Goal: Task Accomplishment & Management: Manage account settings

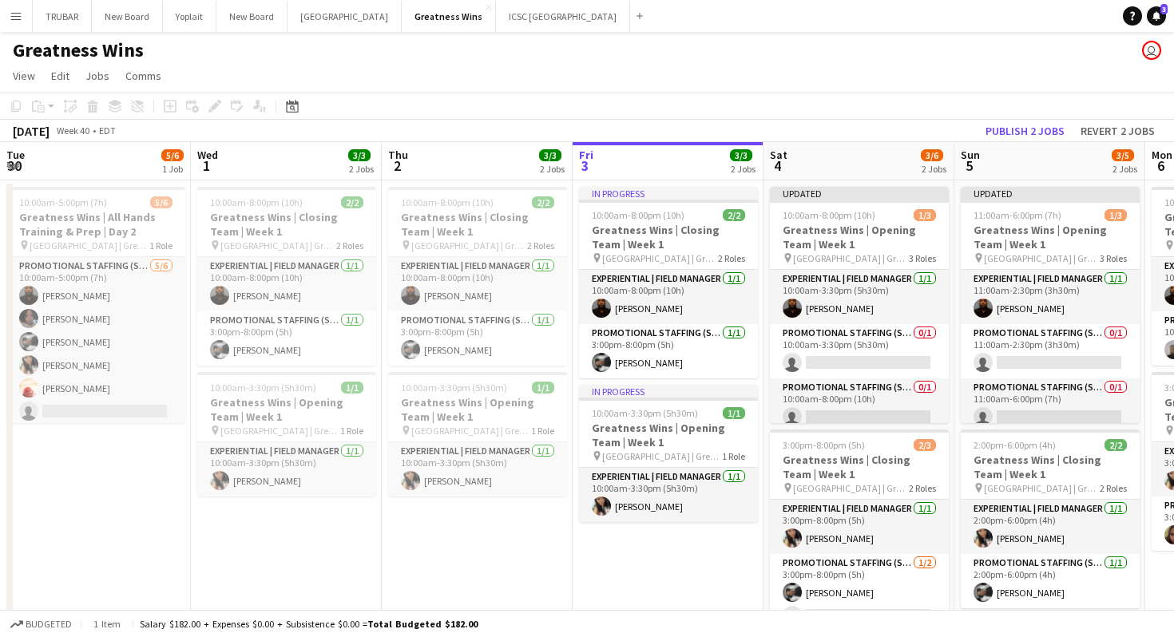
scroll to position [0, 382]
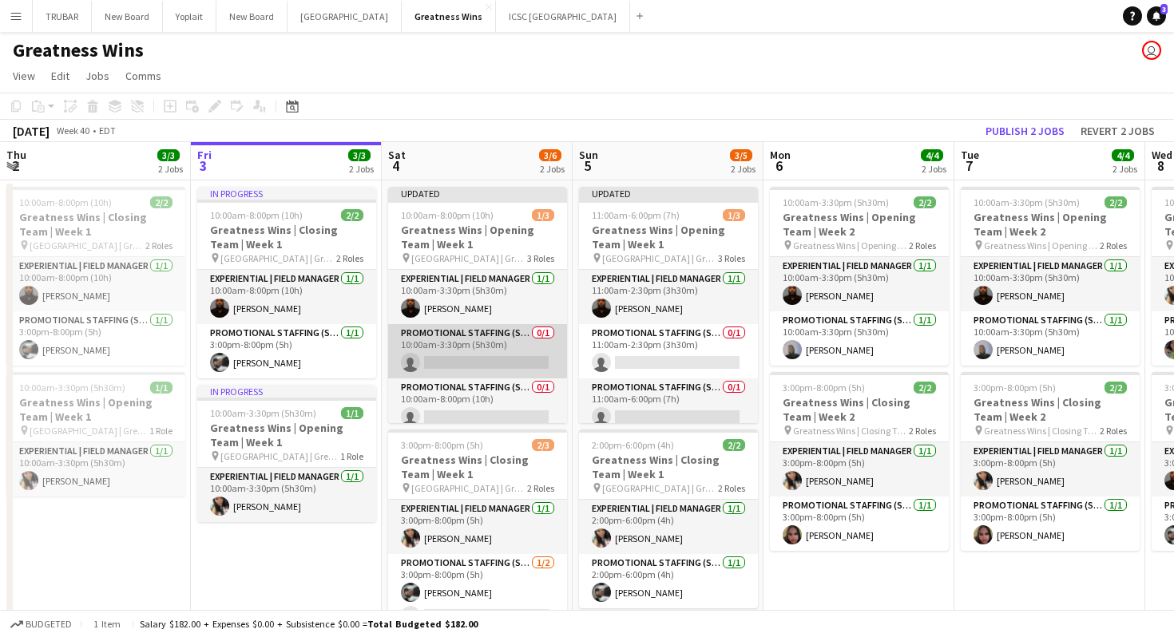
click at [477, 353] on app-card-role "Promotional Staffing (Sales Staff) 0/1 10:00am-3:30pm (5h30m) single-neutral-ac…" at bounding box center [477, 351] width 179 height 54
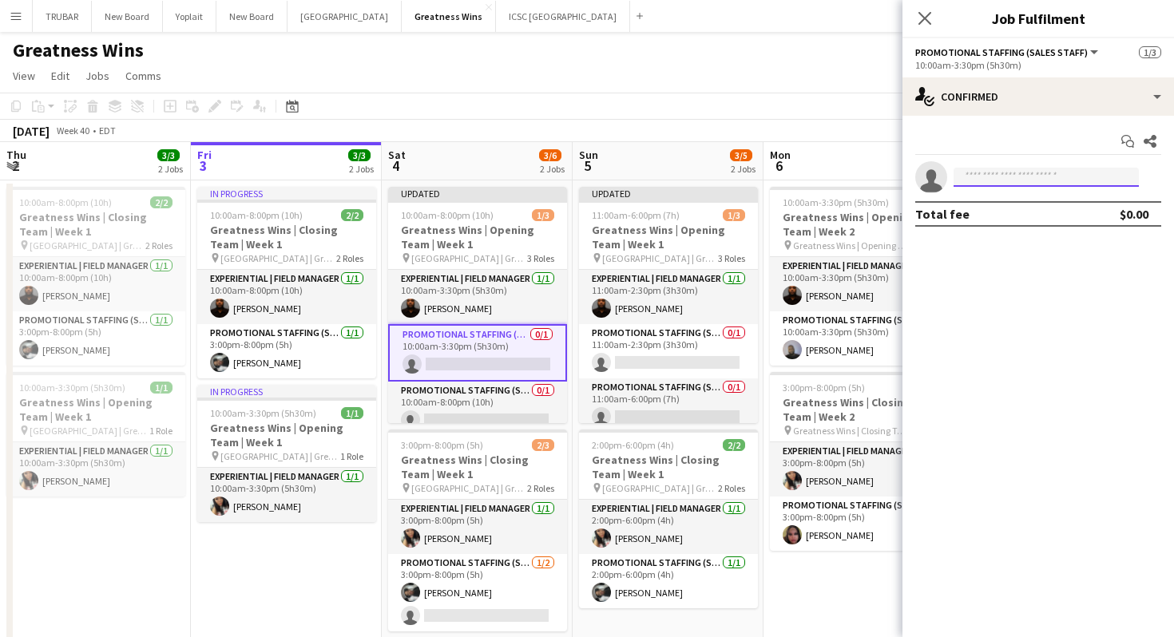
click at [1050, 176] on input at bounding box center [1046, 177] width 185 height 19
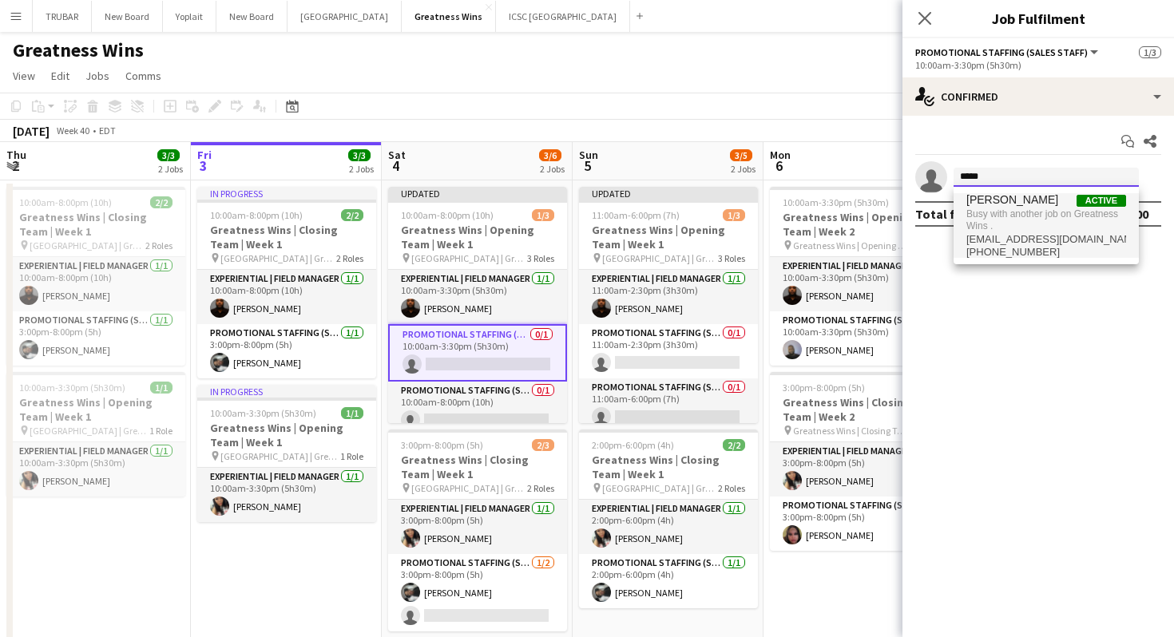
type input "*****"
click at [997, 209] on span "Busy with another job on Greatness Wins ." at bounding box center [1046, 220] width 160 height 26
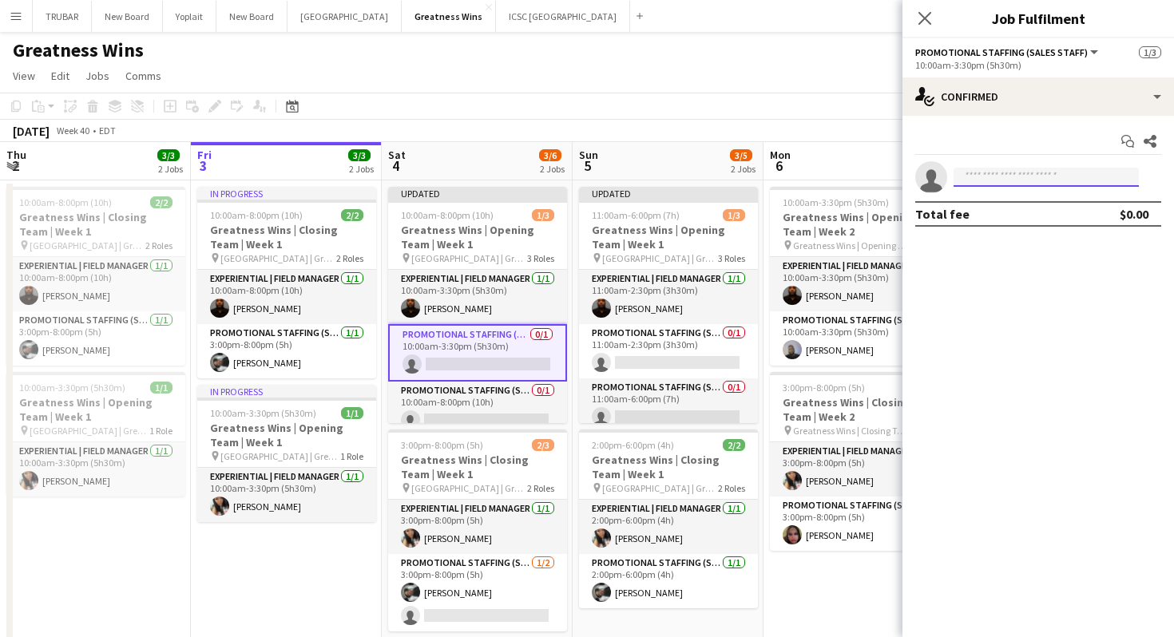
click at [989, 179] on input at bounding box center [1046, 177] width 185 height 19
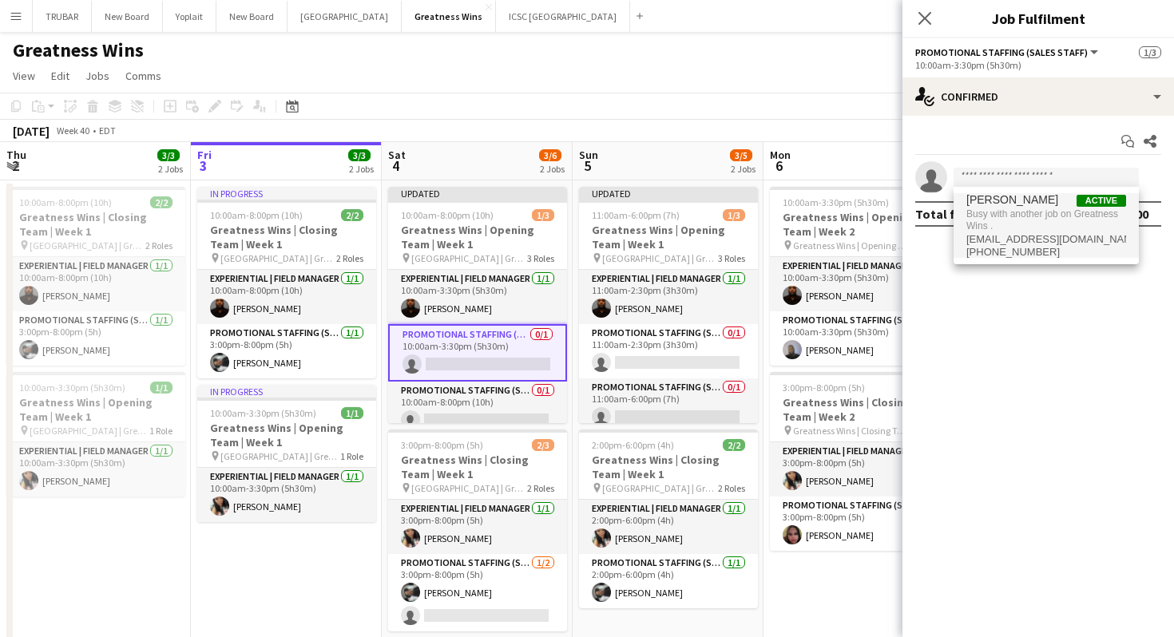
click at [1003, 200] on span "[PERSON_NAME]" at bounding box center [1012, 200] width 92 height 14
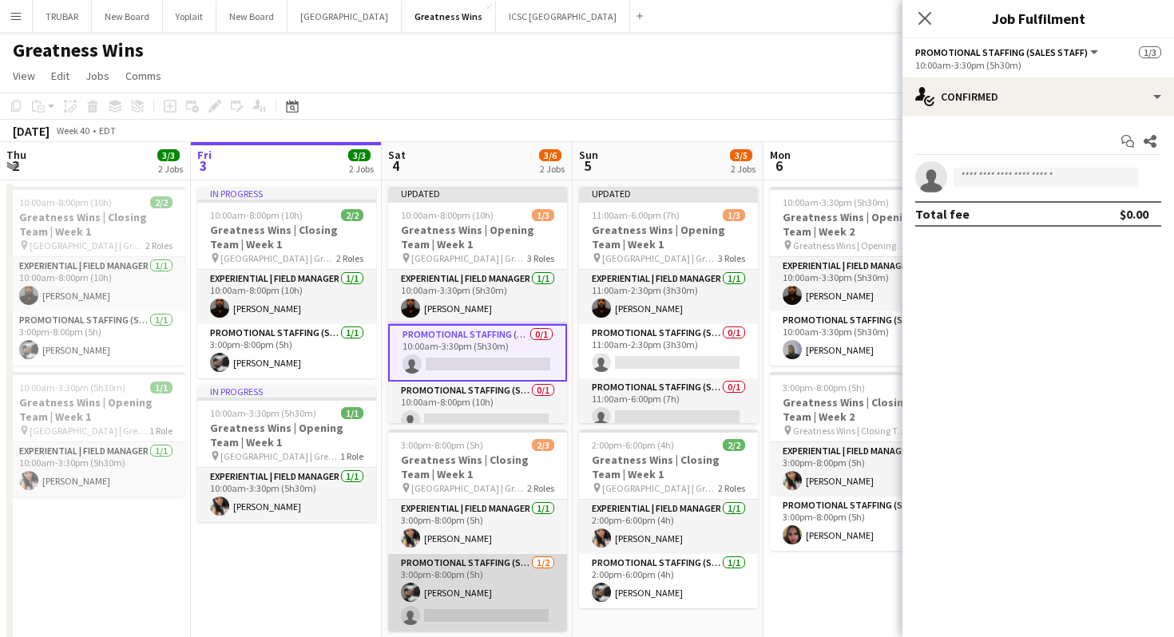
click at [474, 567] on app-card-role "Promotional Staffing (Sales Staff) [DATE] 3:00pm-8:00pm (5h) [PERSON_NAME] sing…" at bounding box center [477, 592] width 179 height 77
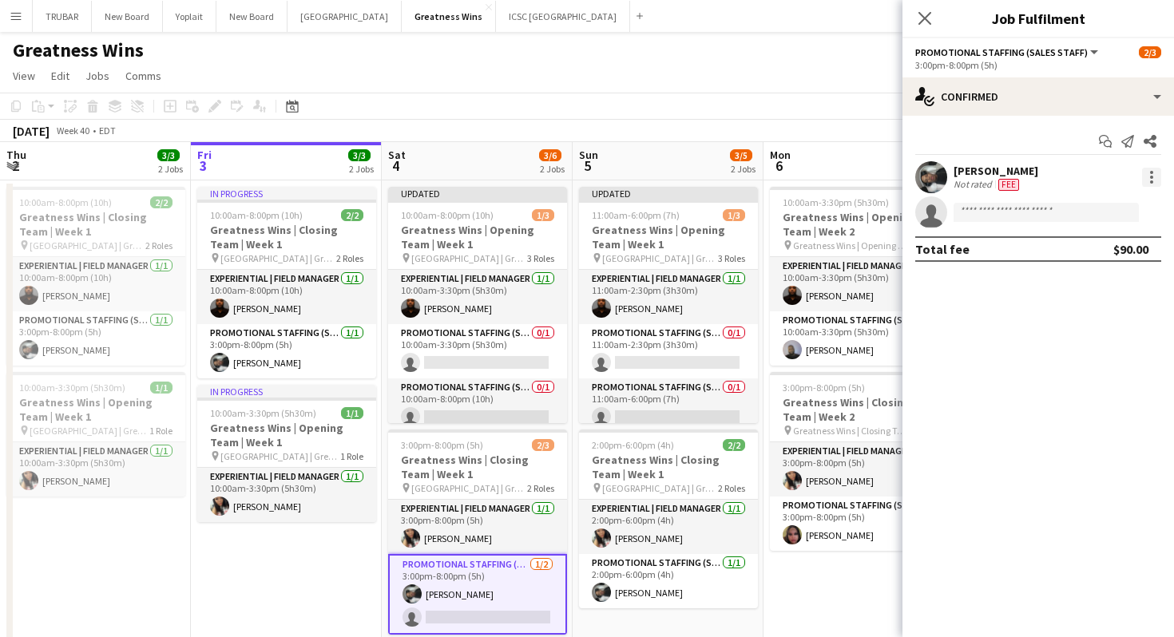
click at [1144, 174] on div at bounding box center [1151, 177] width 19 height 19
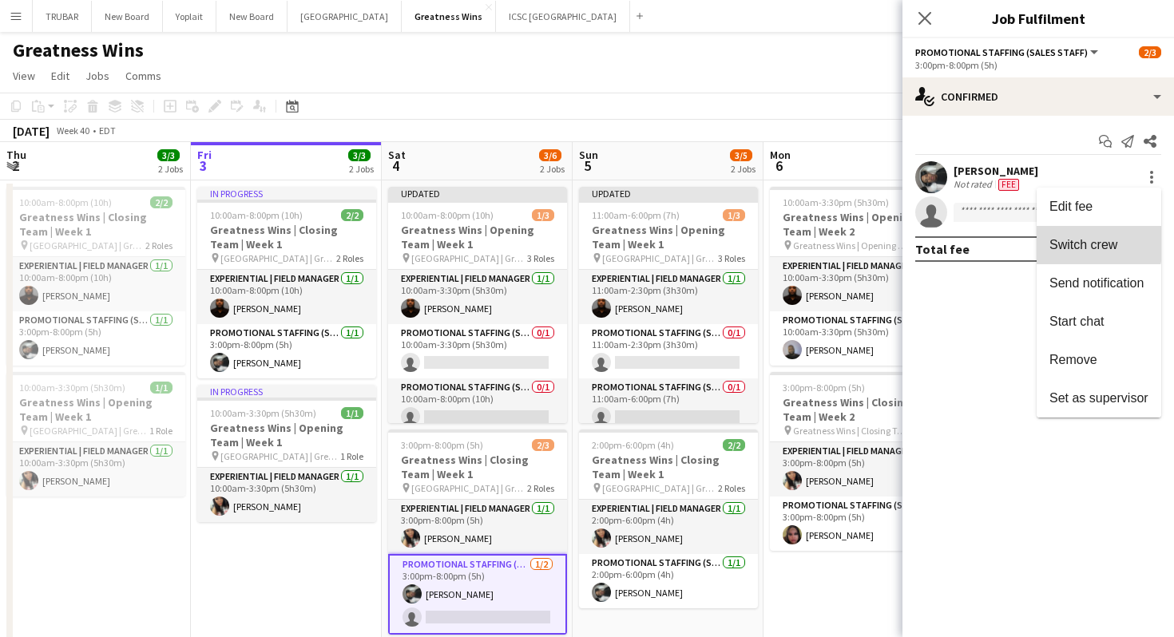
click at [1082, 243] on span "Switch crew" at bounding box center [1083, 245] width 68 height 14
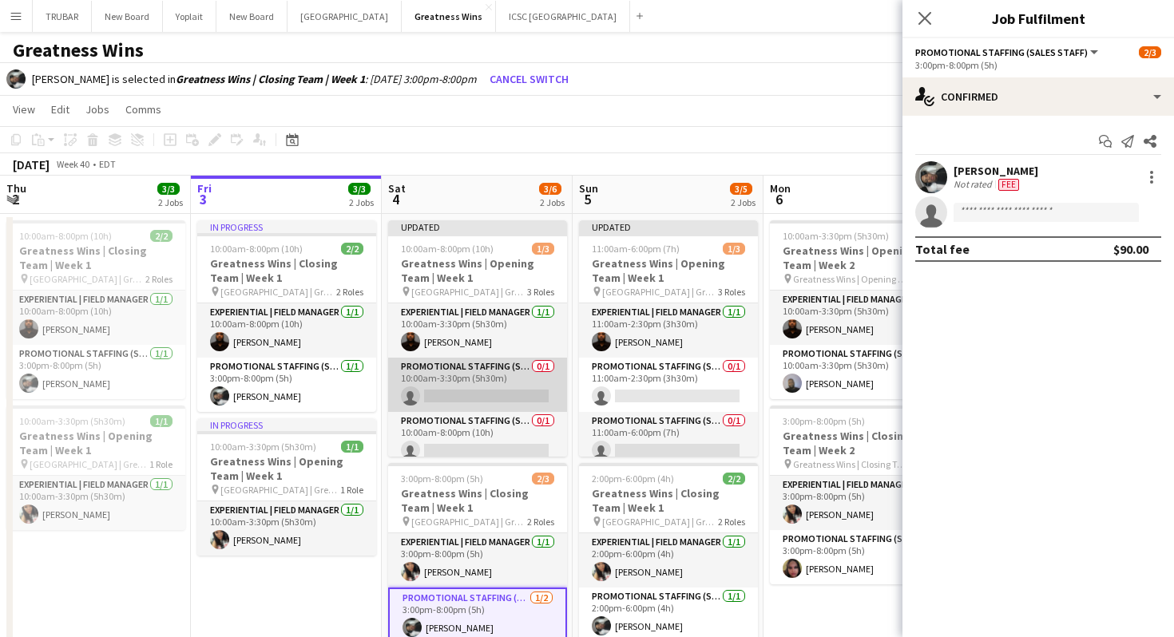
click at [484, 387] on app-card-role "Promotional Staffing (Sales Staff) 0/1 10:00am-3:30pm (5h30m) single-neutral-ac…" at bounding box center [477, 385] width 179 height 54
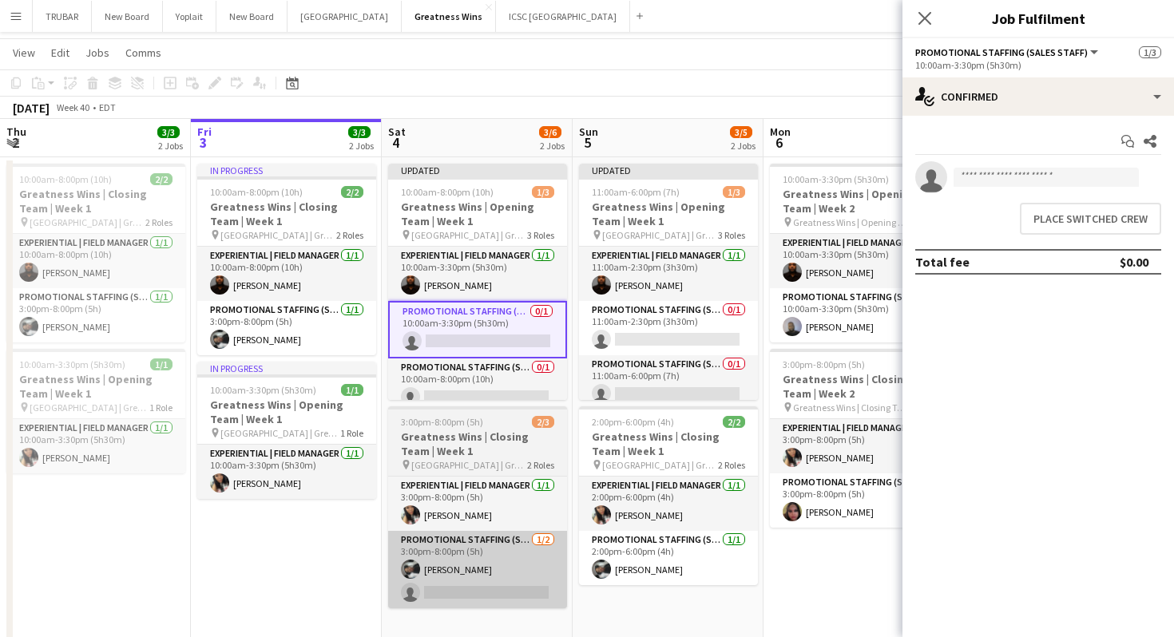
scroll to position [68, 0]
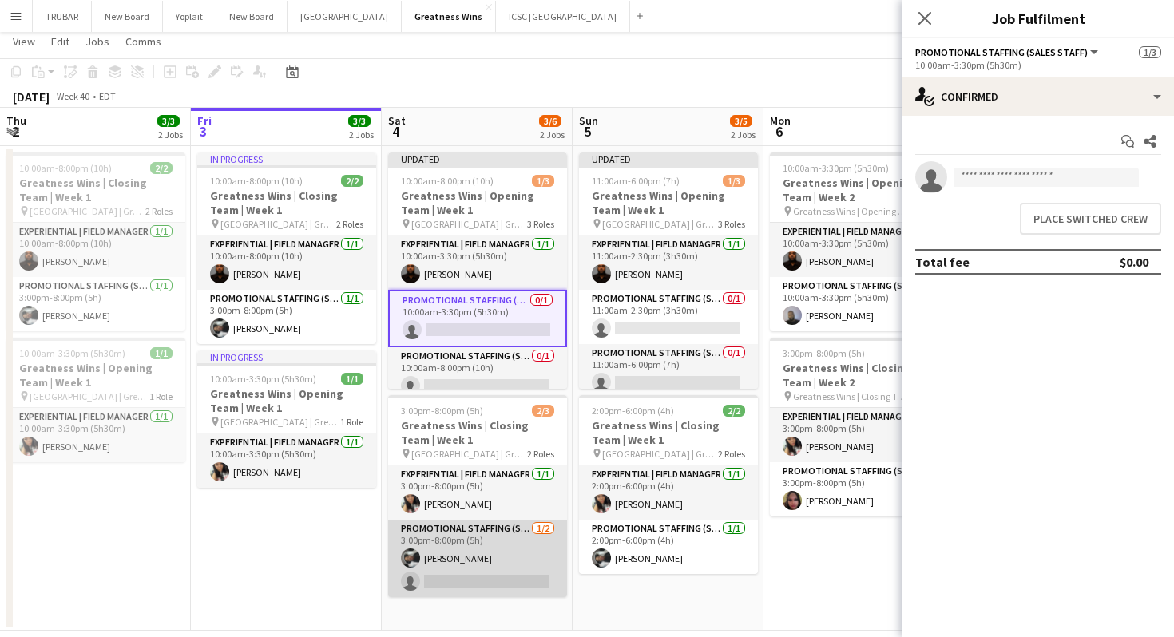
click at [526, 547] on app-card-role "Promotional Staffing (Sales Staff) [DATE] 3:00pm-8:00pm (5h) [PERSON_NAME] sing…" at bounding box center [477, 558] width 179 height 77
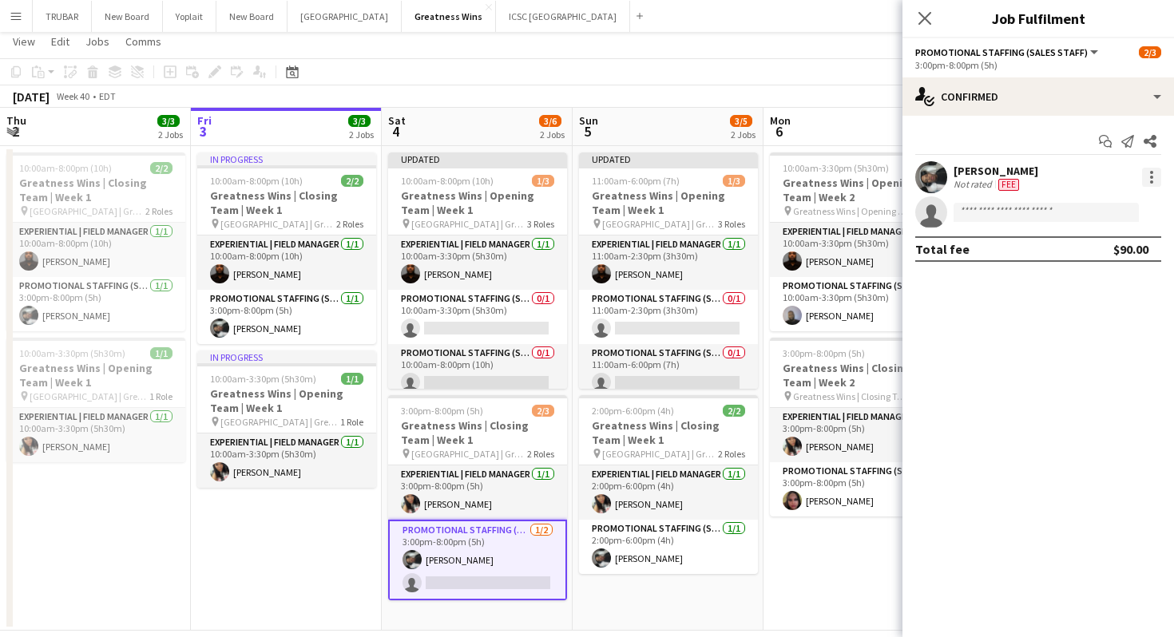
click at [1151, 180] on div at bounding box center [1151, 181] width 3 height 3
click at [1075, 315] on span "Remove" at bounding box center [1073, 322] width 48 height 14
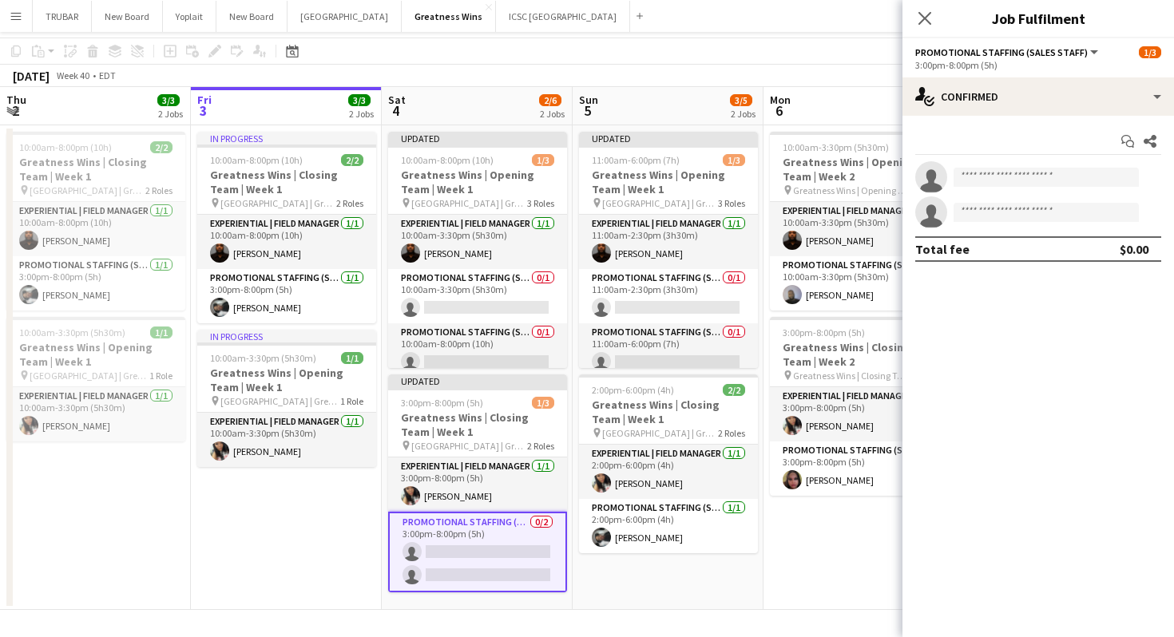
scroll to position [34, 0]
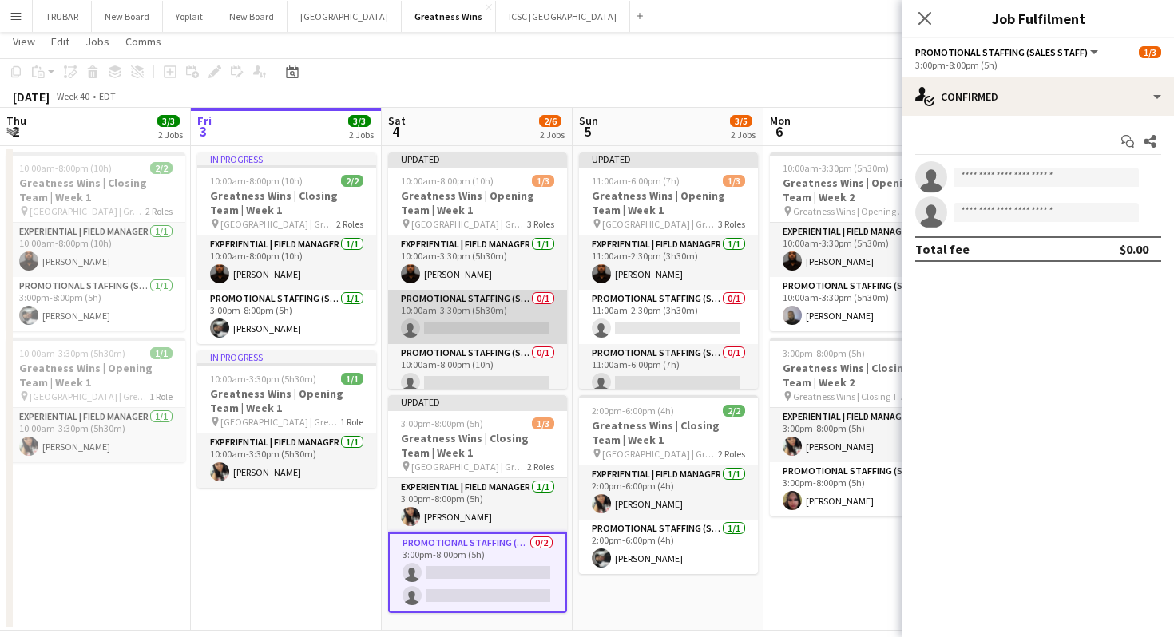
click at [486, 327] on app-card-role "Promotional Staffing (Sales Staff) 0/1 10:00am-3:30pm (5h30m) single-neutral-ac…" at bounding box center [477, 317] width 179 height 54
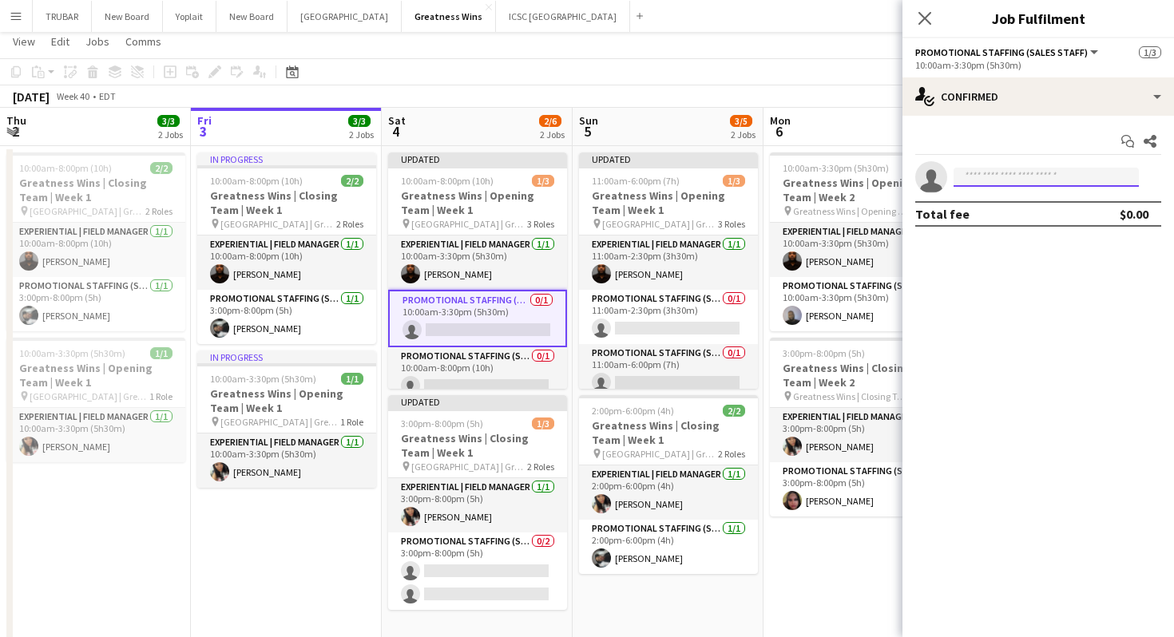
click at [996, 174] on input at bounding box center [1046, 177] width 185 height 19
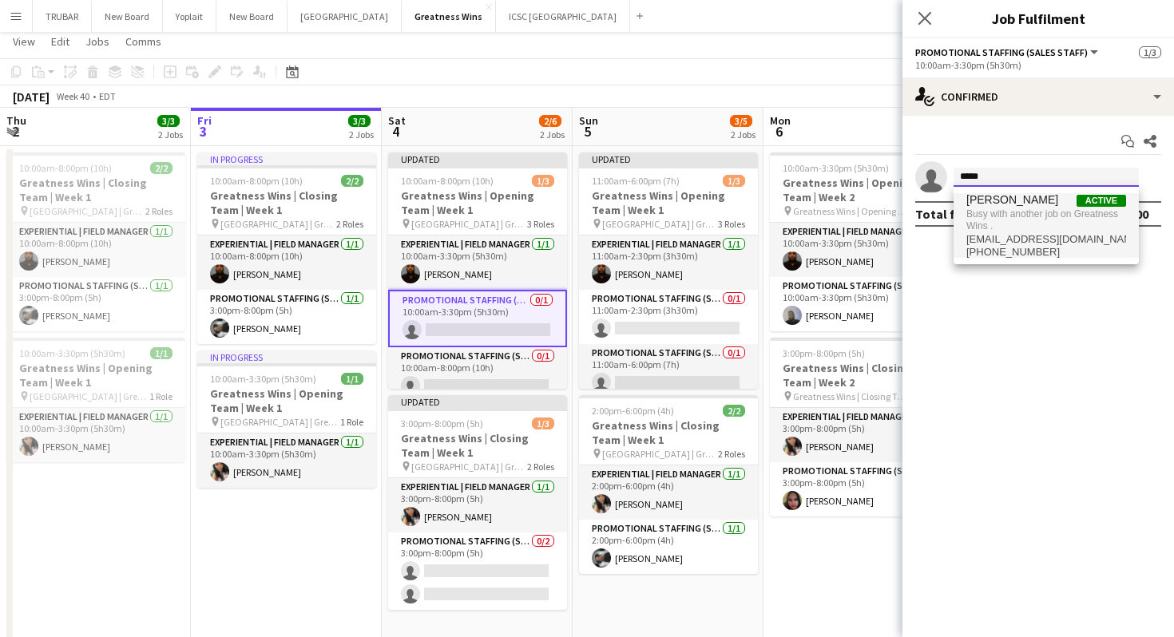
type input "*****"
click at [985, 212] on span "Busy with another job on Greatness Wins ." at bounding box center [1046, 220] width 160 height 26
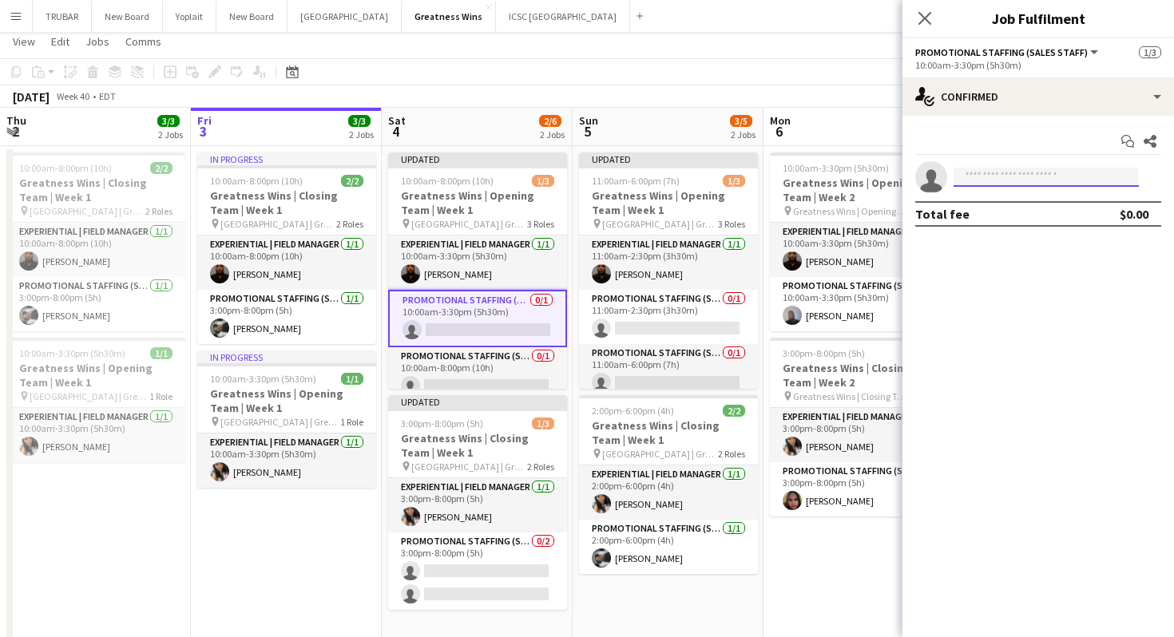
scroll to position [13, 0]
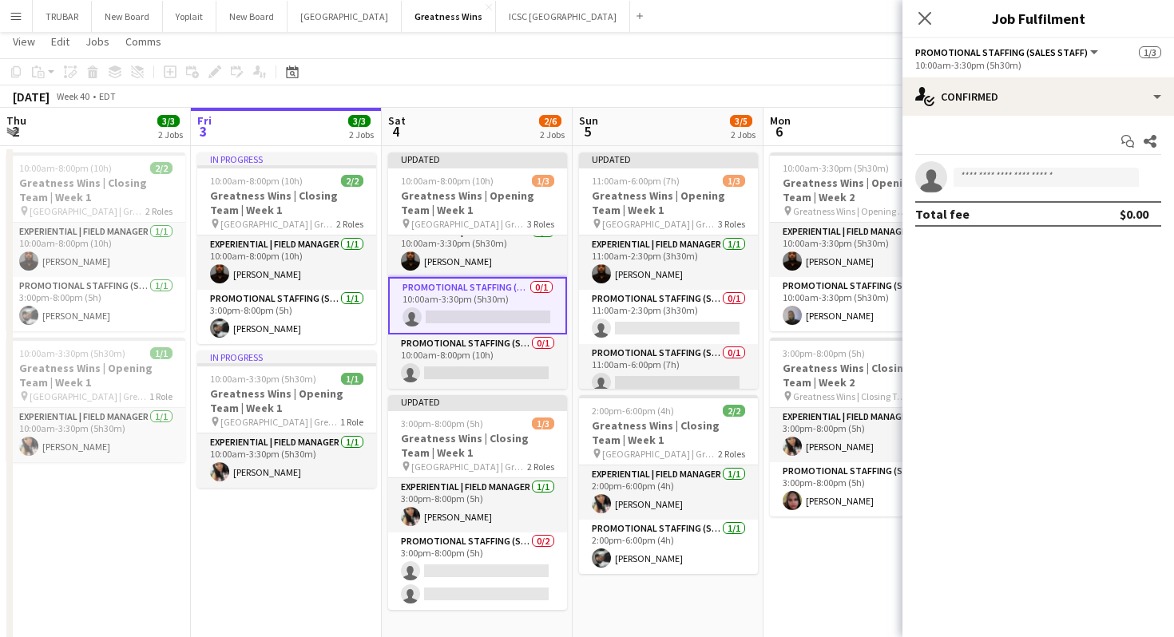
click at [480, 312] on app-card-role "Promotional Staffing (Sales Staff) 0/1 10:00am-3:30pm (5h30m) single-neutral-ac…" at bounding box center [477, 305] width 179 height 57
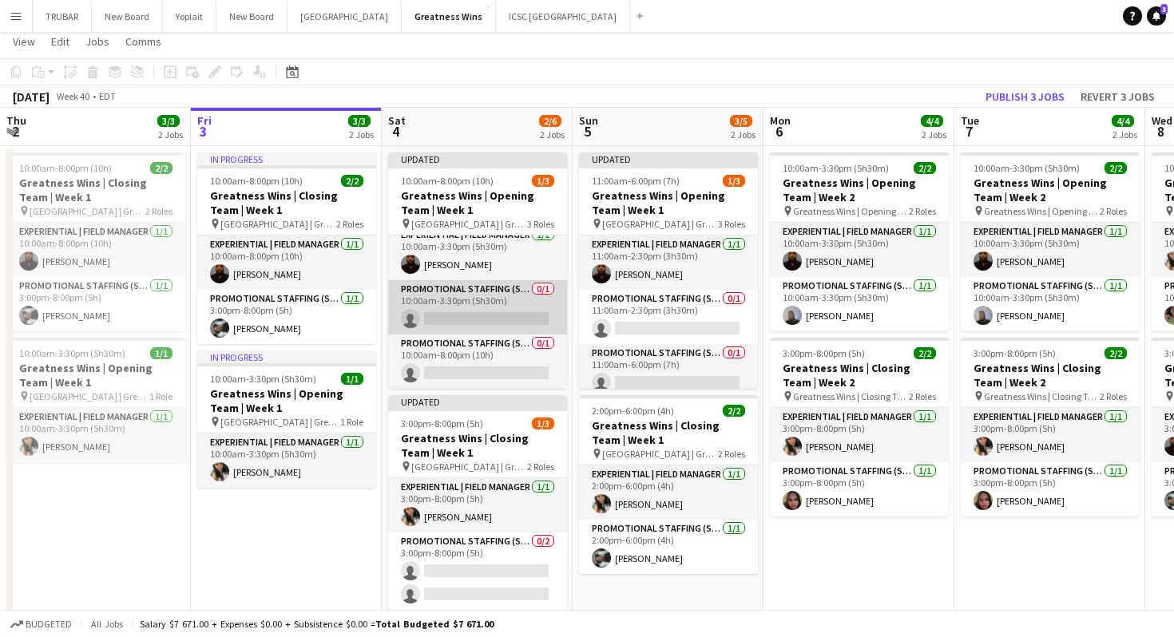
scroll to position [10, 0]
click at [487, 313] on app-card-role "Promotional Staffing (Sales Staff) 0/1 10:00am-3:30pm (5h30m) single-neutral-ac…" at bounding box center [477, 307] width 179 height 54
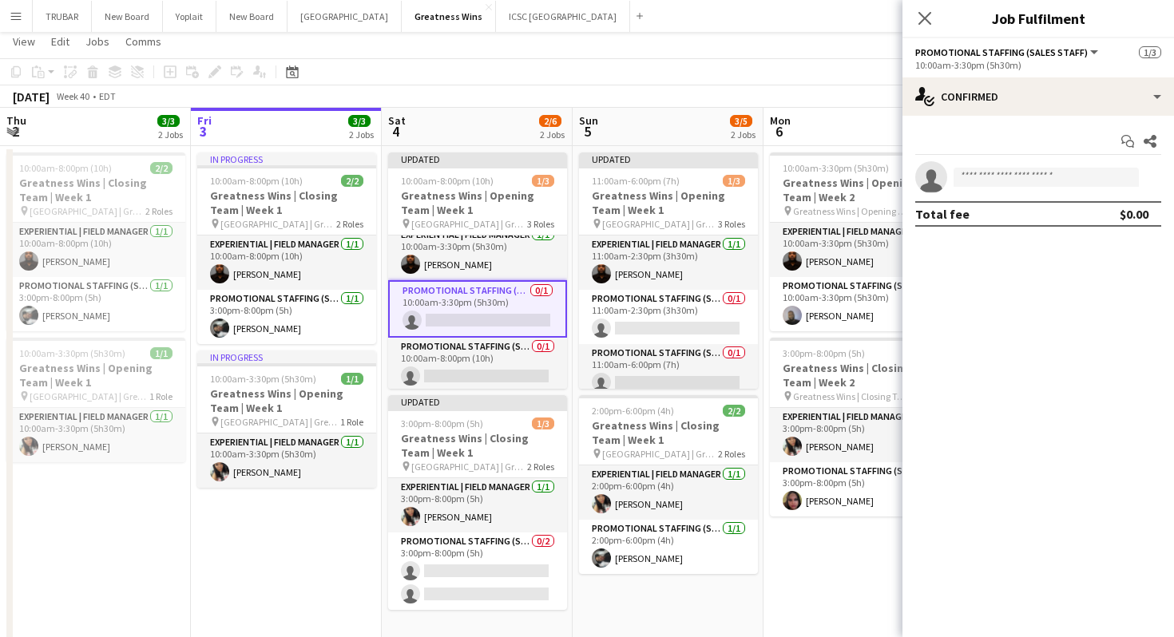
scroll to position [13, 0]
click at [1027, 172] on input at bounding box center [1046, 177] width 185 height 19
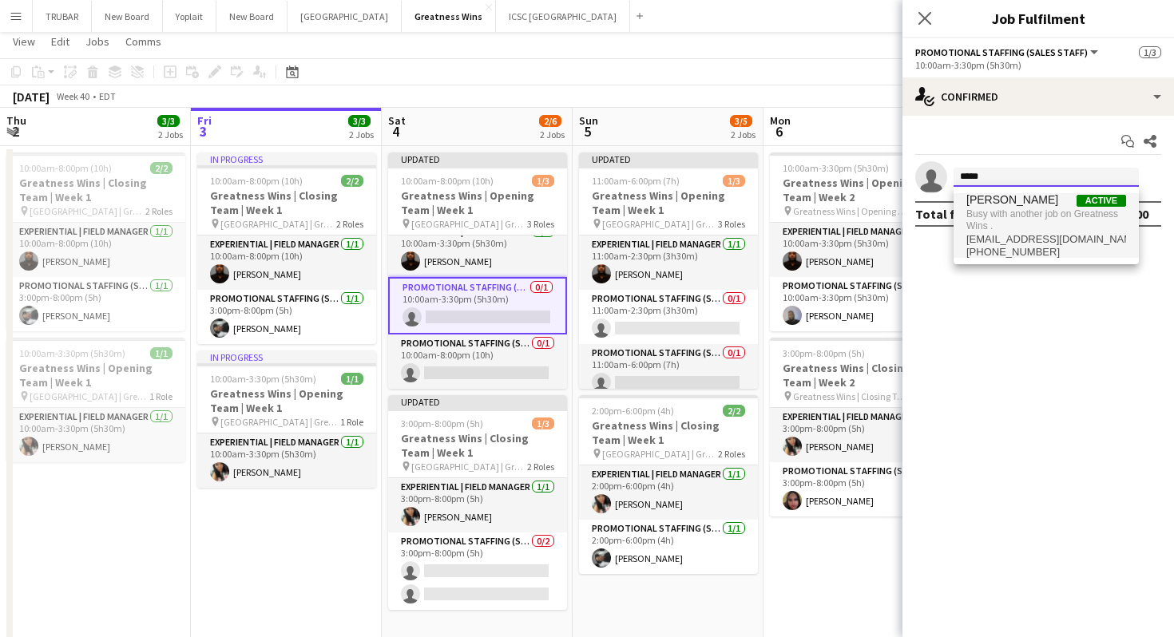
type input "*****"
click at [1001, 222] on span "Busy with another job on Greatness Wins ." at bounding box center [1046, 220] width 160 height 26
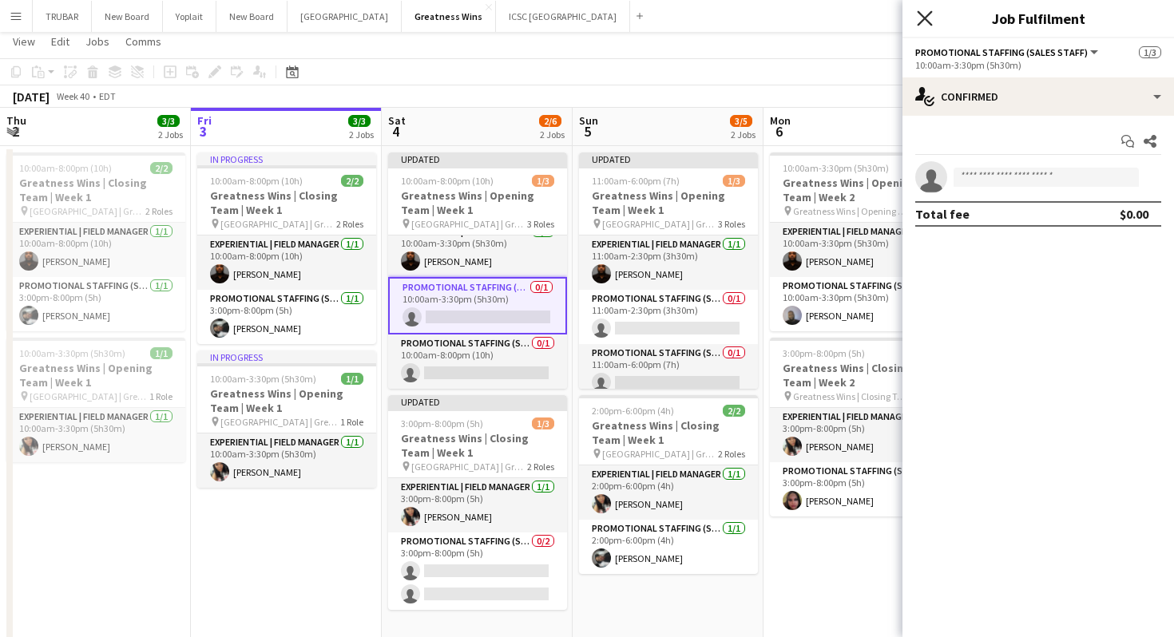
click at [922, 17] on icon "Close pop-in" at bounding box center [924, 17] width 15 height 15
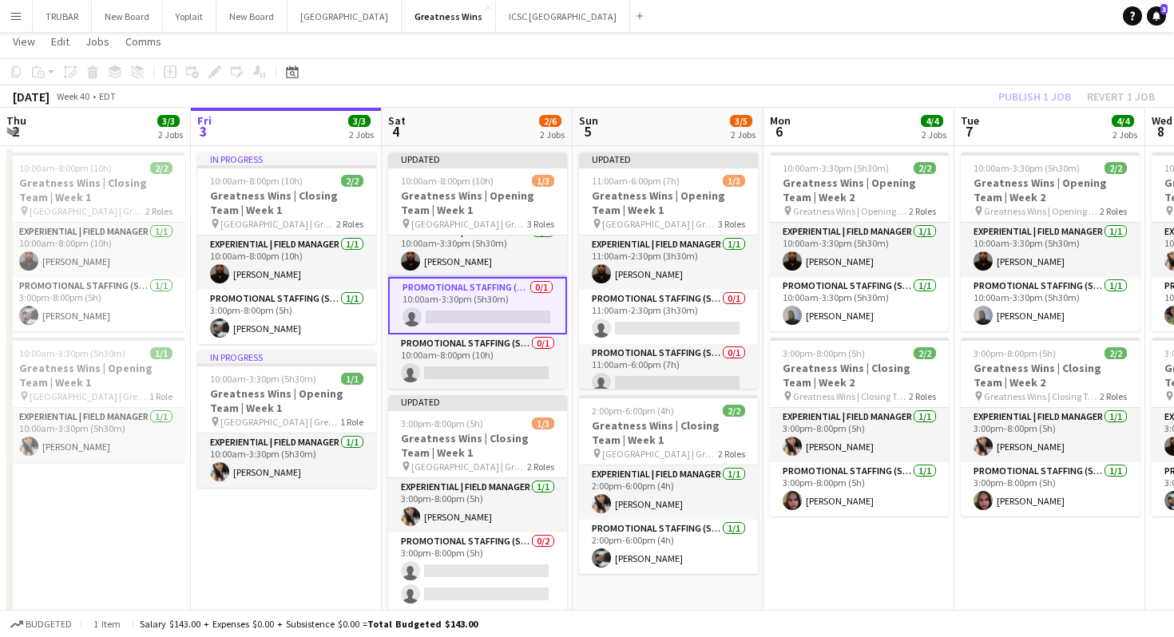
click at [997, 69] on app-toolbar "Copy Paste Paste Command V Paste with crew Command Shift V Paste linked Job [GE…" at bounding box center [587, 71] width 1174 height 27
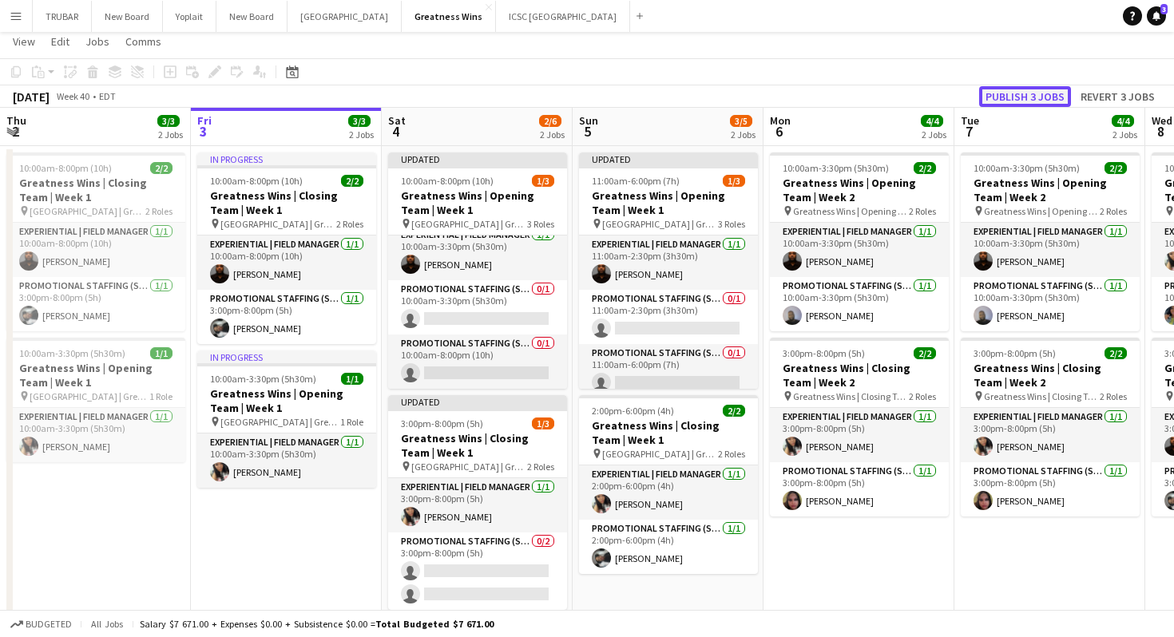
click at [1011, 92] on button "Publish 3 jobs" at bounding box center [1025, 96] width 92 height 21
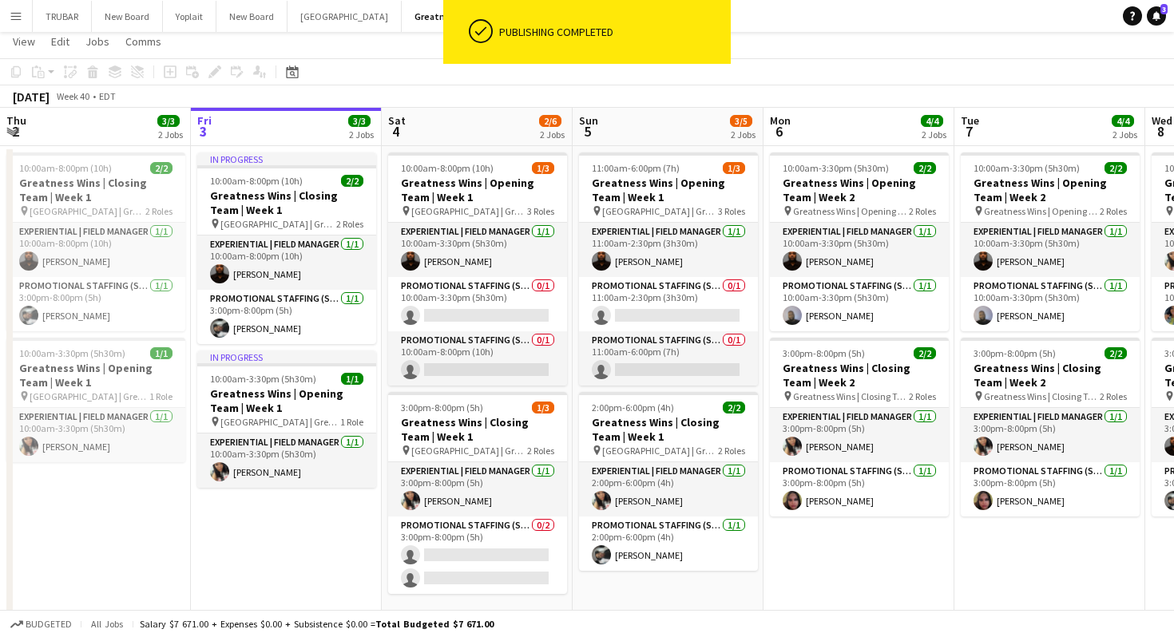
scroll to position [0, 0]
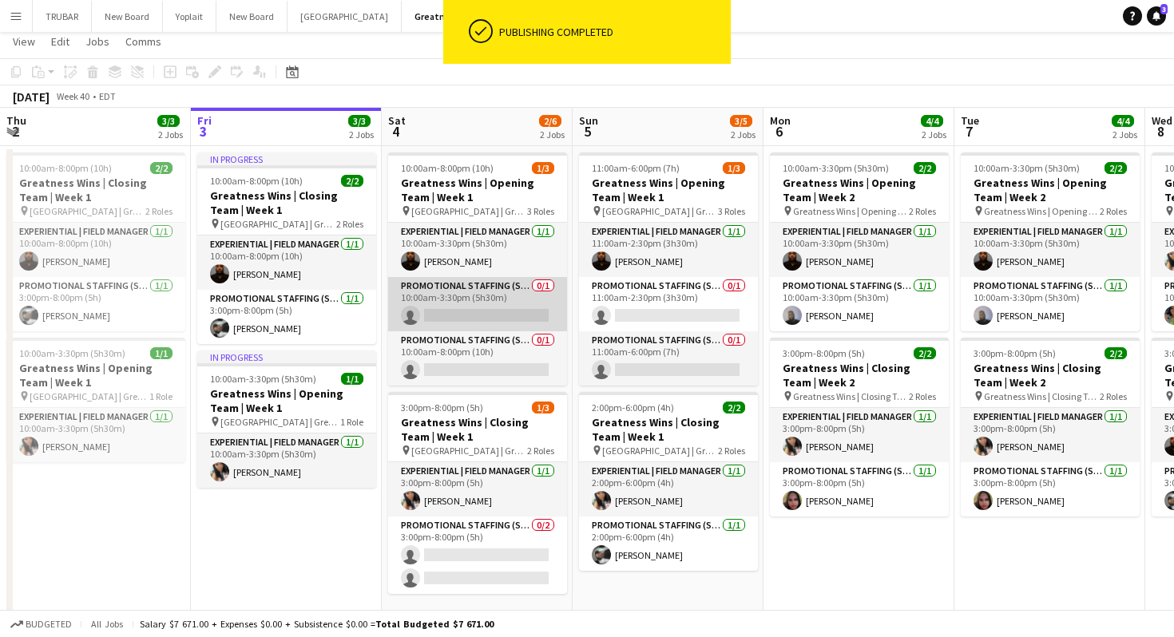
click at [482, 314] on app-card-role "Promotional Staffing (Sales Staff) 0/1 10:00am-3:30pm (5h30m) single-neutral-ac…" at bounding box center [477, 304] width 179 height 54
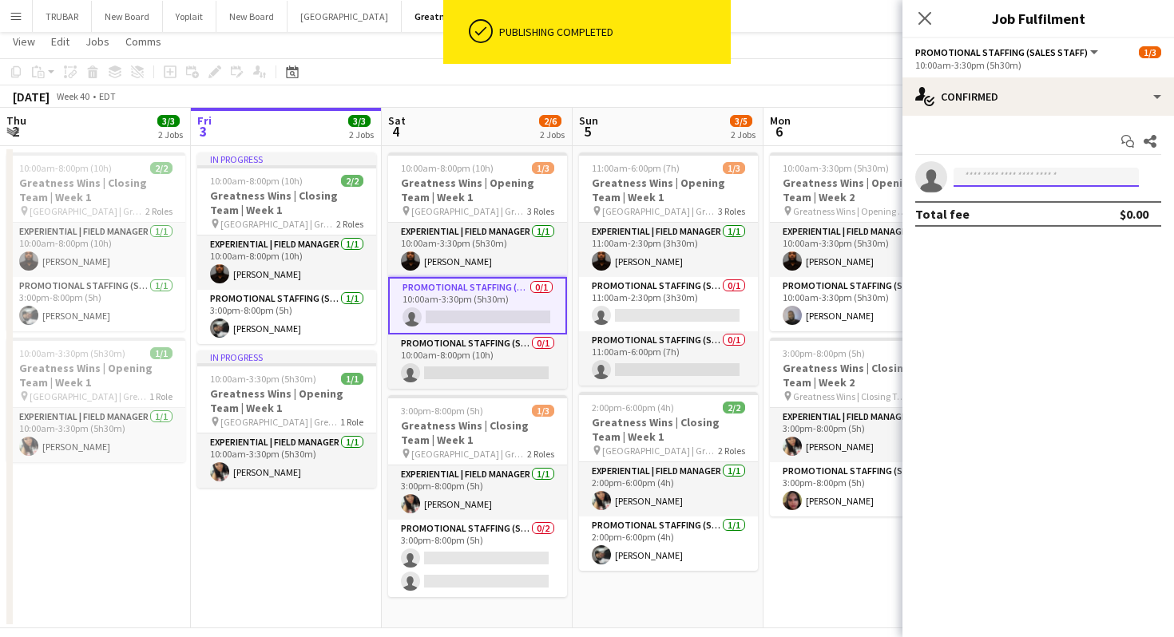
click at [969, 179] on input at bounding box center [1046, 177] width 185 height 19
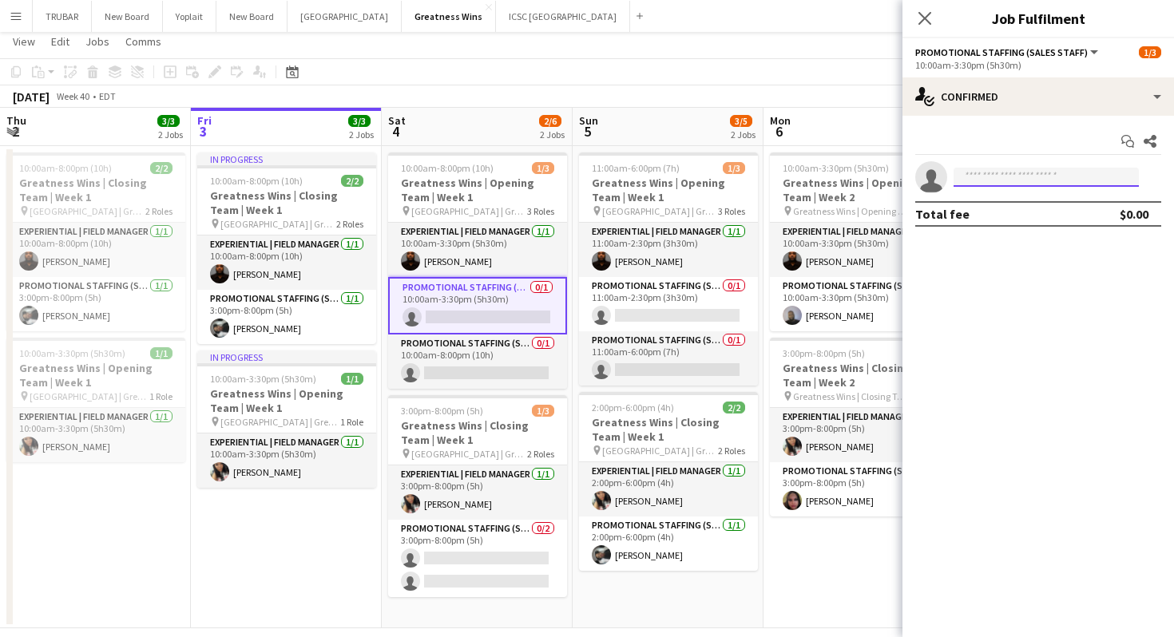
type input "*"
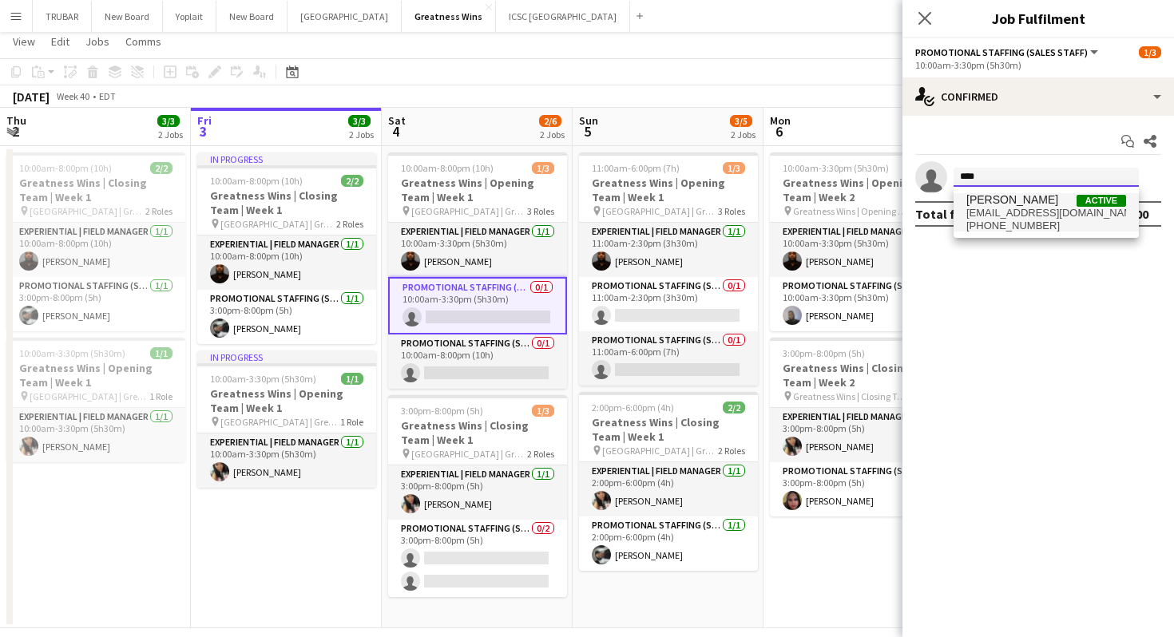
type input "****"
click at [979, 196] on span "[PERSON_NAME]" at bounding box center [1012, 200] width 92 height 14
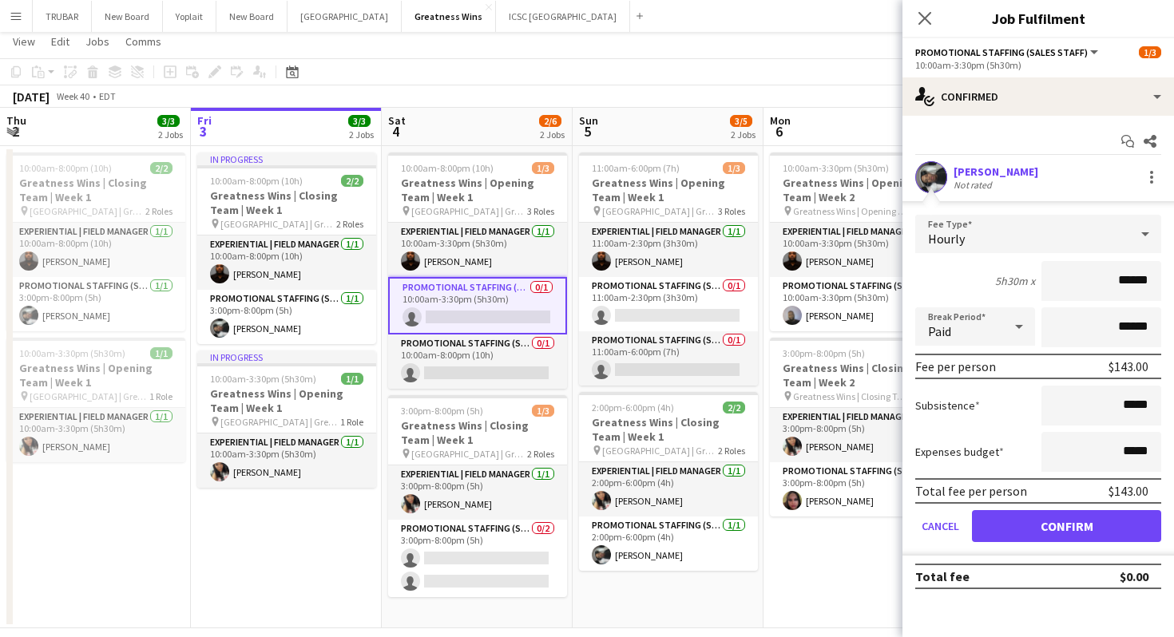
drag, startPoint x: 1093, startPoint y: 281, endPoint x: 1173, endPoint y: 279, distance: 79.9
click at [1173, 279] on form "Fee Type Hourly 5h30m x ****** Break Period Paid ****** Fee per person $143.00 …" at bounding box center [1038, 385] width 272 height 341
type input "***"
click at [1055, 519] on button "Confirm" at bounding box center [1066, 526] width 189 height 32
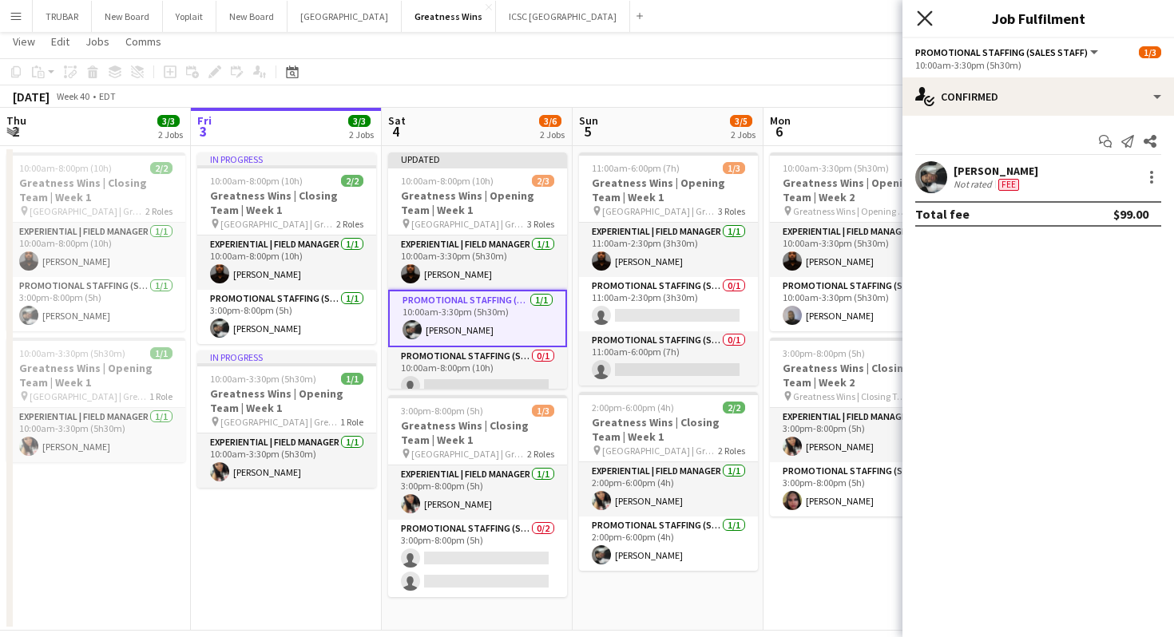
click at [930, 18] on icon "Close pop-in" at bounding box center [924, 17] width 15 height 15
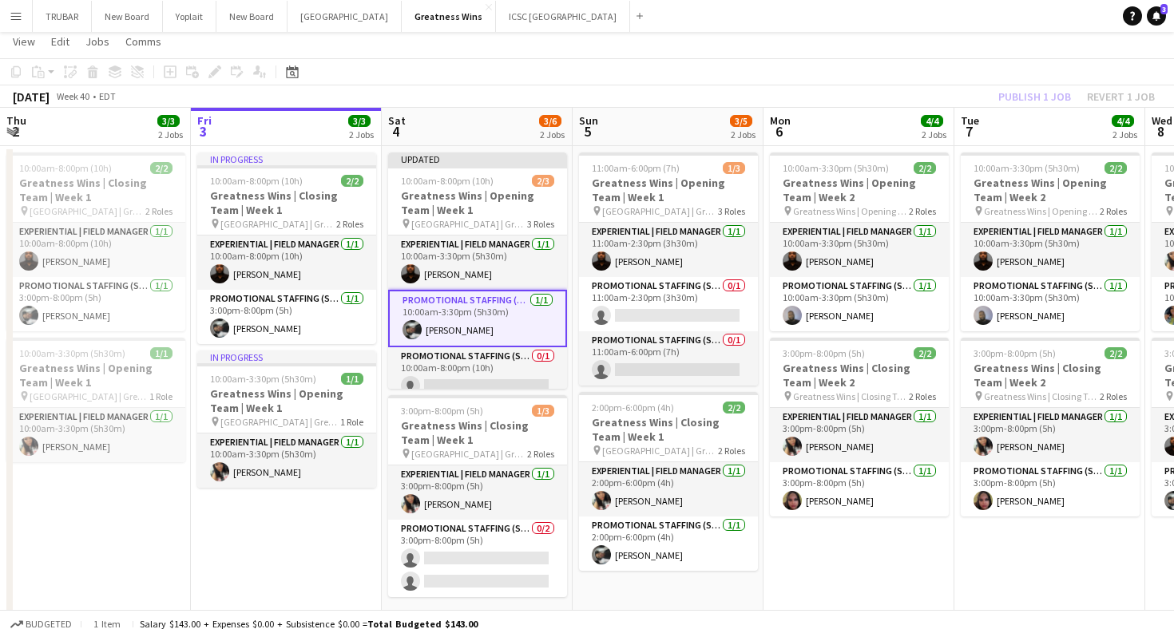
scroll to position [13, 0]
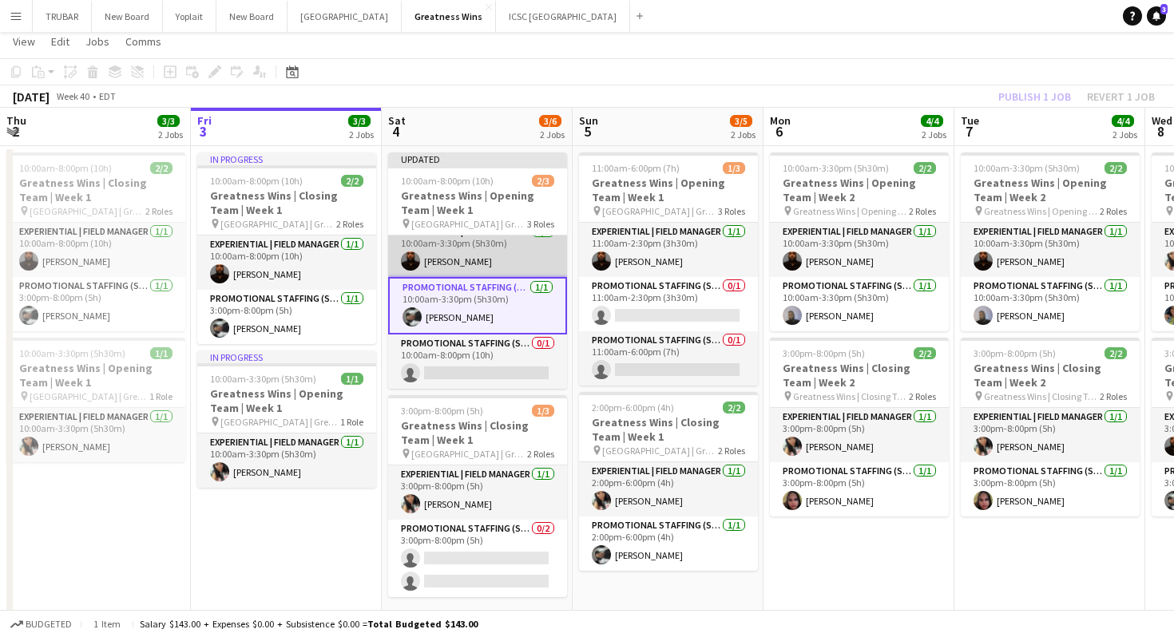
click at [497, 249] on app-card-role "Experiential | Field Manager [DATE] 10:00am-3:30pm (5h30m) [PERSON_NAME]" at bounding box center [477, 250] width 179 height 54
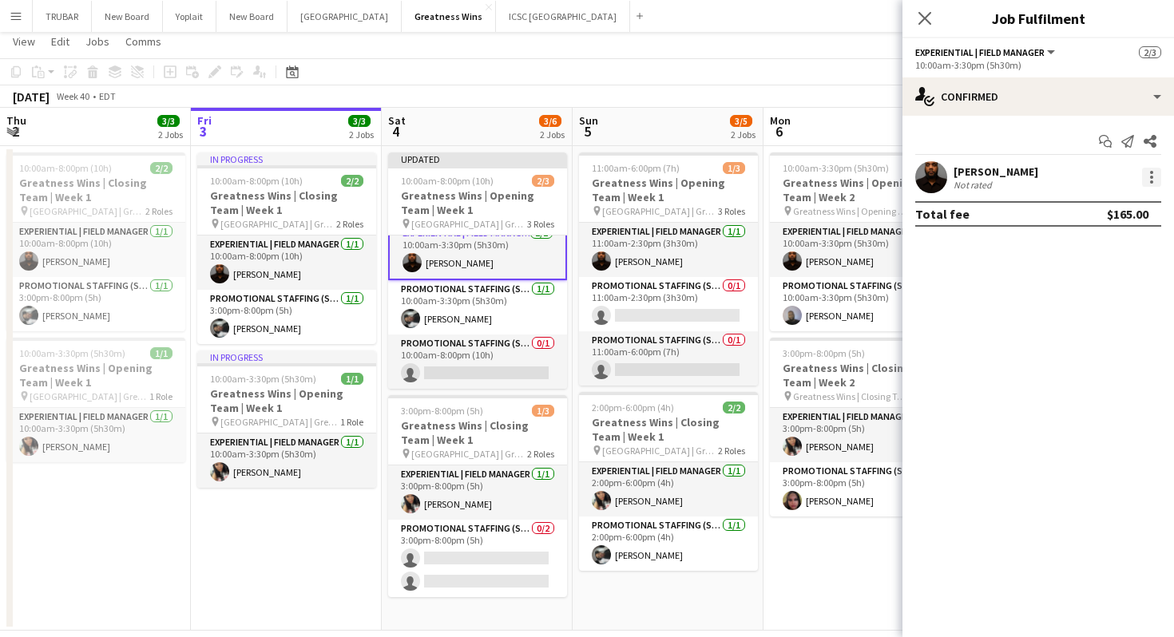
click at [1154, 181] on div at bounding box center [1151, 177] width 19 height 19
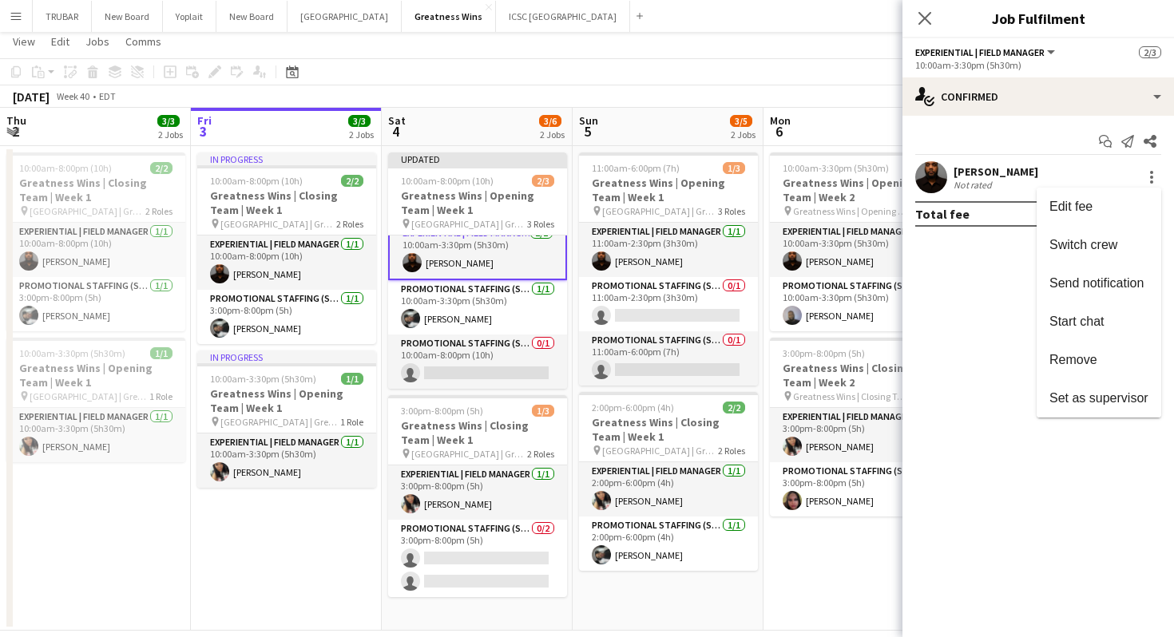
click at [982, 269] on div at bounding box center [587, 318] width 1174 height 637
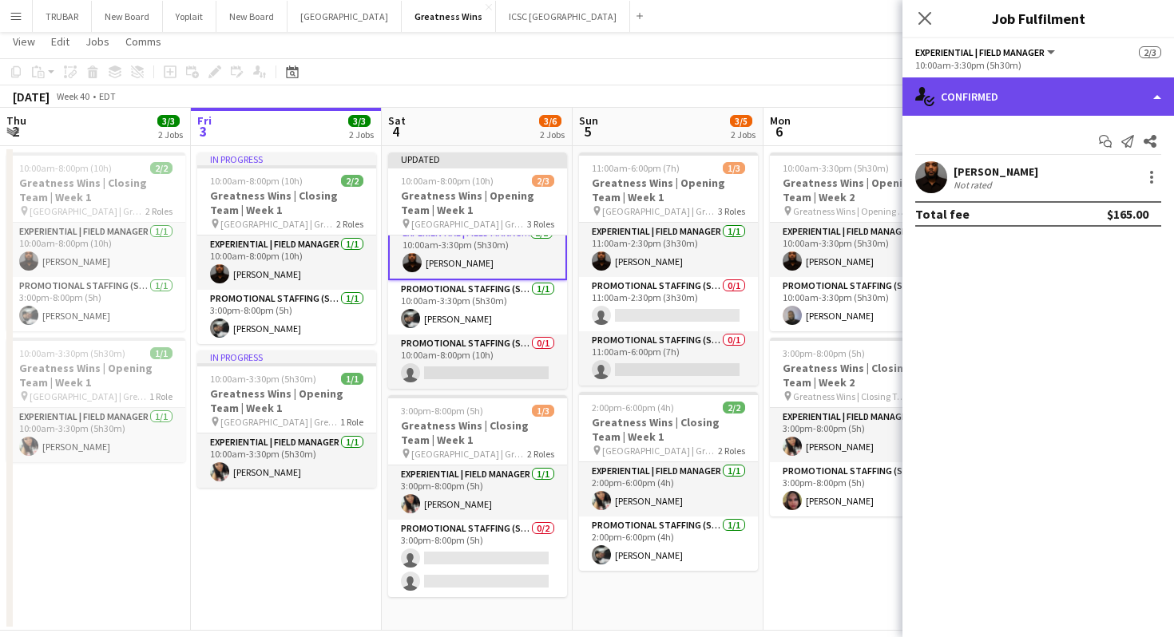
click at [981, 100] on div "single-neutral-actions-check-2 Confirmed" at bounding box center [1038, 96] width 272 height 38
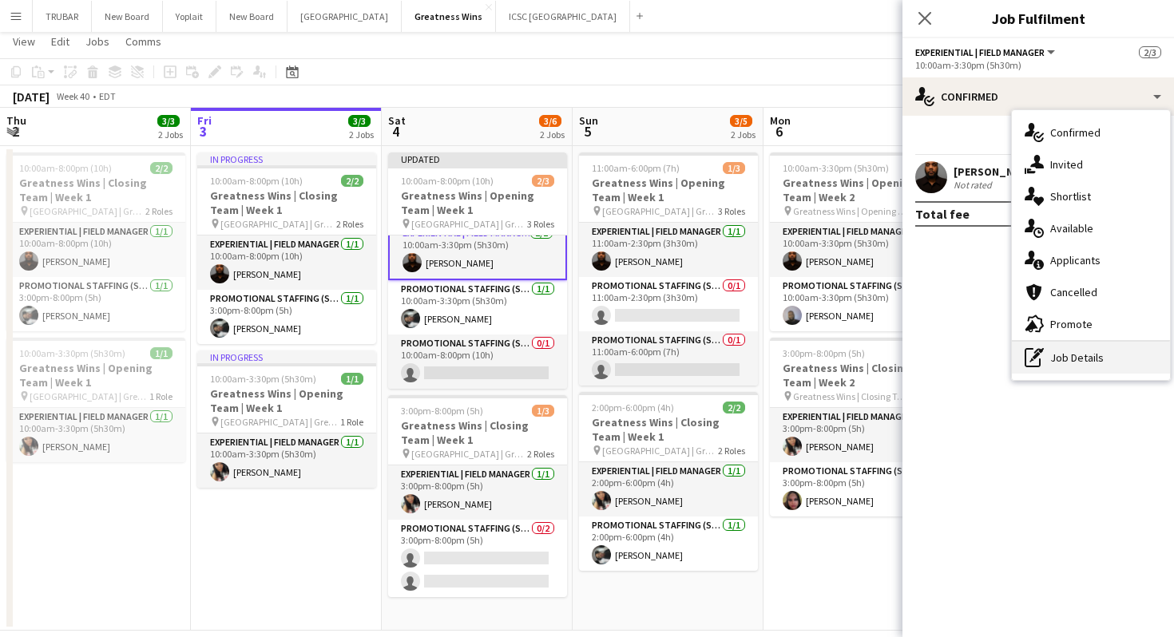
click at [1049, 353] on div "pen-write Job Details" at bounding box center [1091, 358] width 158 height 32
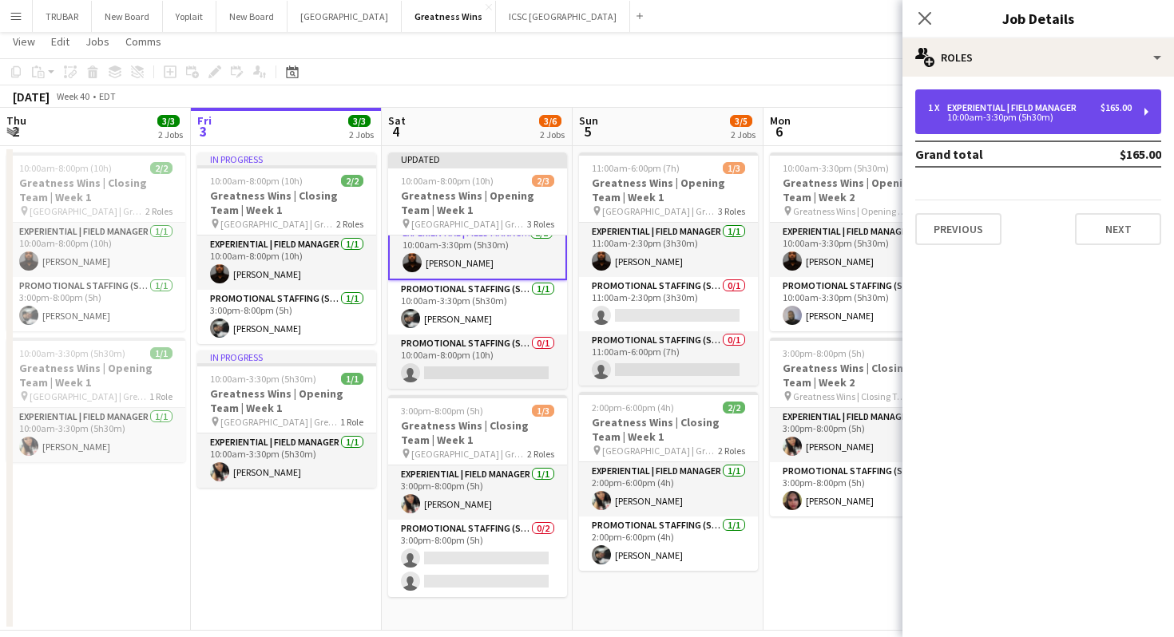
click at [956, 132] on div "1 x Experiential | Field Manager $165.00 10:00am-3:30pm (5h30m)" at bounding box center [1038, 111] width 246 height 45
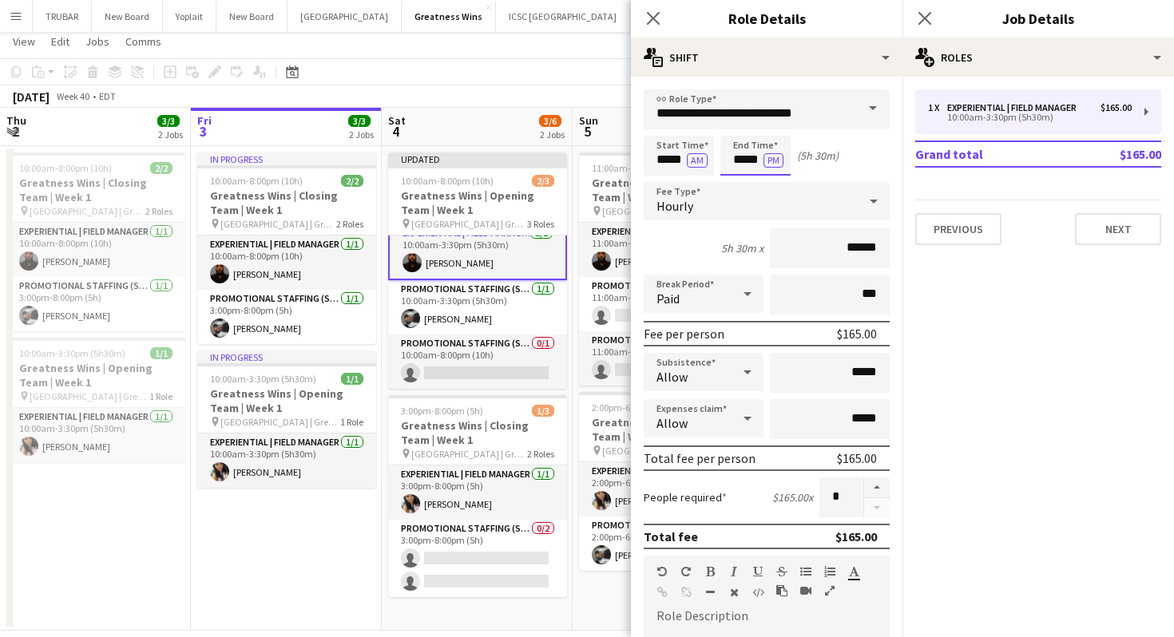
click at [743, 161] on input "*****" at bounding box center [755, 156] width 70 height 40
type input "*****"
click at [954, 340] on mat-expansion-panel "pencil3 General details 1 x Experiential | Field Manager $165.00 10:00am-3:30pm…" at bounding box center [1038, 357] width 272 height 561
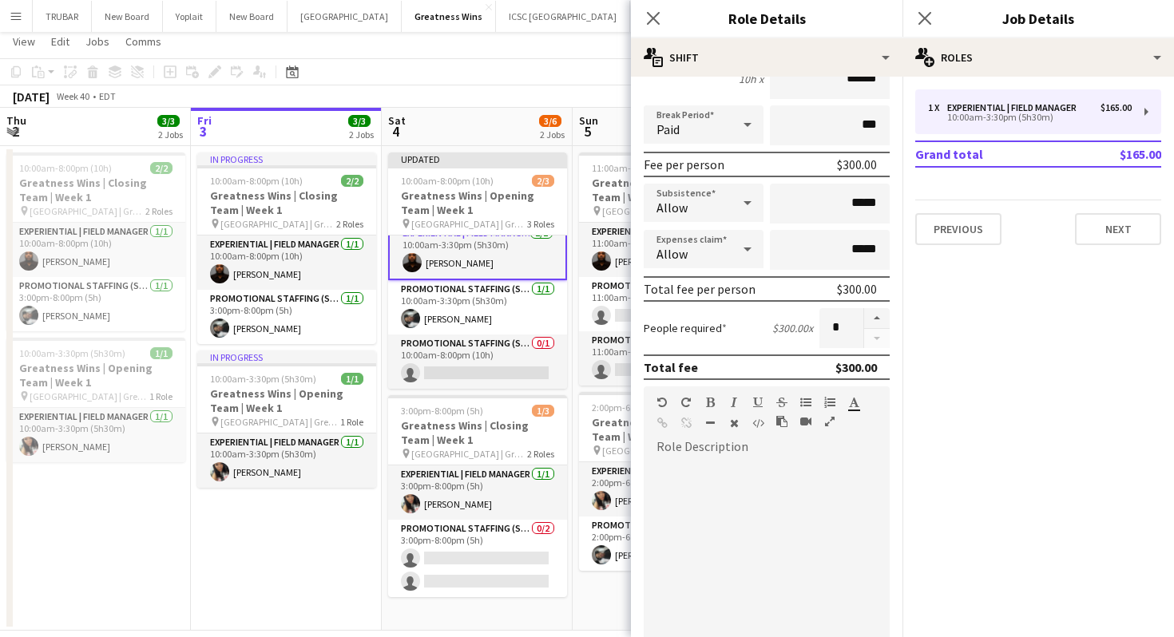
scroll to position [363, 0]
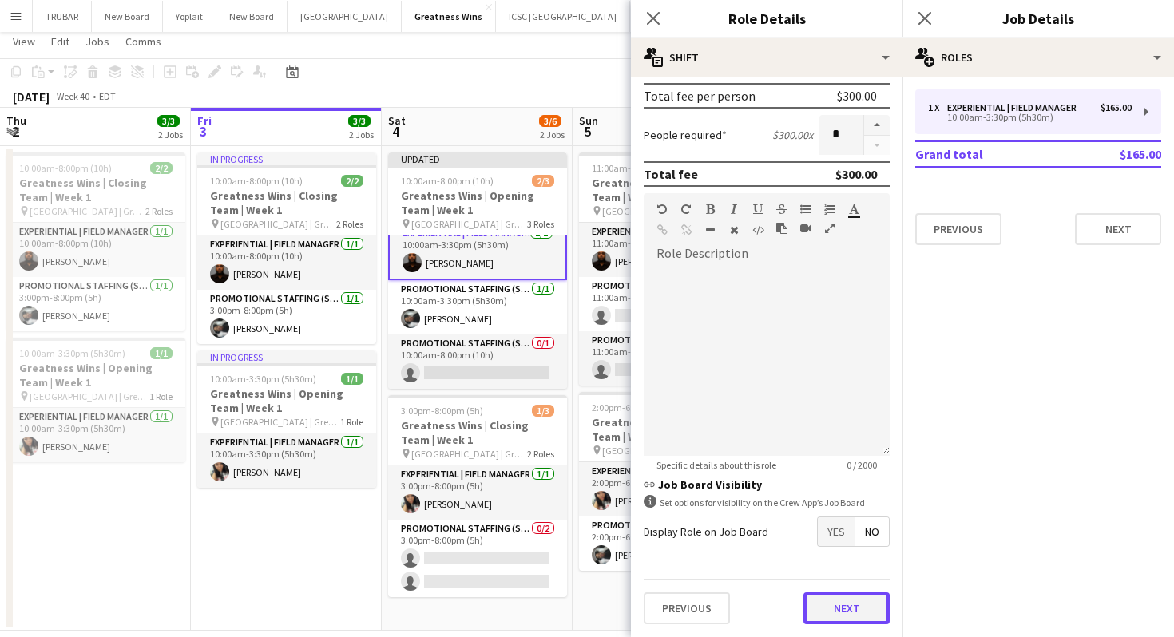
click at [835, 601] on button "Next" at bounding box center [846, 609] width 86 height 32
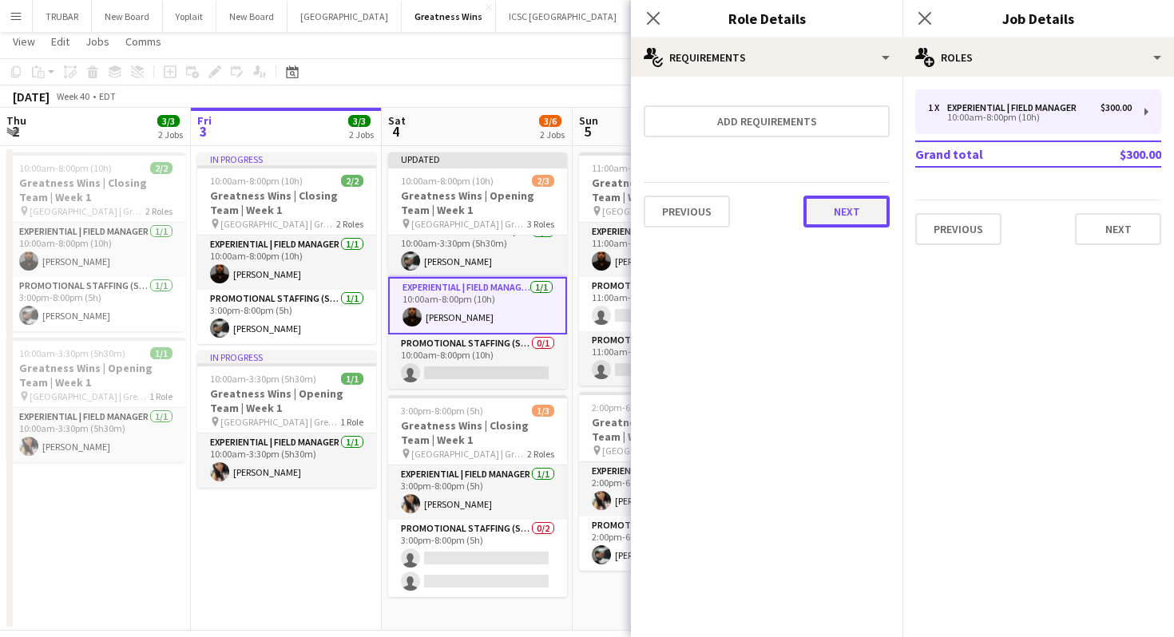
click at [848, 220] on button "Next" at bounding box center [846, 212] width 86 height 32
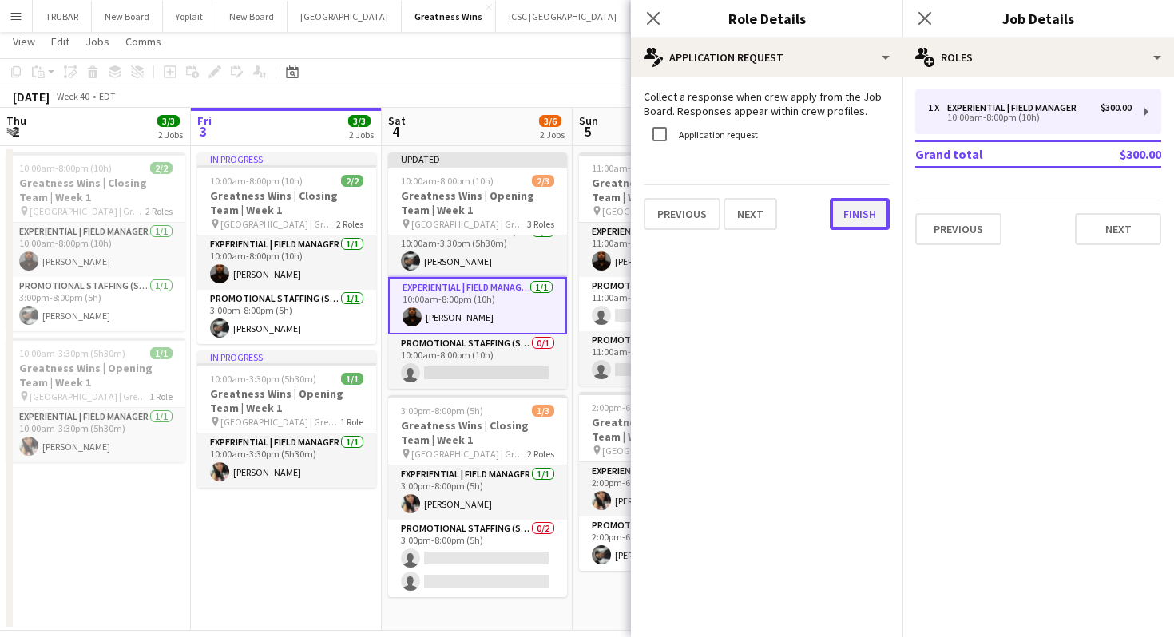
click at [848, 219] on button "Finish" at bounding box center [860, 214] width 60 height 32
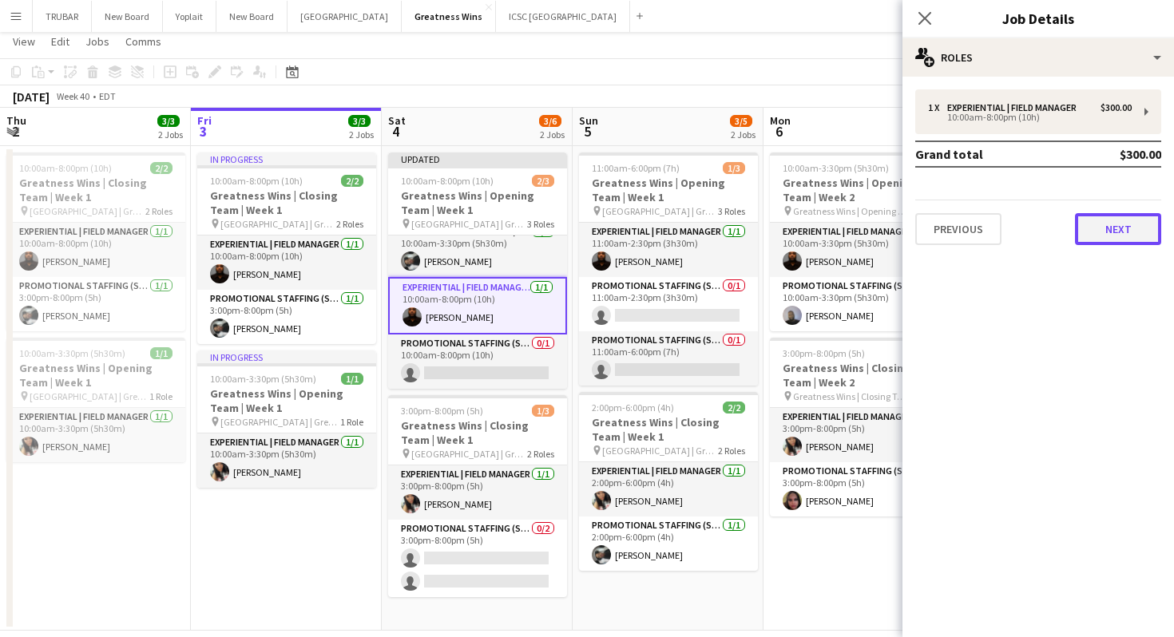
click at [1111, 224] on button "Next" at bounding box center [1118, 229] width 86 height 32
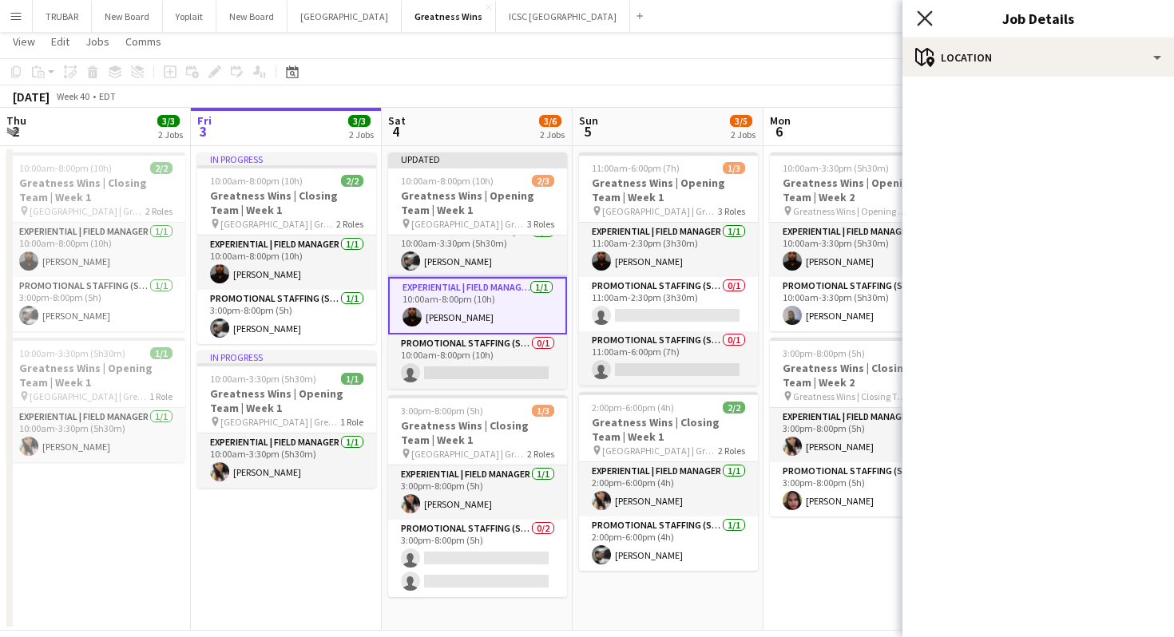
click at [928, 21] on icon "Close pop-in" at bounding box center [924, 17] width 15 height 15
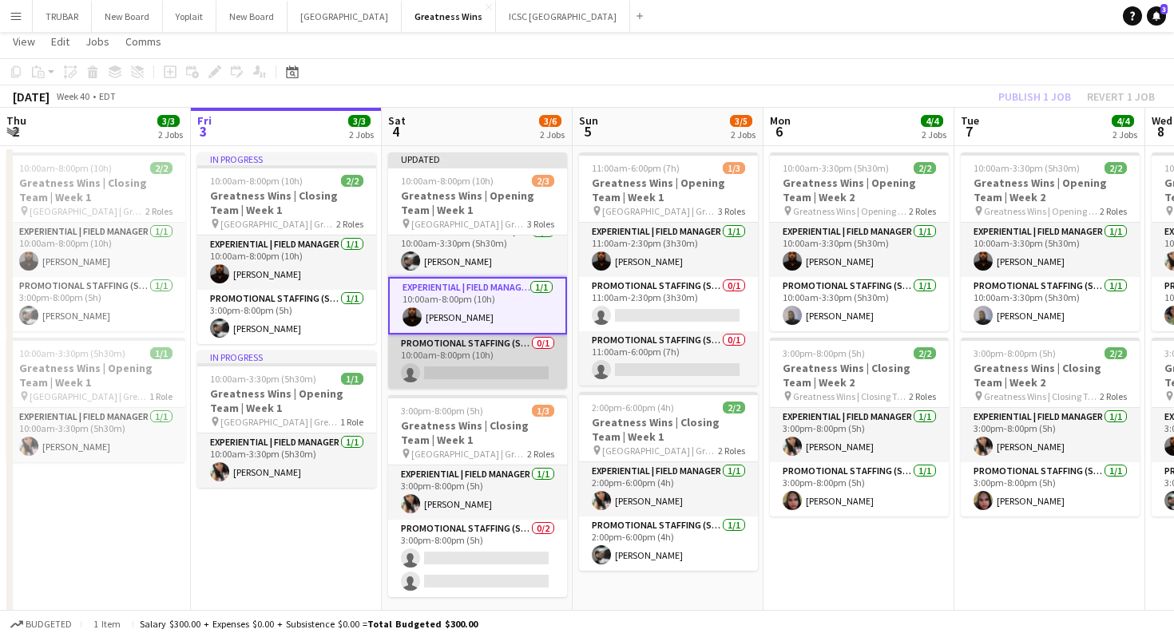
scroll to position [53, 0]
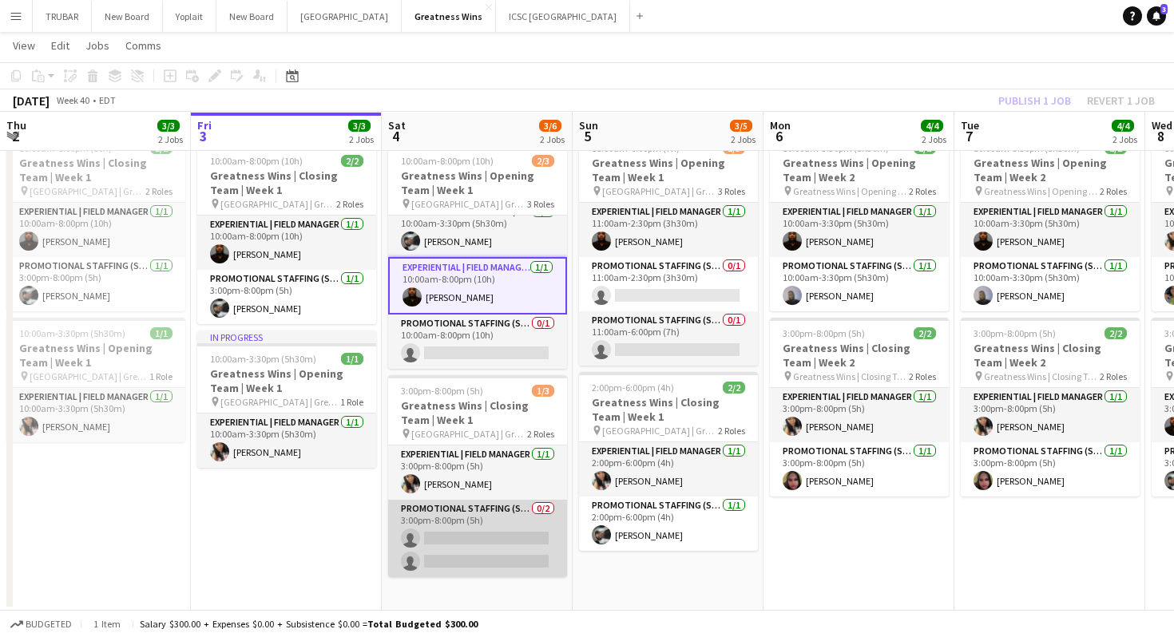
click at [466, 541] on app-card-role "Promotional Staffing (Sales Staff) 0/2 3:00pm-8:00pm (5h) single-neutral-action…" at bounding box center [477, 538] width 179 height 77
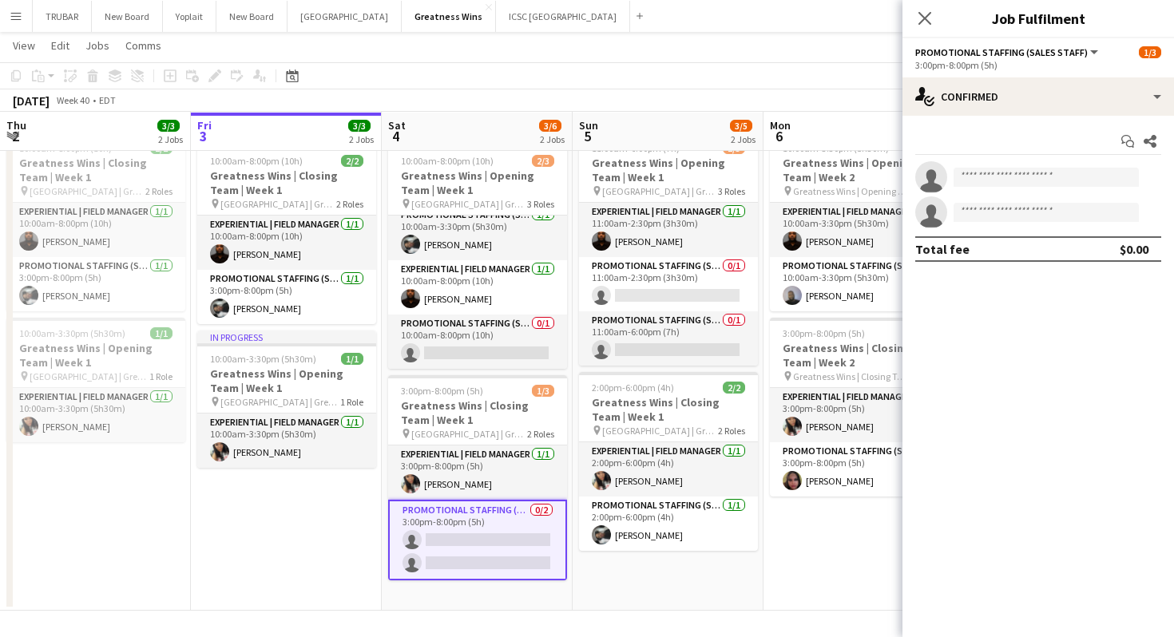
scroll to position [10, 0]
click at [1032, 176] on input at bounding box center [1046, 177] width 185 height 19
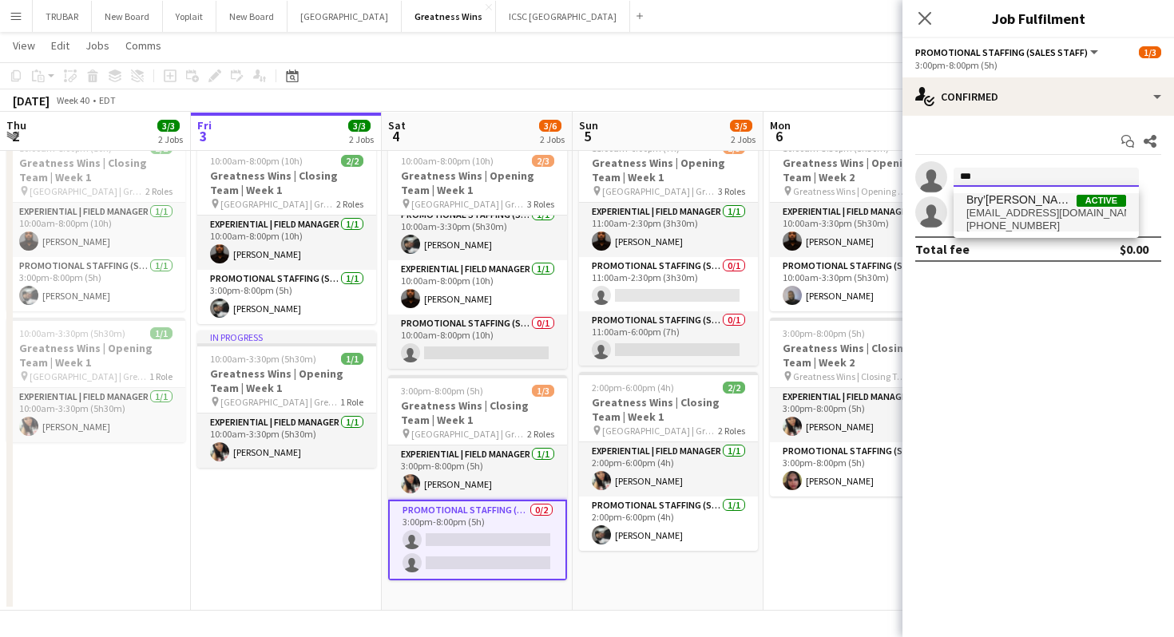
type input "***"
click at [1001, 216] on span "[EMAIL_ADDRESS][DOMAIN_NAME]" at bounding box center [1046, 213] width 160 height 13
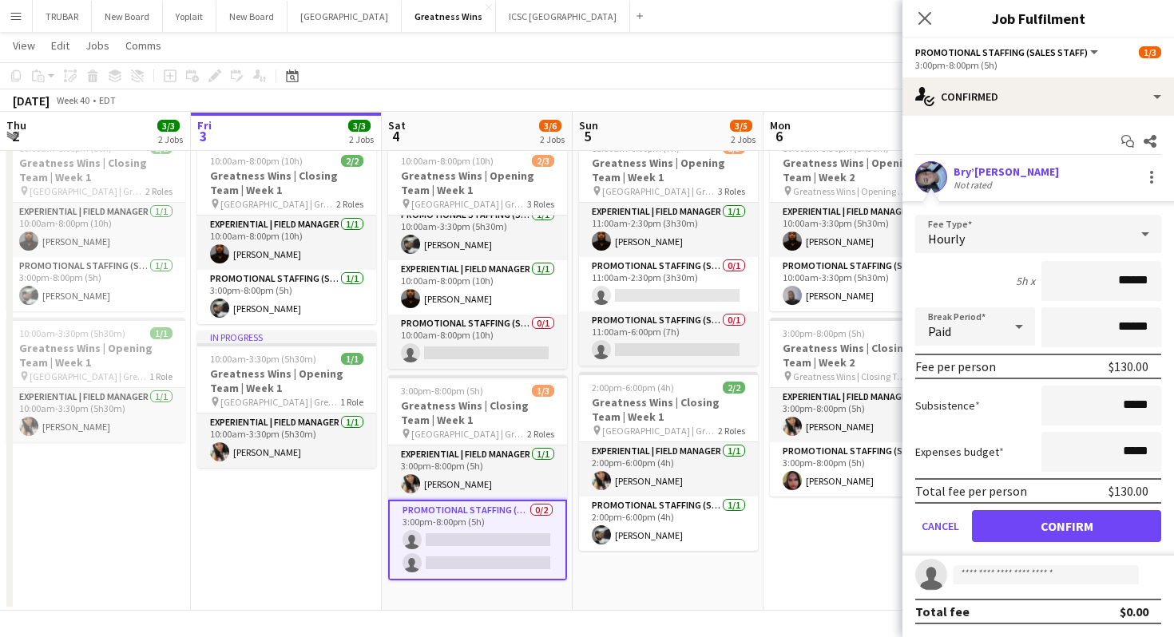
drag, startPoint x: 1102, startPoint y: 273, endPoint x: 1173, endPoint y: 280, distance: 71.4
click at [1173, 280] on form "Fee Type Hourly 5h x ****** Break Period Paid ****** Fee per person $130.00 Sub…" at bounding box center [1038, 385] width 272 height 341
type input "***"
click at [1007, 521] on button "Confirm" at bounding box center [1066, 526] width 189 height 32
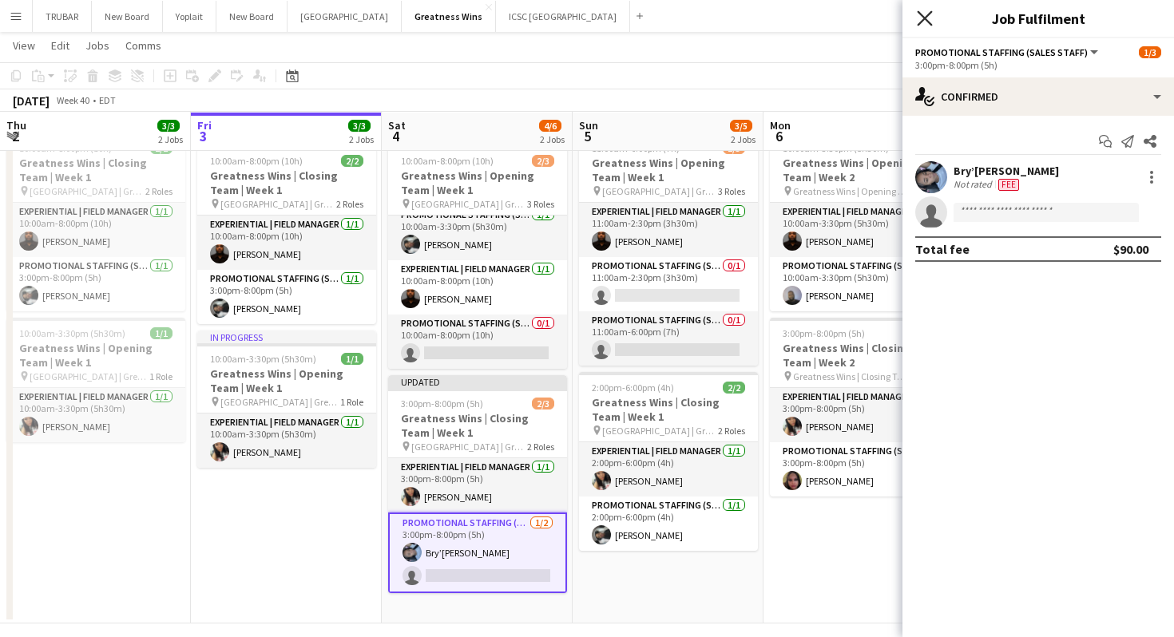
click at [926, 18] on icon at bounding box center [924, 17] width 15 height 15
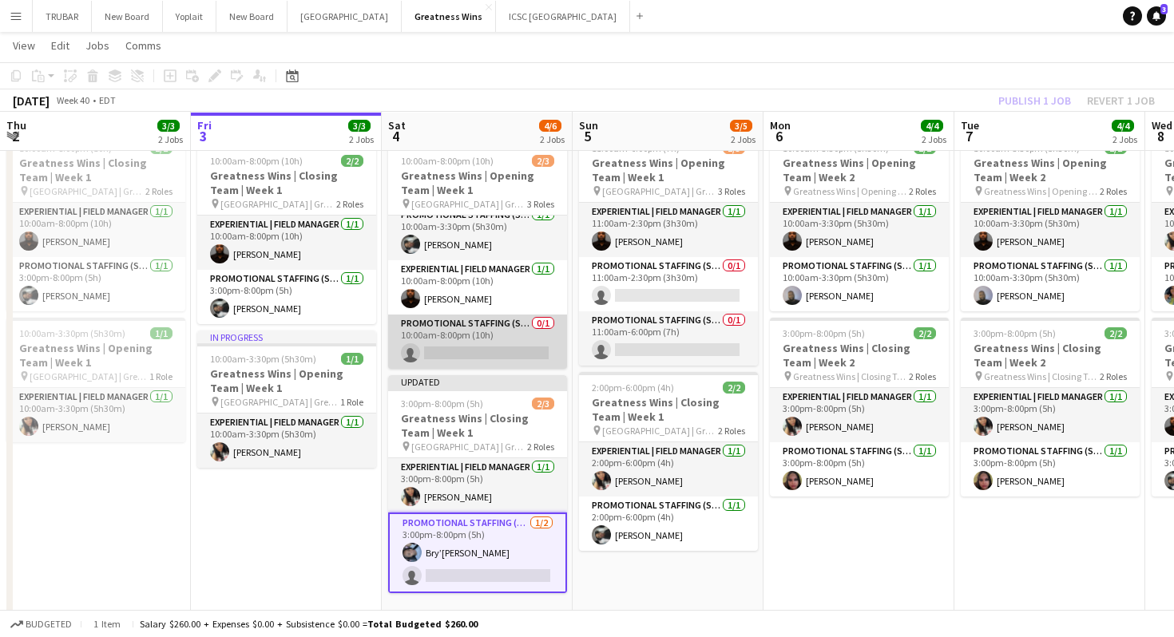
click at [516, 335] on app-card-role "Promotional Staffing (Sales Staff) 0/1 10:00am-8:00pm (10h) single-neutral-acti…" at bounding box center [477, 342] width 179 height 54
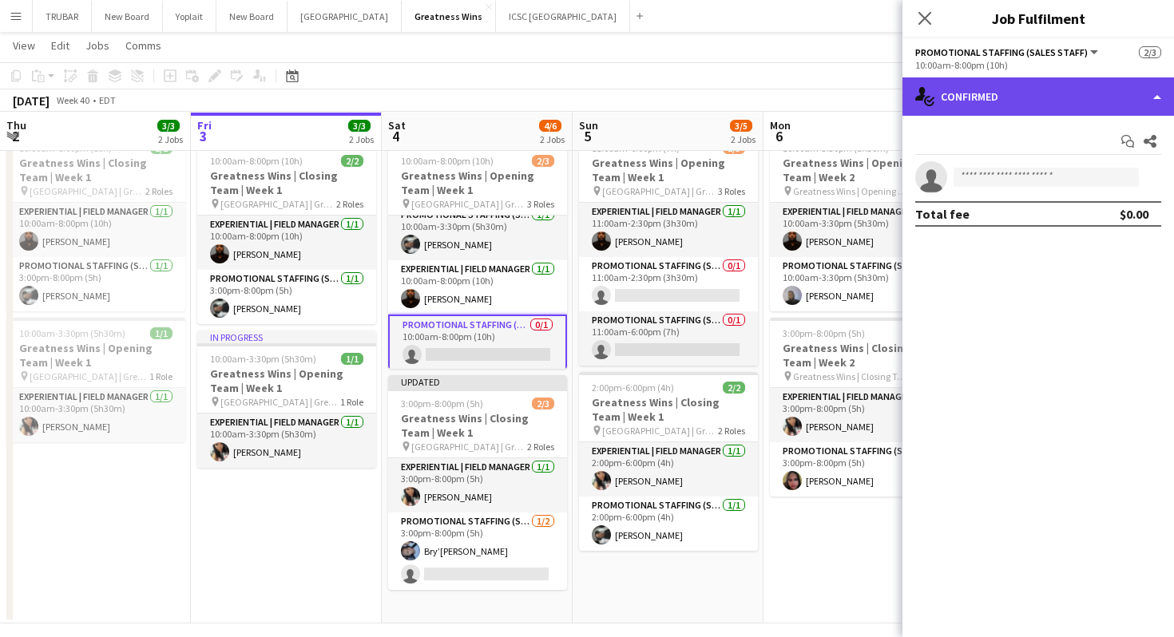
click at [1145, 97] on div "single-neutral-actions-check-2 Confirmed" at bounding box center [1038, 96] width 272 height 38
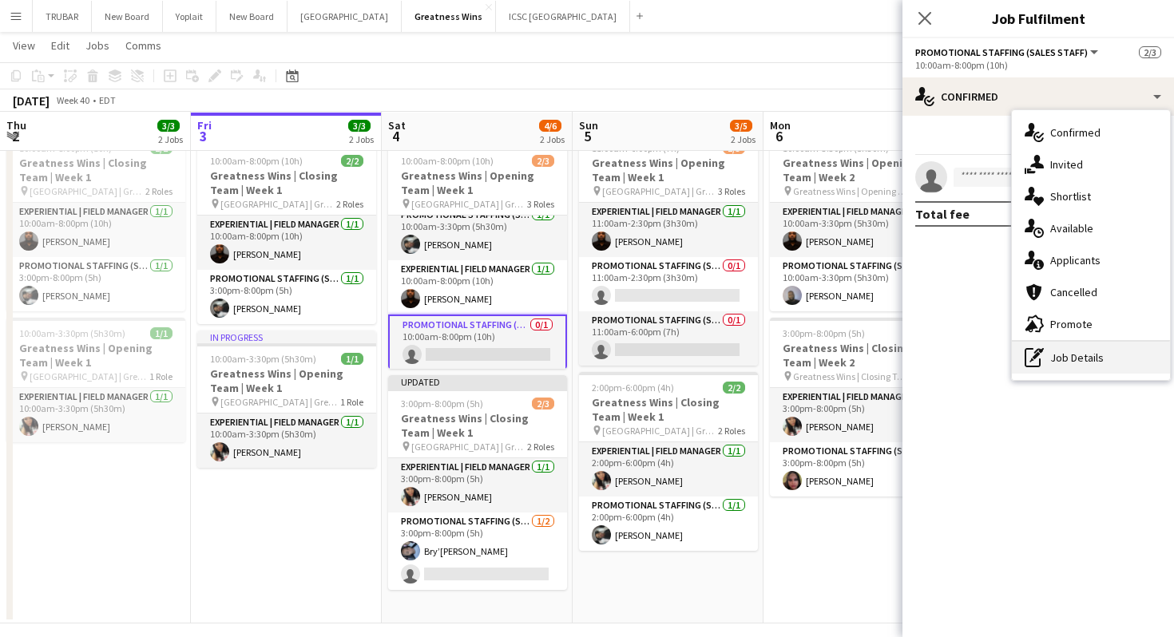
click at [1076, 363] on div "pen-write Job Details" at bounding box center [1091, 358] width 158 height 32
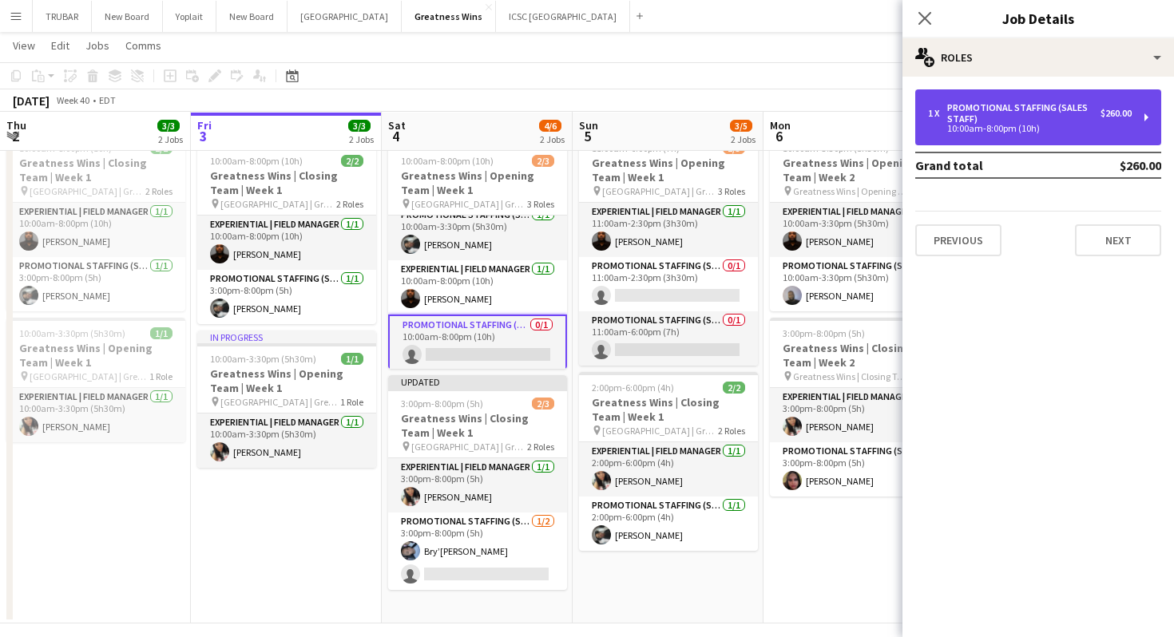
click at [1017, 115] on div "Promotional Staffing (Sales Staff)" at bounding box center [1023, 113] width 153 height 22
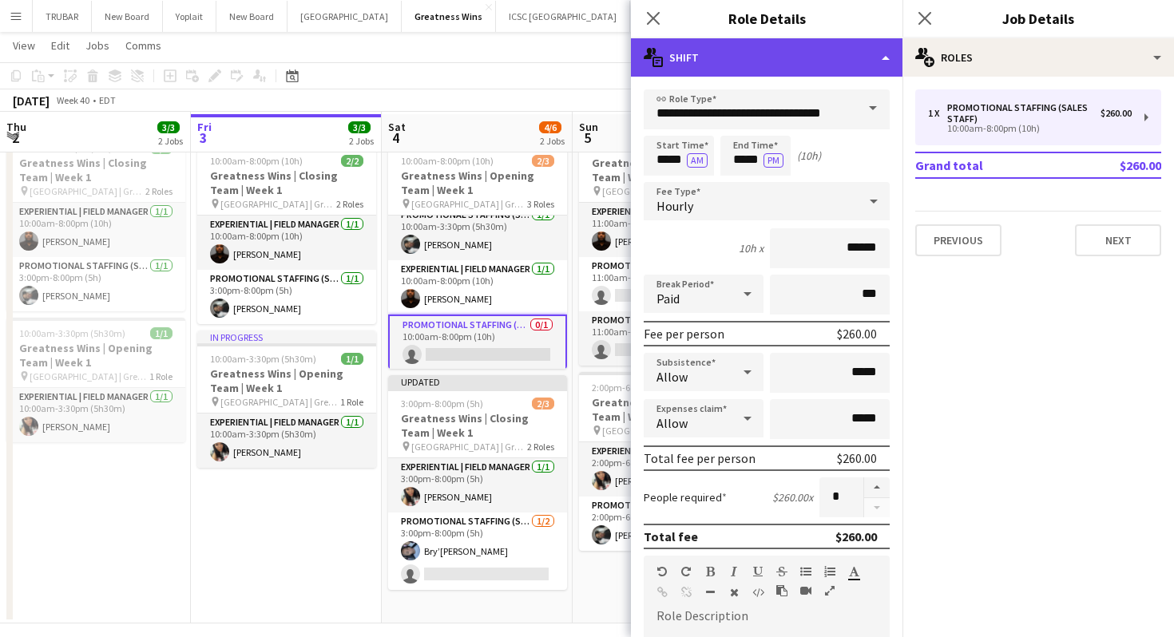
scroll to position [54, 0]
click at [879, 57] on div "multiple-actions-text Shift" at bounding box center [767, 57] width 272 height 38
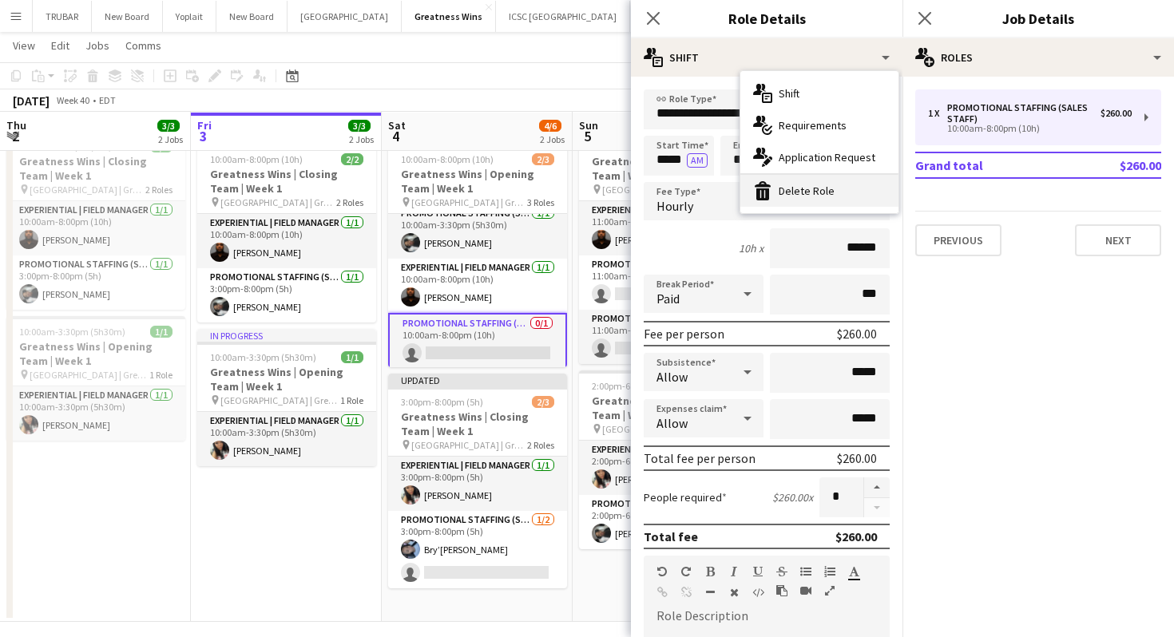
click at [852, 180] on div "bin-2 Delete Role" at bounding box center [819, 191] width 158 height 32
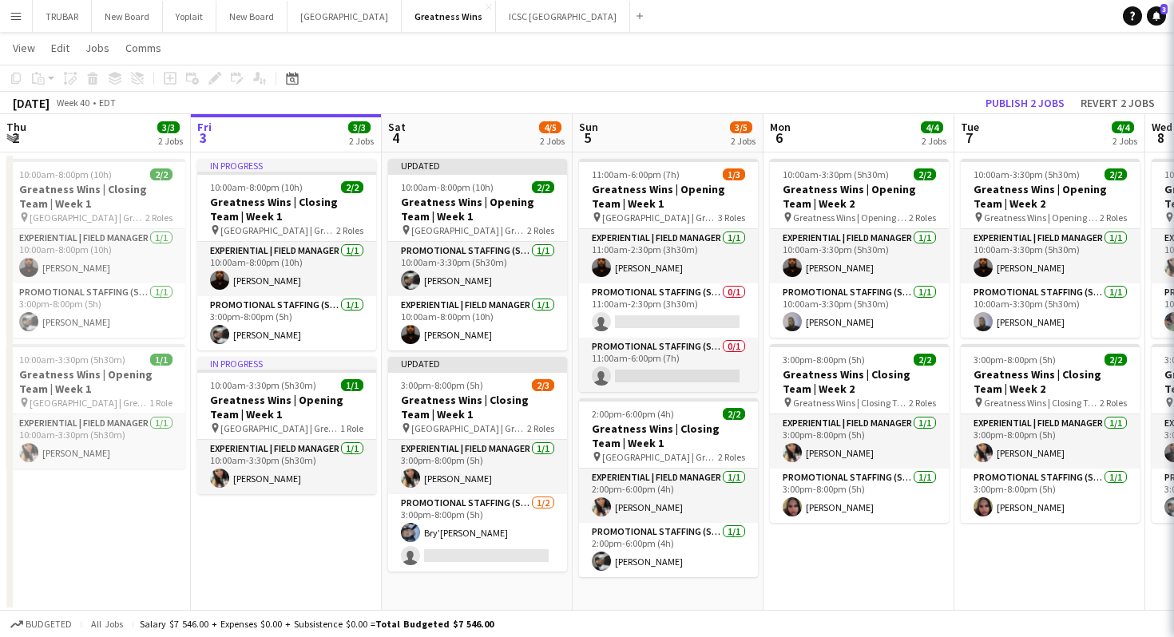
scroll to position [0, 0]
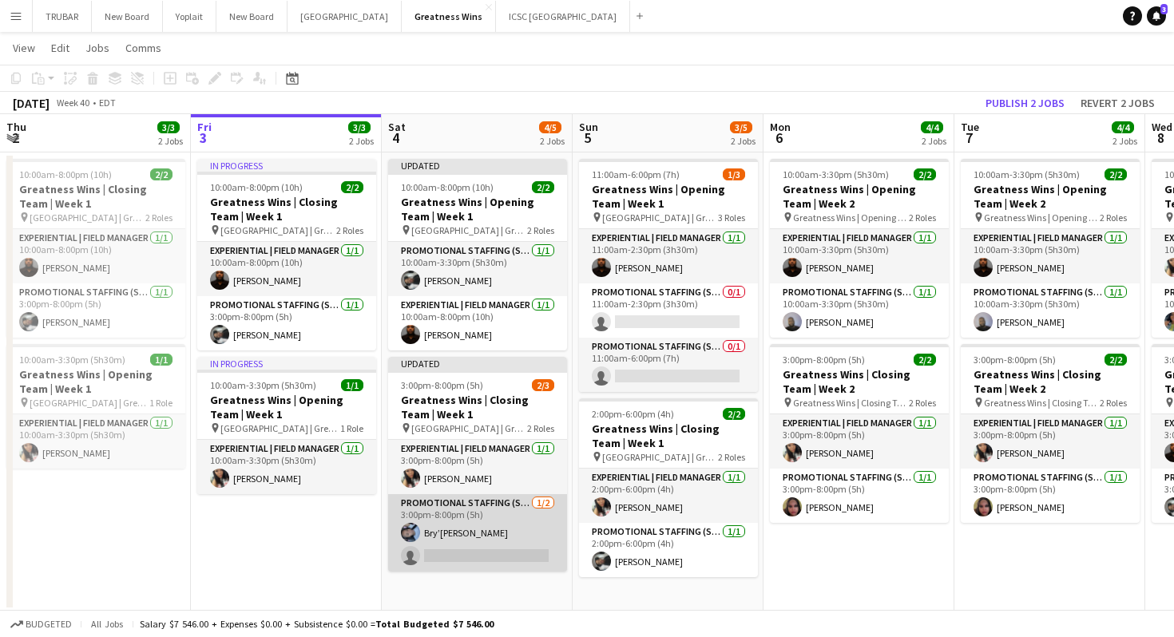
click at [484, 546] on app-card-role "Promotional Staffing (Sales Staff) [DATE] 3:00pm-8:00pm (5h) Bry’[PERSON_NAME] …" at bounding box center [477, 532] width 179 height 77
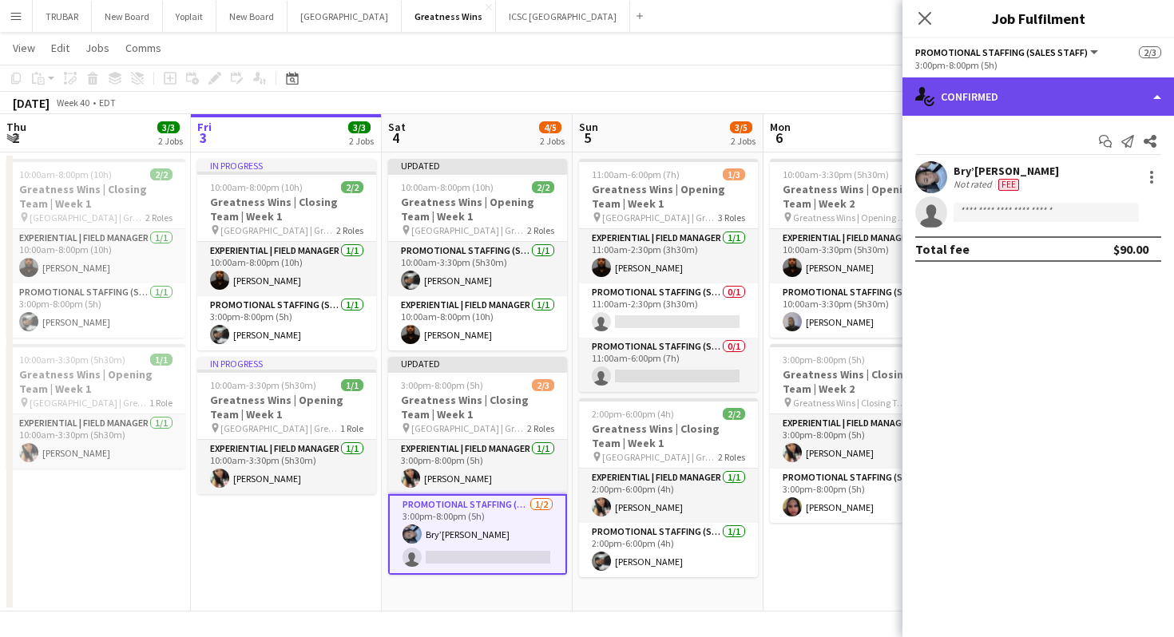
click at [958, 101] on div "single-neutral-actions-check-2 Confirmed" at bounding box center [1038, 96] width 272 height 38
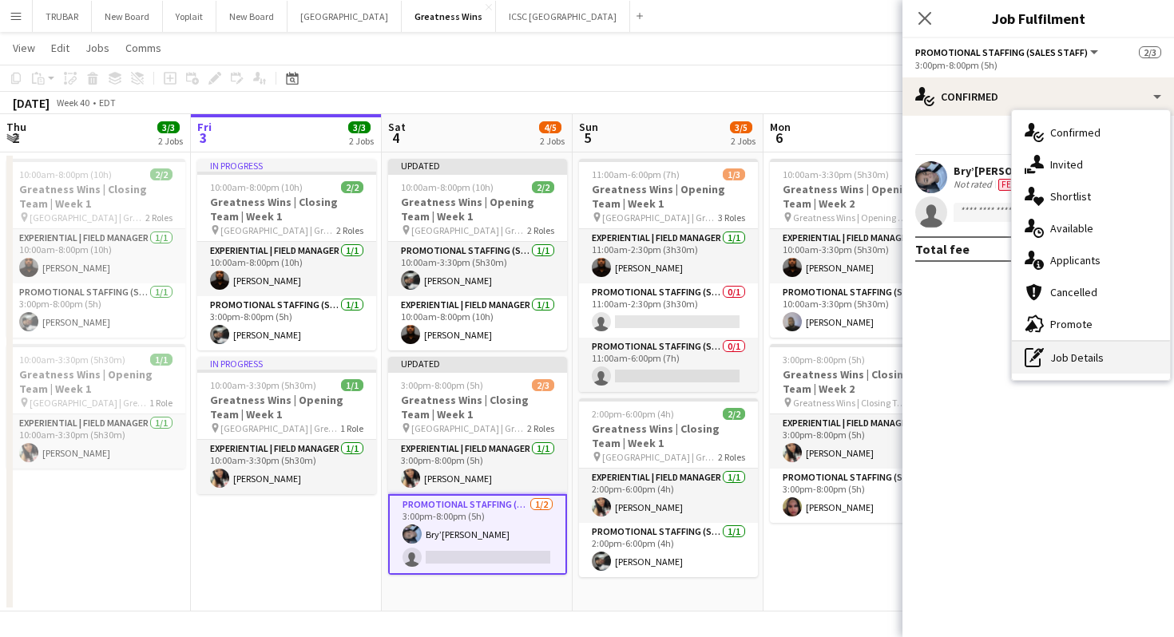
click at [1052, 349] on div "pen-write Job Details" at bounding box center [1091, 358] width 158 height 32
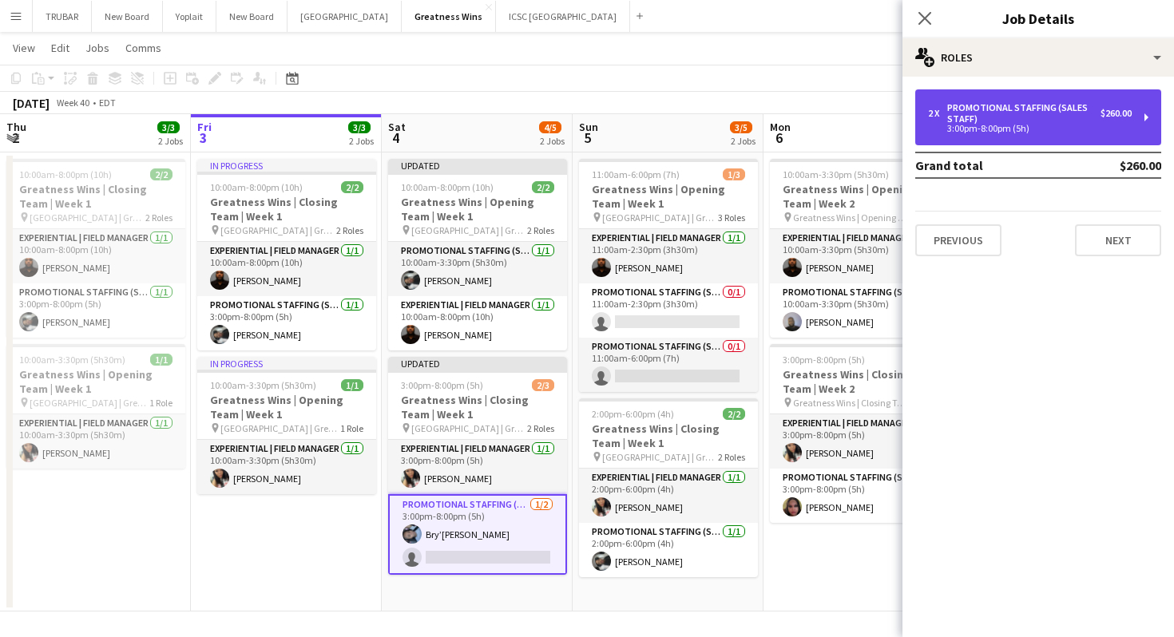
click at [1014, 118] on div "Promotional Staffing (Sales Staff)" at bounding box center [1023, 113] width 153 height 22
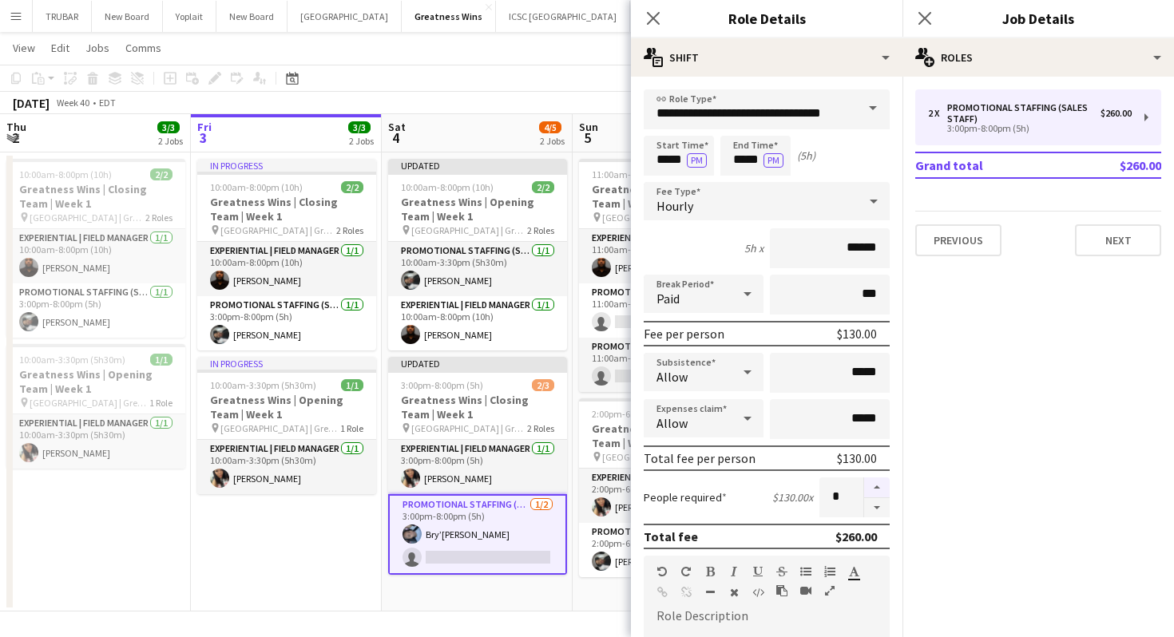
click at [875, 487] on button "button" at bounding box center [877, 488] width 26 height 21
click at [880, 518] on form "**********" at bounding box center [767, 544] width 272 height 910
click at [879, 510] on button "button" at bounding box center [877, 508] width 26 height 20
type input "*"
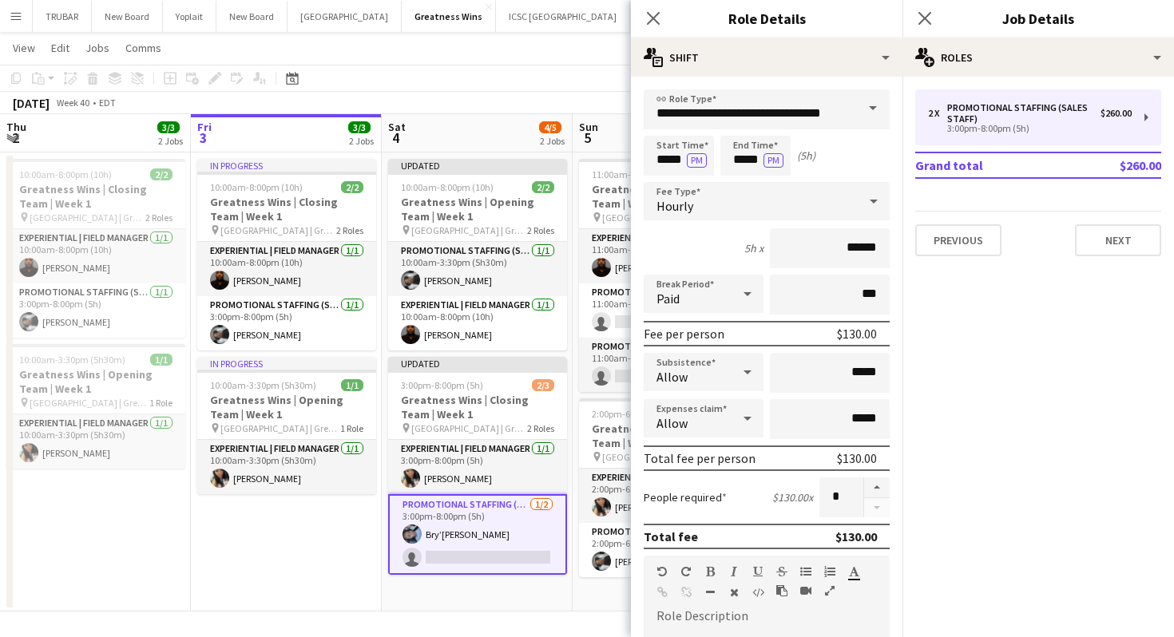
scroll to position [361, 0]
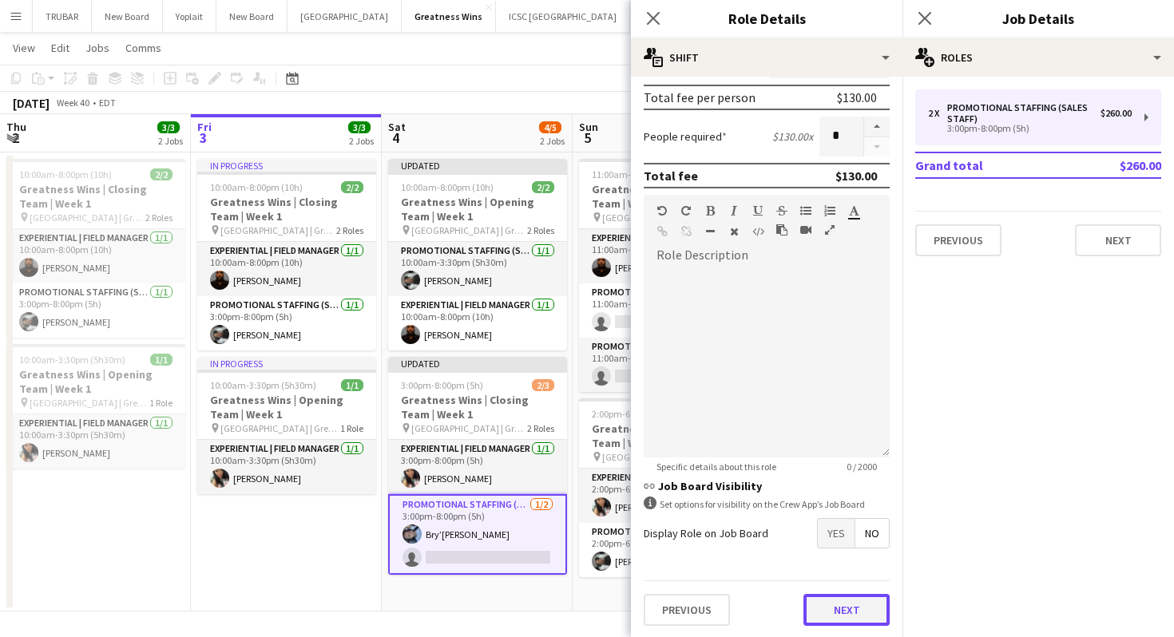
click at [843, 598] on button "Next" at bounding box center [846, 610] width 86 height 32
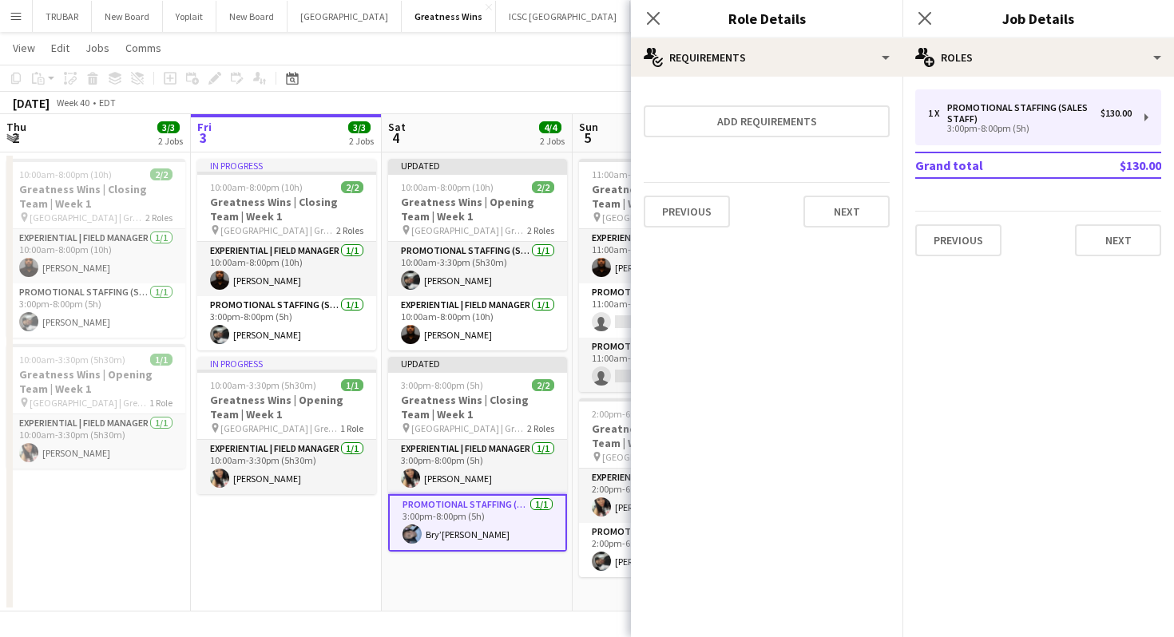
scroll to position [0, 0]
click at [851, 207] on button "Next" at bounding box center [846, 212] width 86 height 32
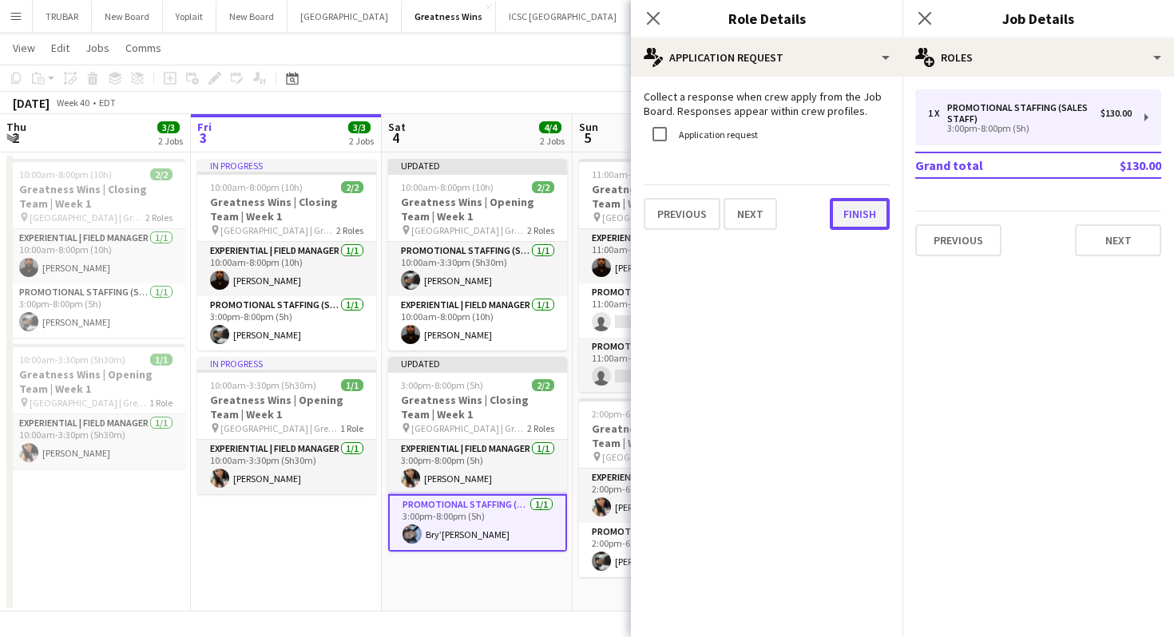
click at [854, 215] on button "Finish" at bounding box center [860, 214] width 60 height 32
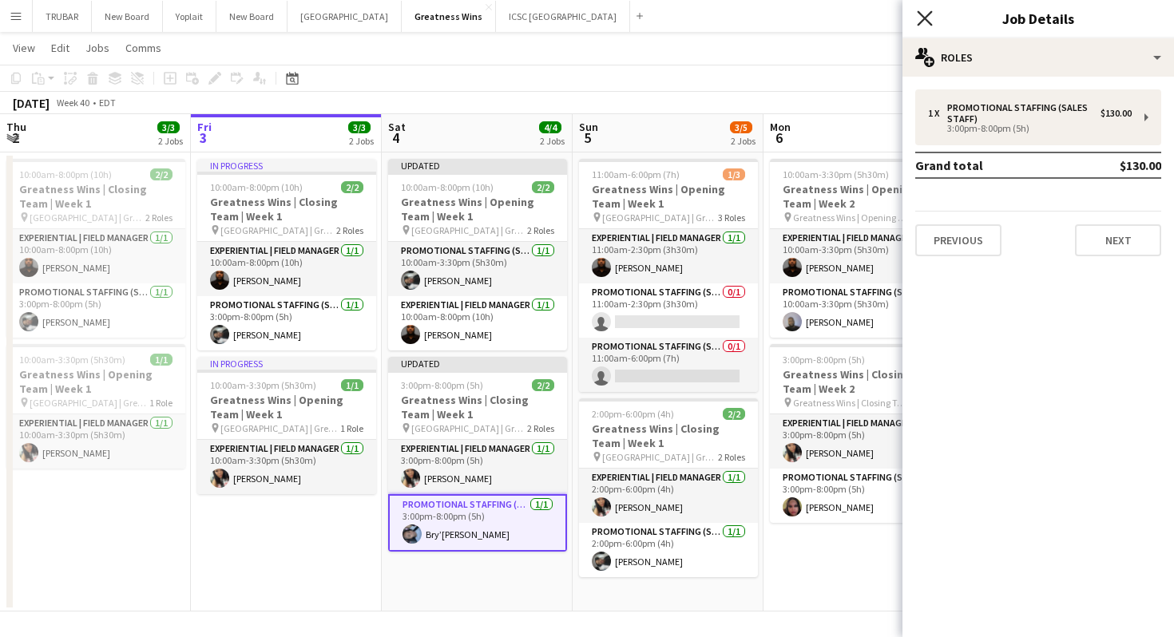
click at [925, 14] on icon "Close pop-in" at bounding box center [924, 17] width 15 height 15
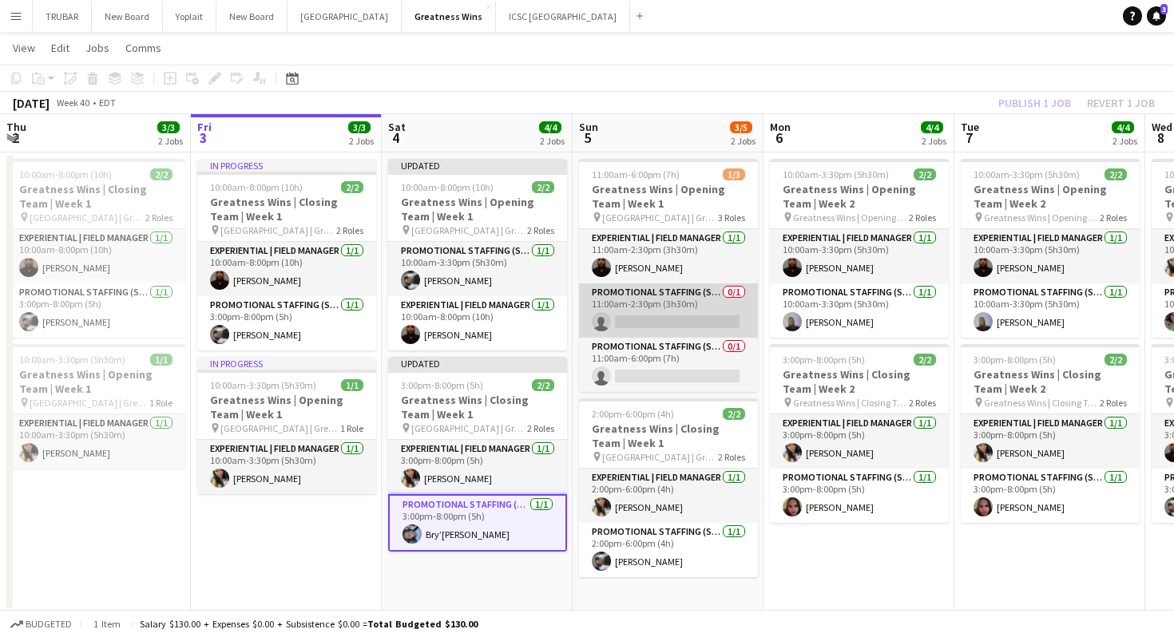
click at [652, 312] on app-card-role "Promotional Staffing (Sales Staff) 0/1 11:00am-2:30pm (3h30m) single-neutral-ac…" at bounding box center [668, 311] width 179 height 54
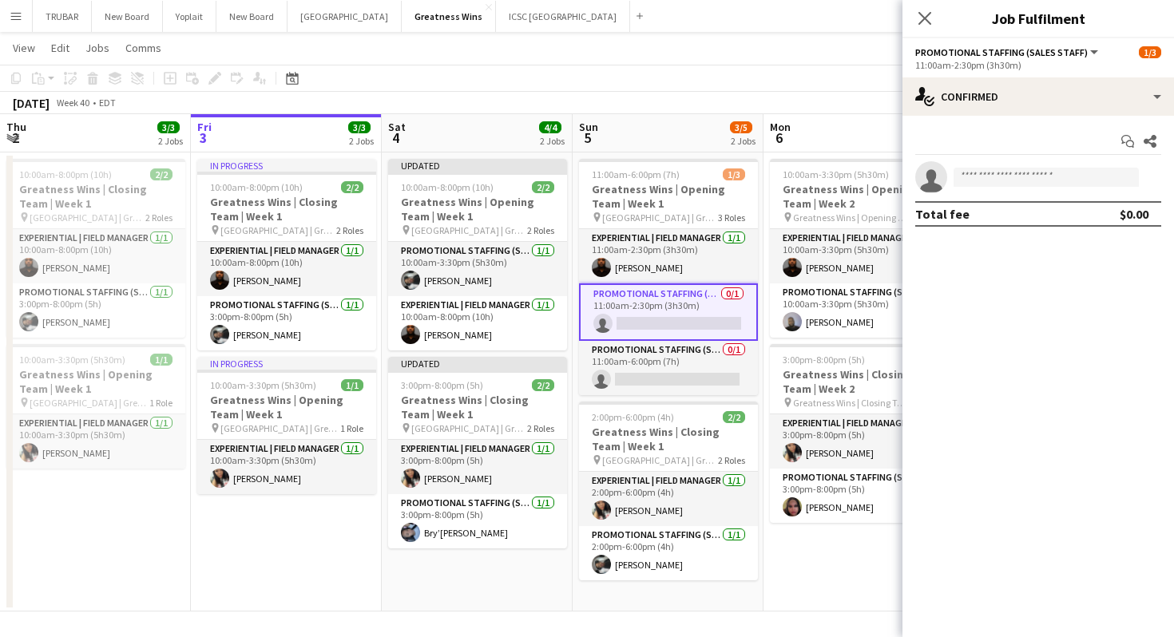
click at [1013, 167] on app-invite-slot "single-neutral-actions" at bounding box center [1038, 177] width 272 height 32
click at [1007, 174] on input at bounding box center [1046, 177] width 185 height 19
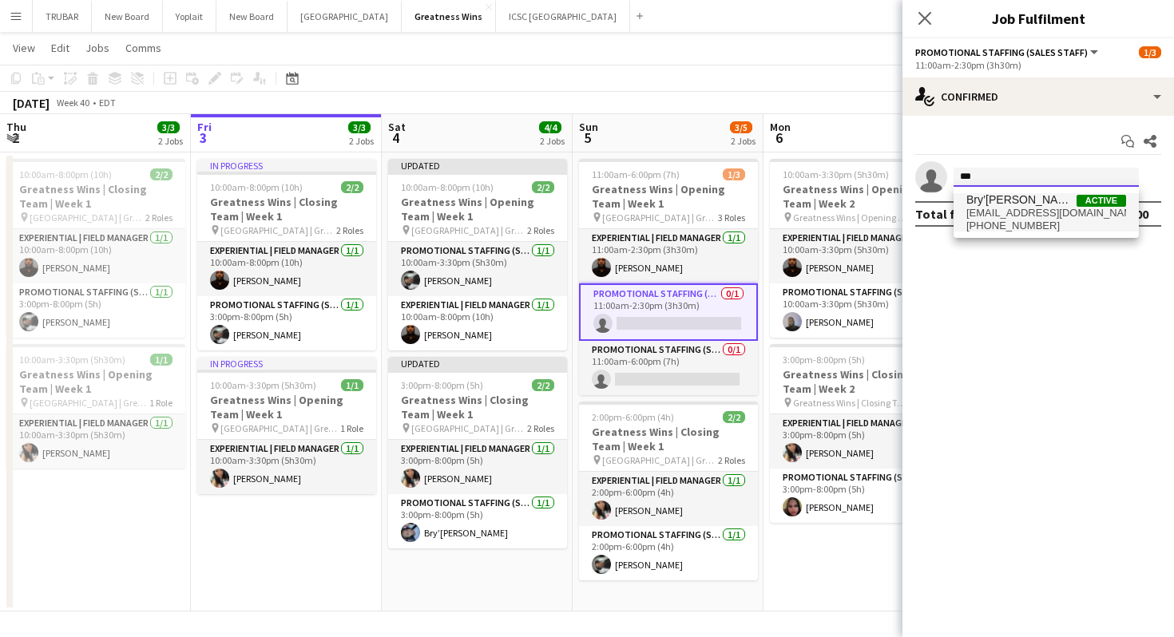
type input "***"
click at [1013, 212] on span "[EMAIL_ADDRESS][DOMAIN_NAME]" at bounding box center [1046, 213] width 160 height 13
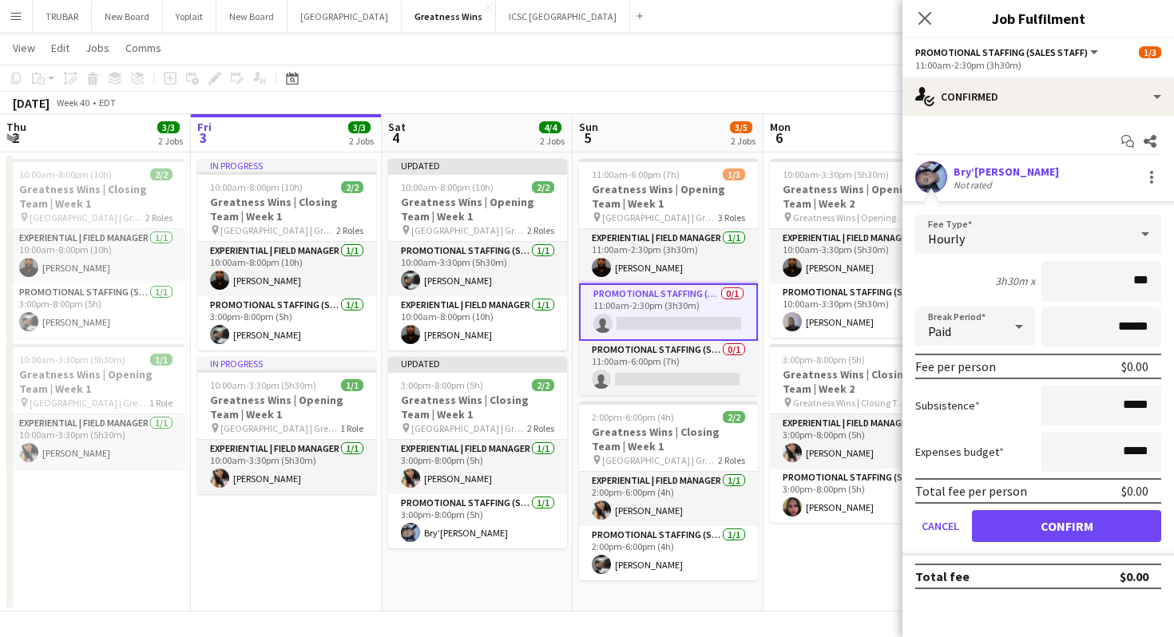
type input "**"
type input "***"
click at [1005, 271] on div "3h30m x ***" at bounding box center [1038, 281] width 246 height 40
click at [1044, 525] on button "Confirm" at bounding box center [1066, 526] width 189 height 32
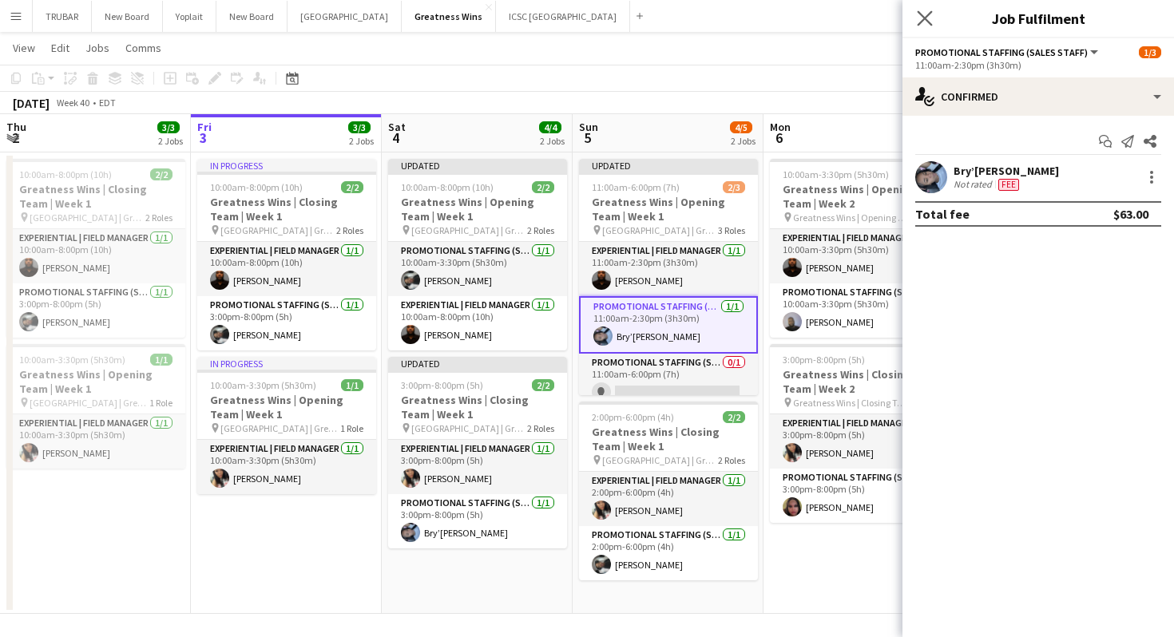
click at [916, 26] on app-icon "Close pop-in" at bounding box center [925, 18] width 23 height 23
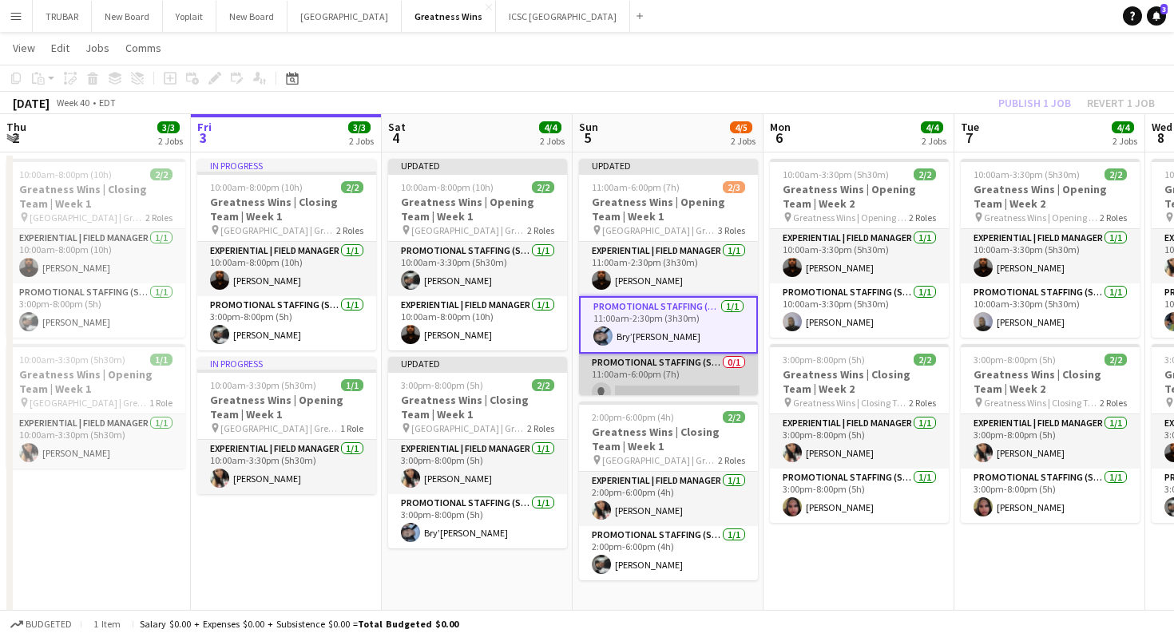
click at [666, 364] on app-card-role "Promotional Staffing (Sales Staff) 0/1 11:00am-6:00pm (7h) single-neutral-actio…" at bounding box center [668, 381] width 179 height 54
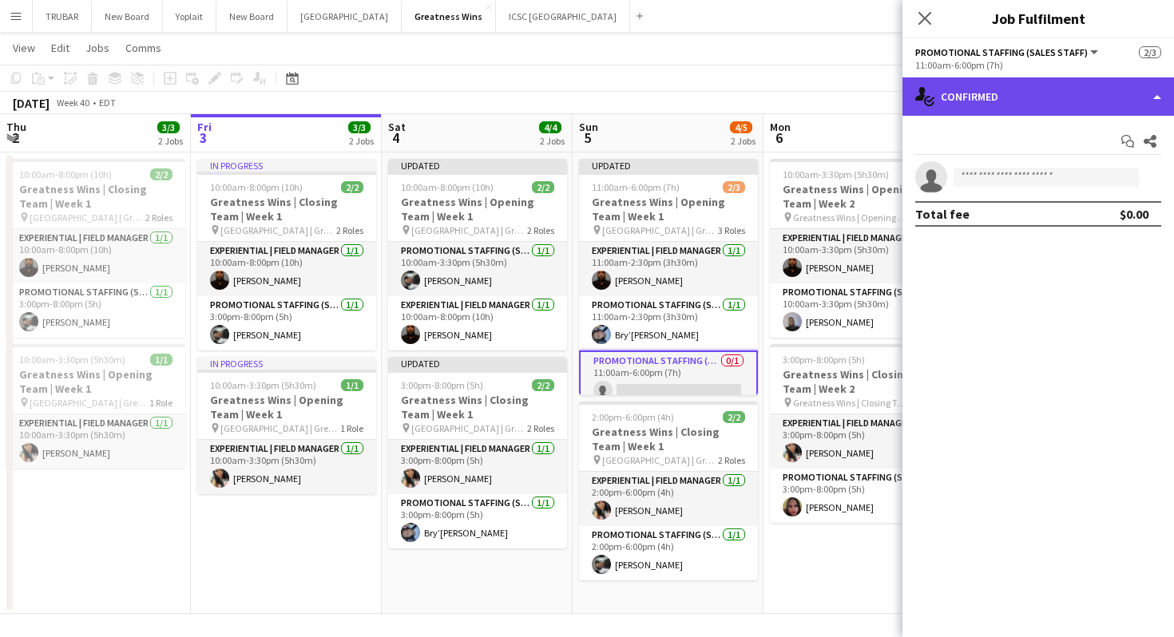
click at [990, 101] on div "single-neutral-actions-check-2 Confirmed" at bounding box center [1038, 96] width 272 height 38
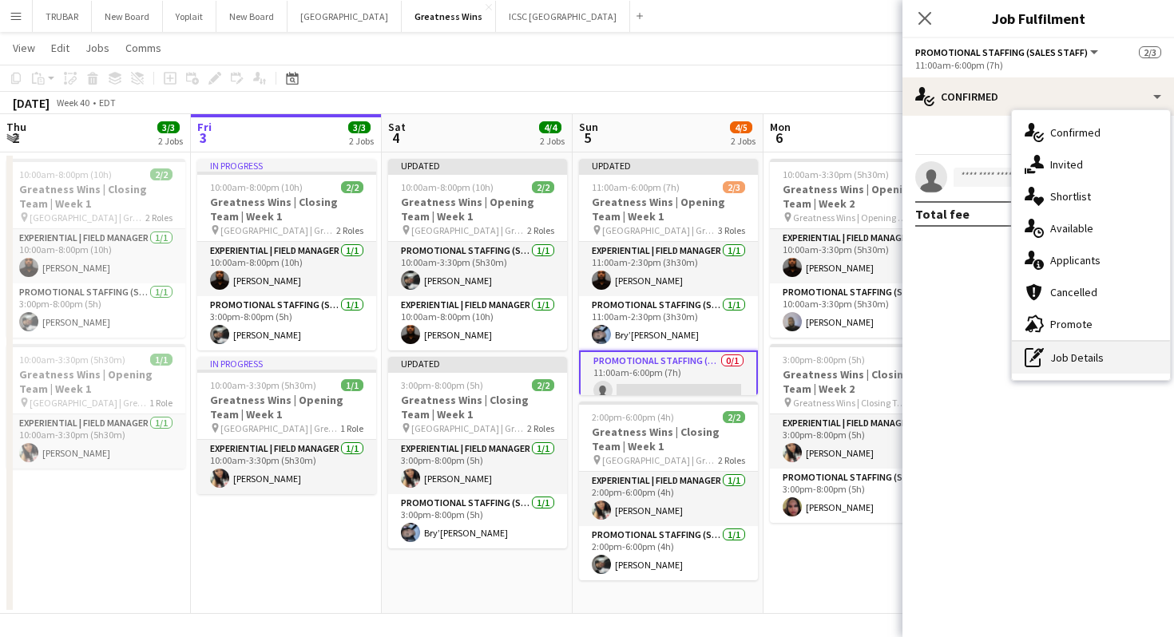
click at [1057, 363] on div "pen-write Job Details" at bounding box center [1091, 358] width 158 height 32
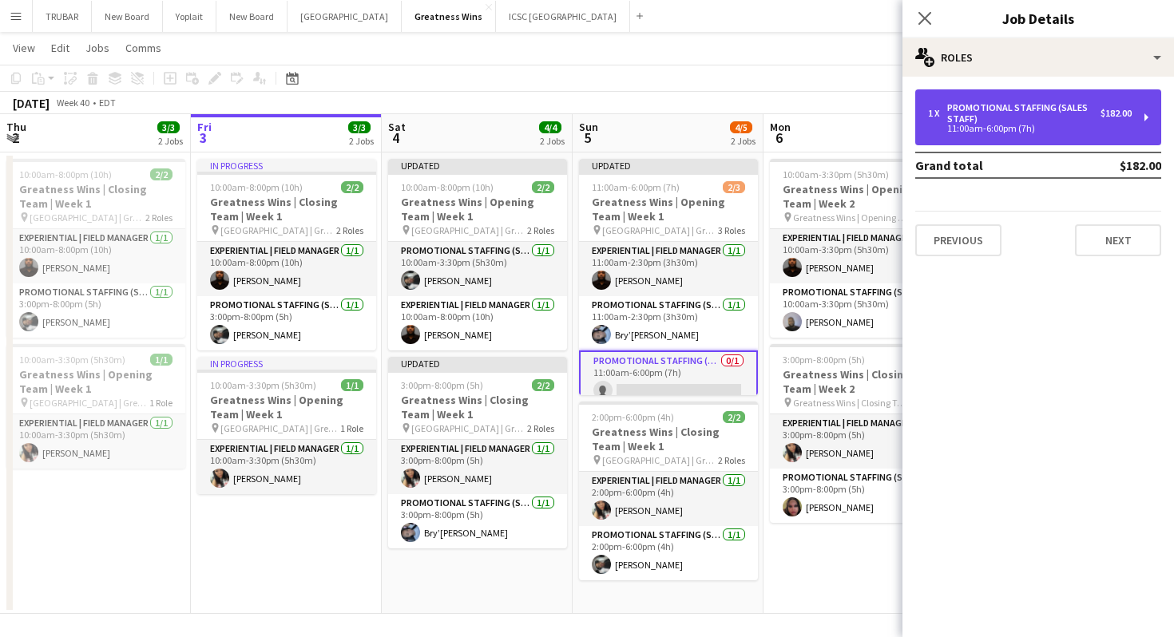
click at [1043, 123] on div "Promotional Staffing (Sales Staff)" at bounding box center [1023, 113] width 153 height 22
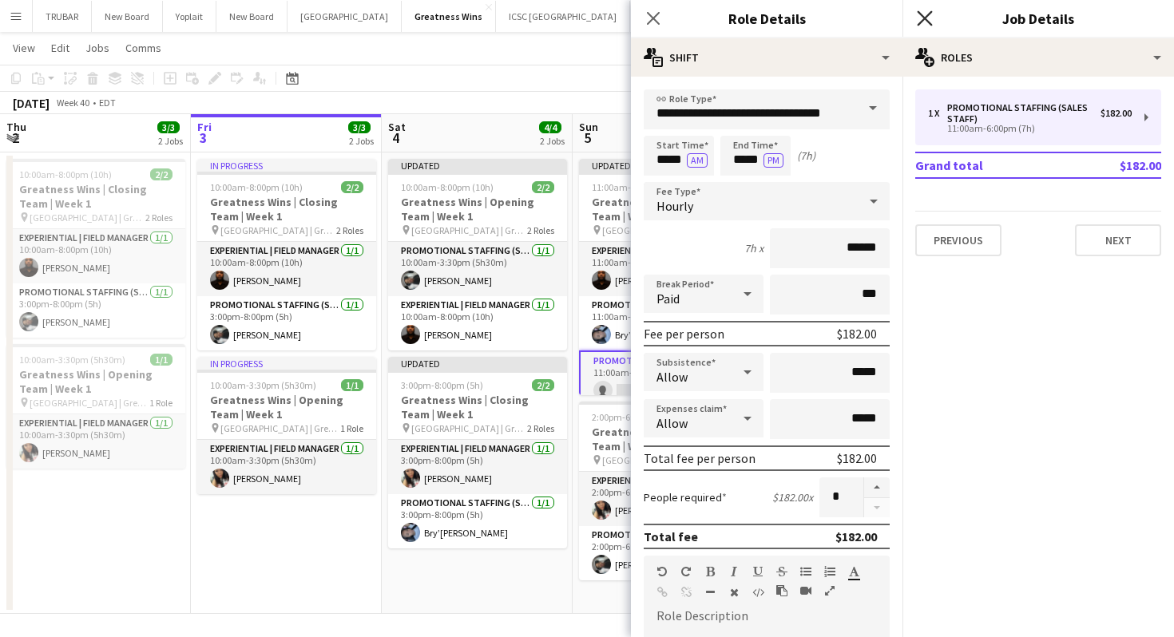
click at [926, 15] on icon at bounding box center [924, 17] width 15 height 15
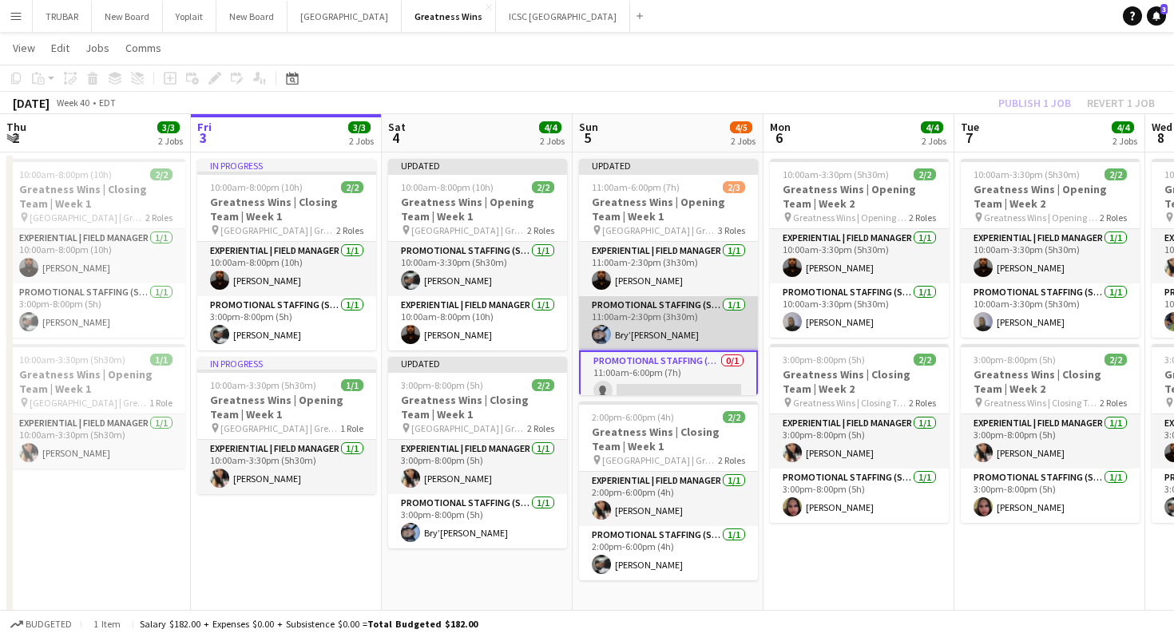
scroll to position [13, 0]
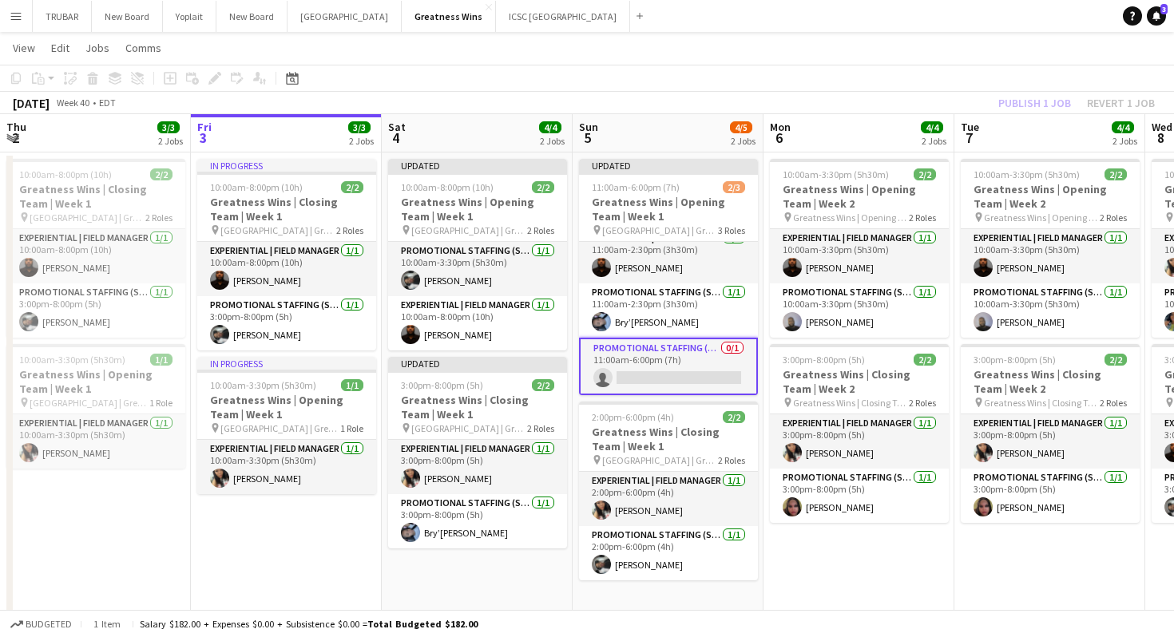
click at [668, 351] on app-card-role "Promotional Staffing (Sales Staff) 0/1 11:00am-6:00pm (7h) single-neutral-actio…" at bounding box center [668, 366] width 179 height 57
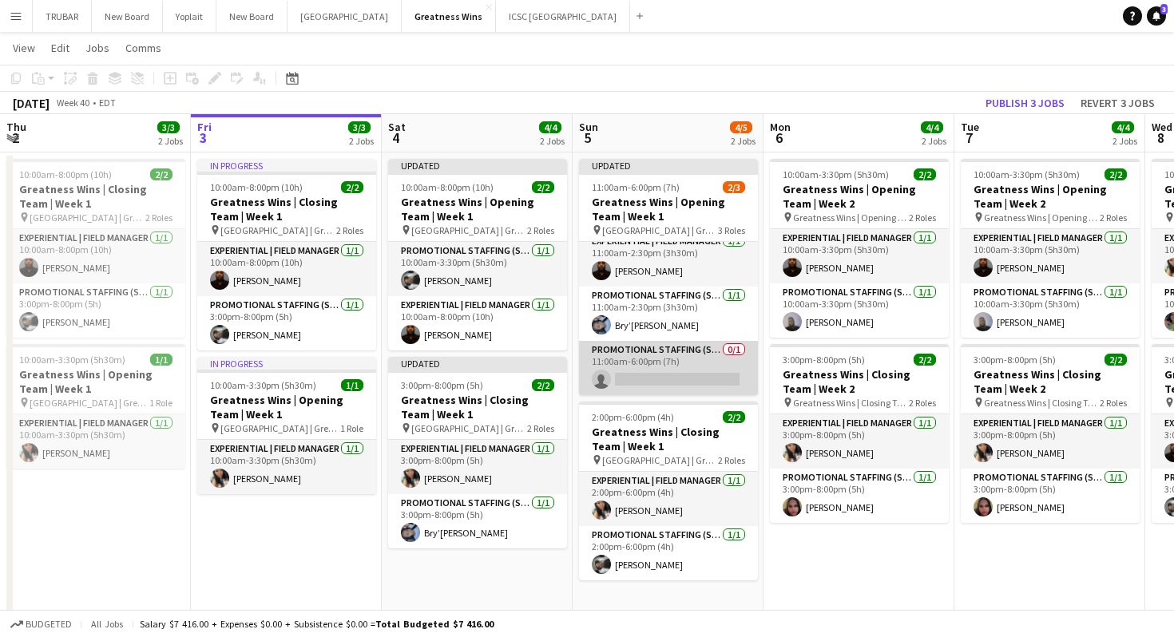
scroll to position [10, 0]
click at [668, 351] on app-card-role "Promotional Staffing (Sales Staff) 0/1 11:00am-6:00pm (7h) single-neutral-actio…" at bounding box center [668, 368] width 179 height 54
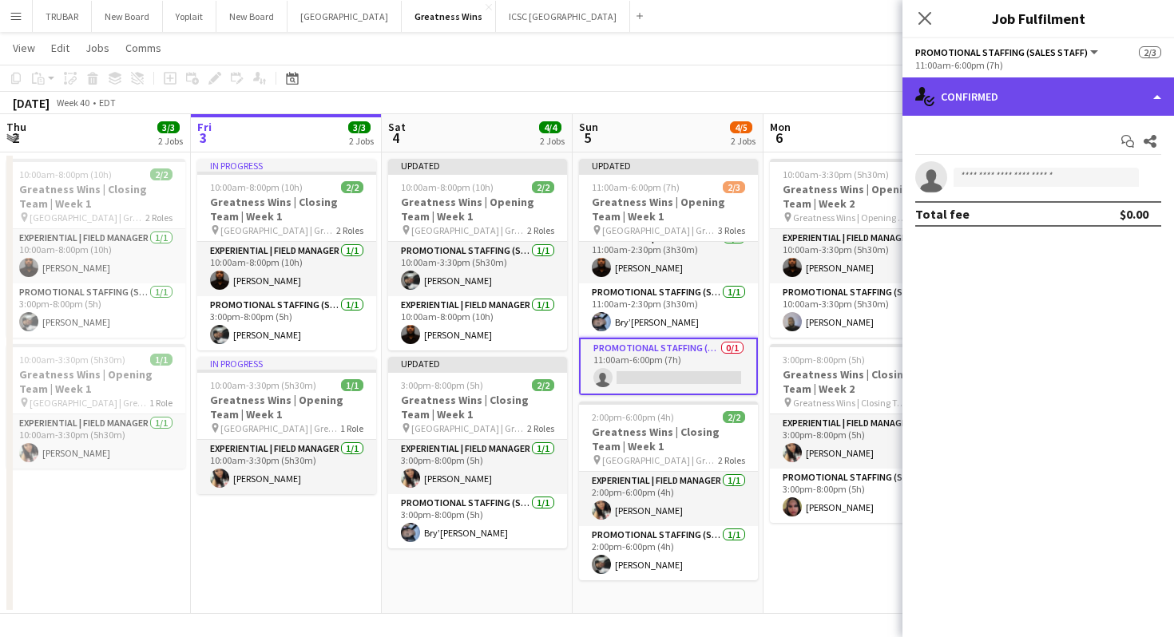
click at [996, 94] on div "single-neutral-actions-check-2 Confirmed" at bounding box center [1038, 96] width 272 height 38
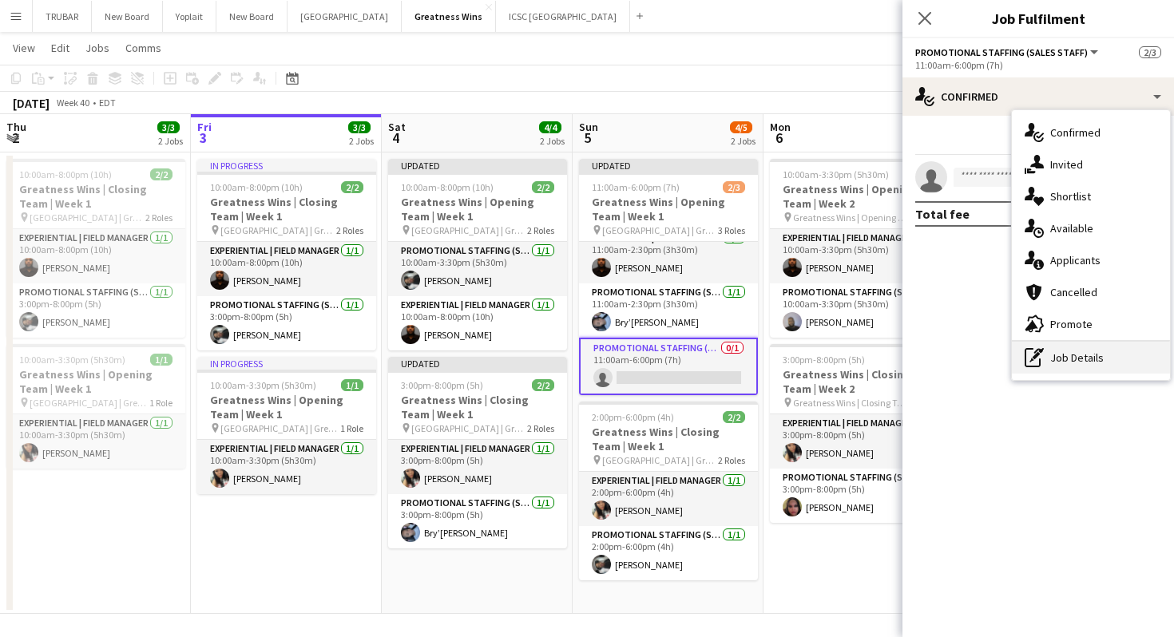
click at [1042, 353] on icon "pen-write" at bounding box center [1034, 357] width 19 height 19
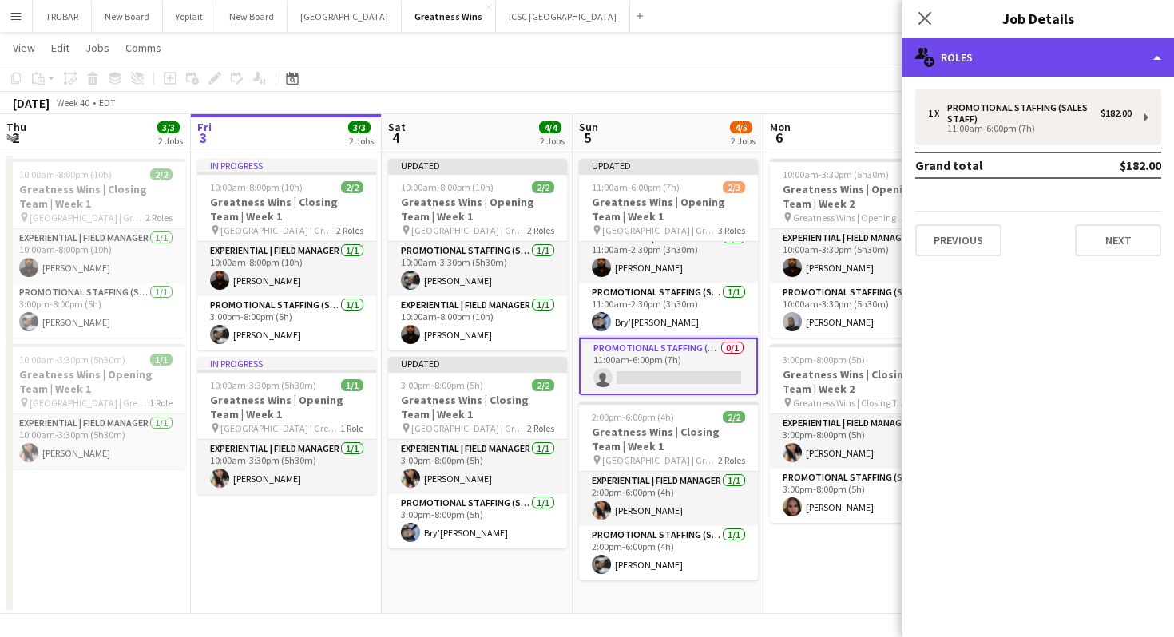
click at [1014, 61] on div "multiple-users-add Roles" at bounding box center [1038, 57] width 272 height 38
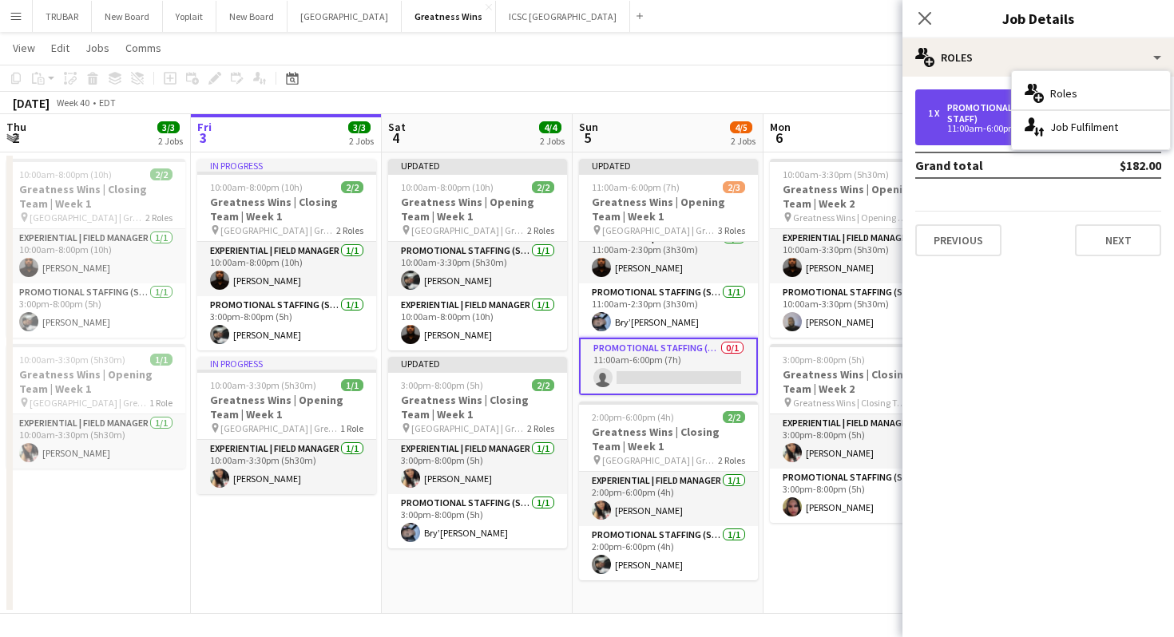
click at [935, 132] on div "11:00am-6:00pm (7h)" at bounding box center [1030, 129] width 204 height 8
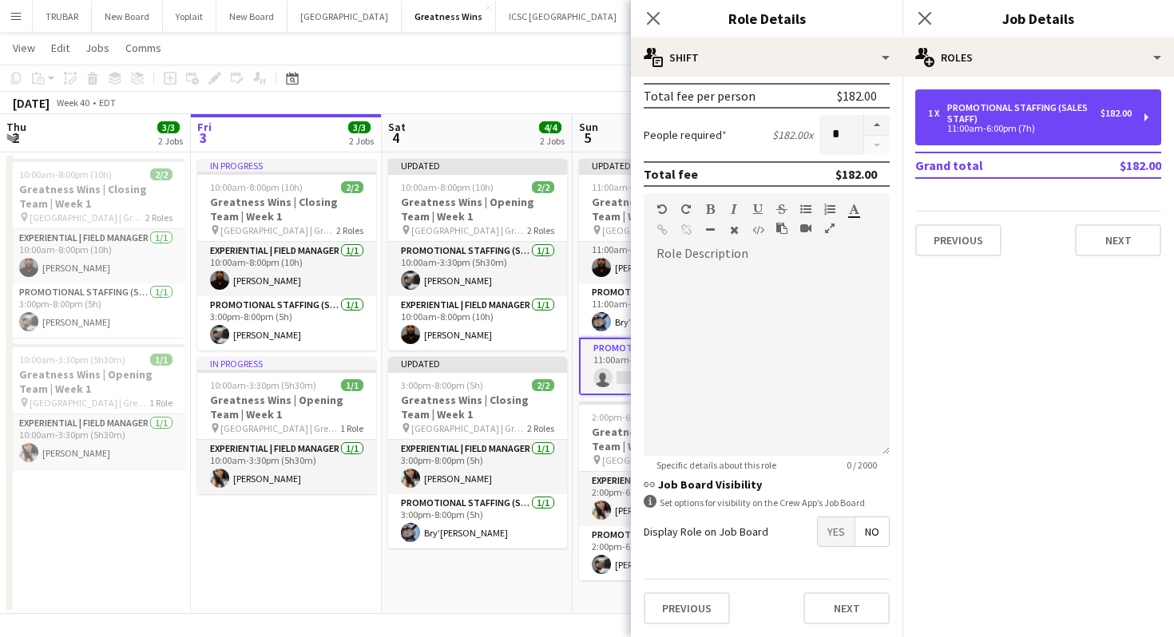
scroll to position [31, 0]
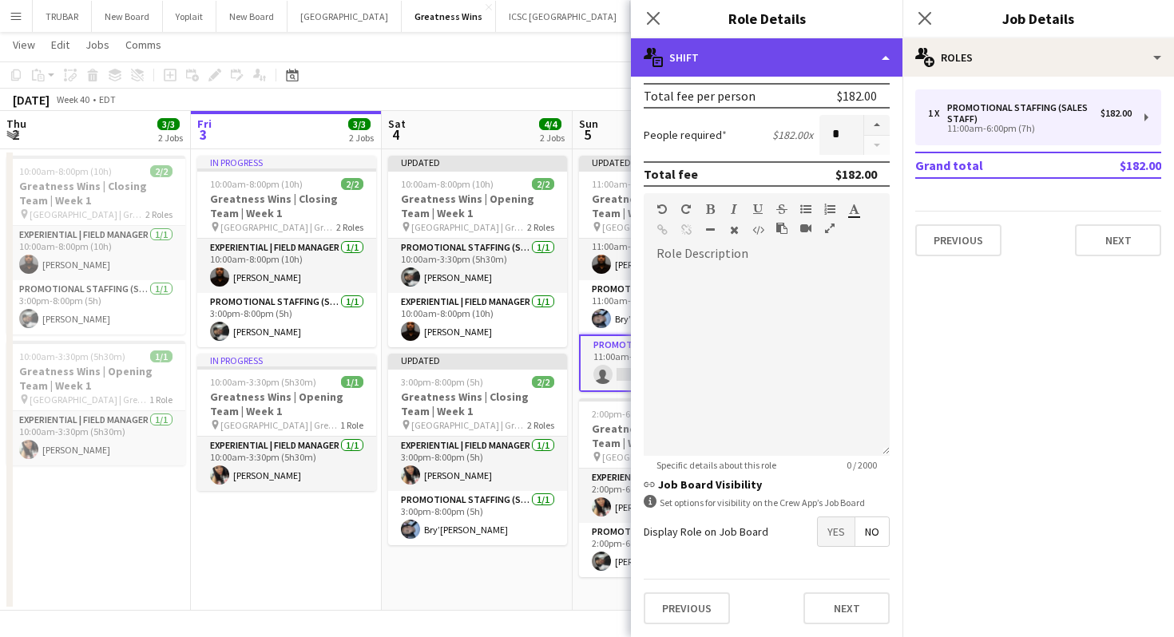
click at [866, 62] on div "multiple-actions-text Shift" at bounding box center [767, 57] width 272 height 38
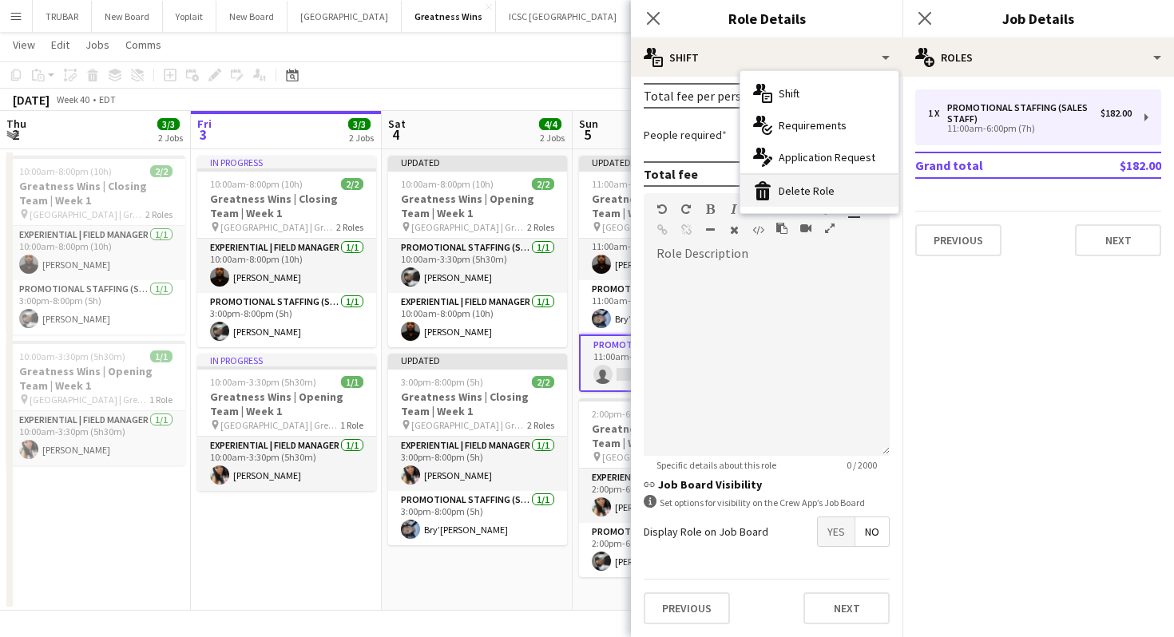
click at [858, 184] on div "bin-2 Delete Role" at bounding box center [819, 191] width 158 height 32
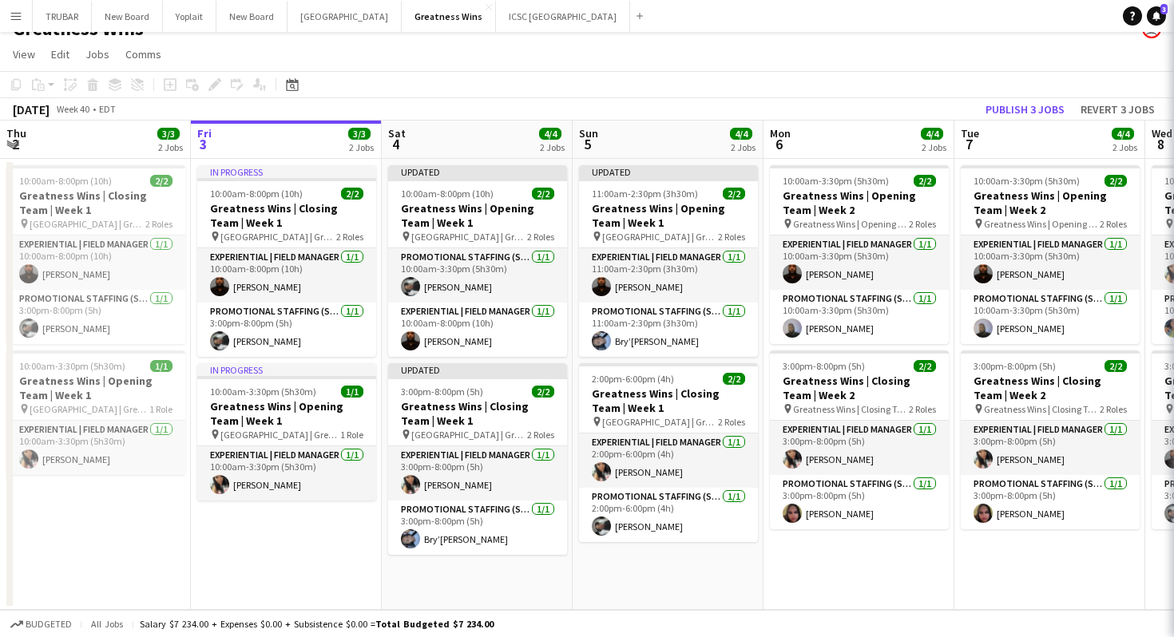
scroll to position [0, 0]
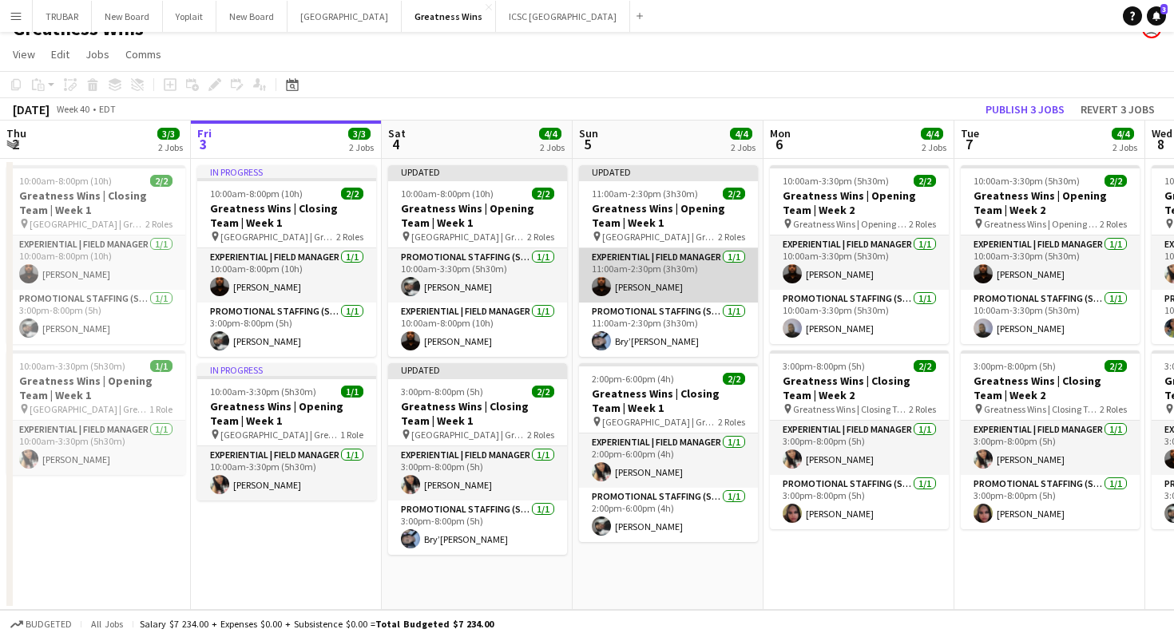
click at [707, 280] on app-card-role "Experiential | Field Manager [DATE] 11:00am-2:30pm (3h30m) [PERSON_NAME]" at bounding box center [668, 275] width 179 height 54
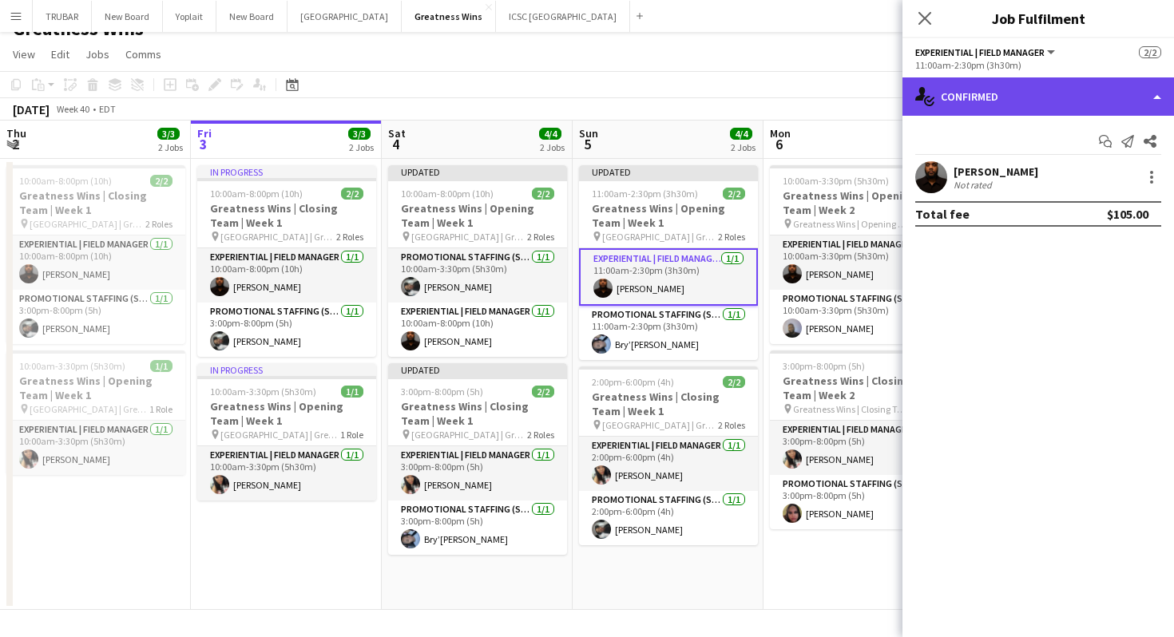
click at [1104, 108] on div "single-neutral-actions-check-2 Confirmed" at bounding box center [1038, 96] width 272 height 38
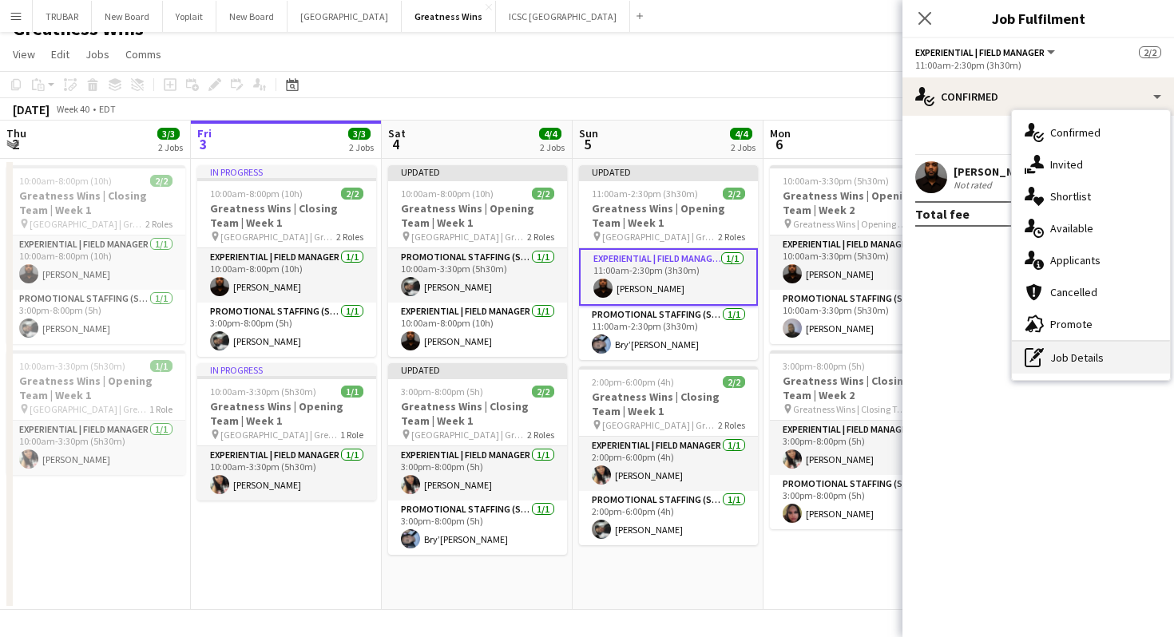
click at [1058, 355] on div "pen-write Job Details" at bounding box center [1091, 358] width 158 height 32
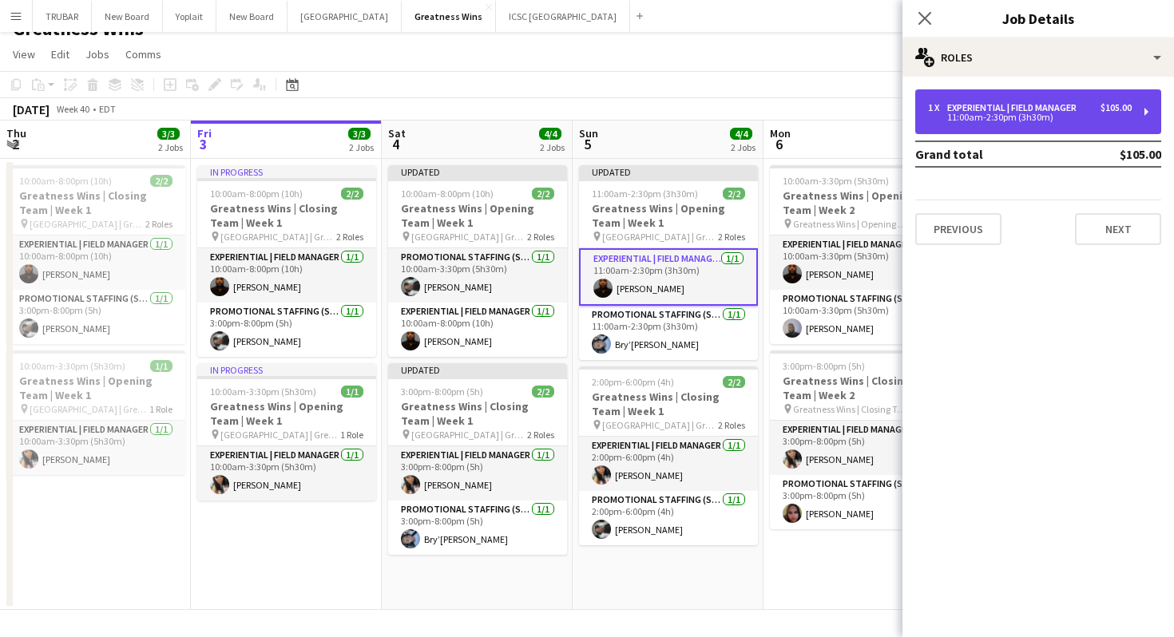
click at [1040, 105] on div "Experiential | Field Manager" at bounding box center [1015, 107] width 136 height 11
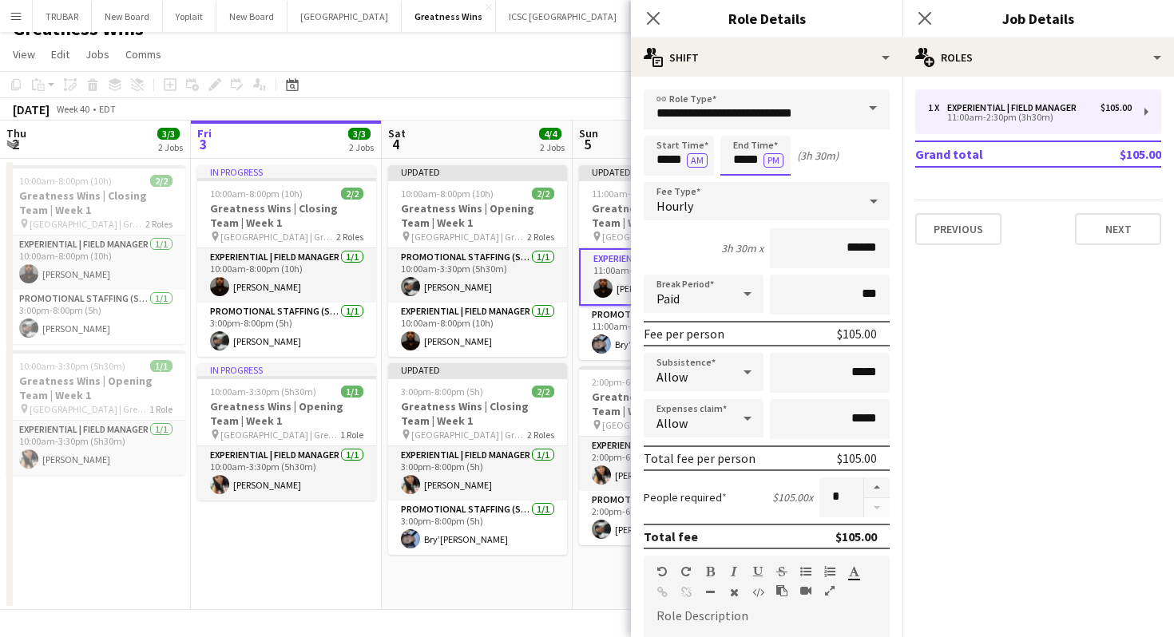
click at [744, 161] on input "*****" at bounding box center [755, 156] width 70 height 40
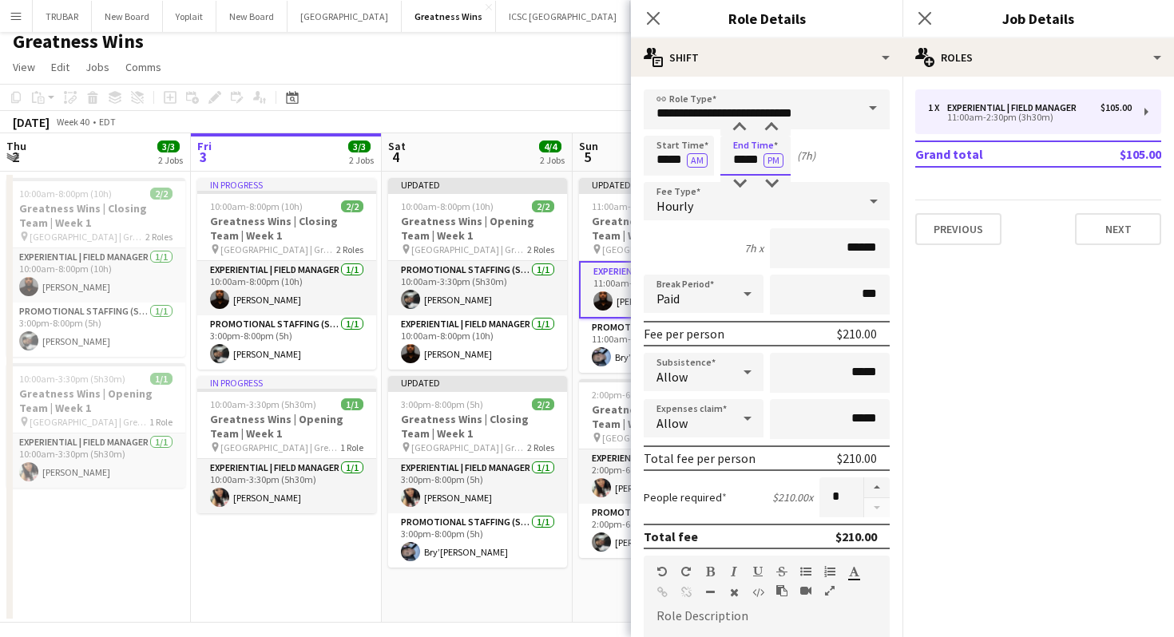
scroll to position [363, 0]
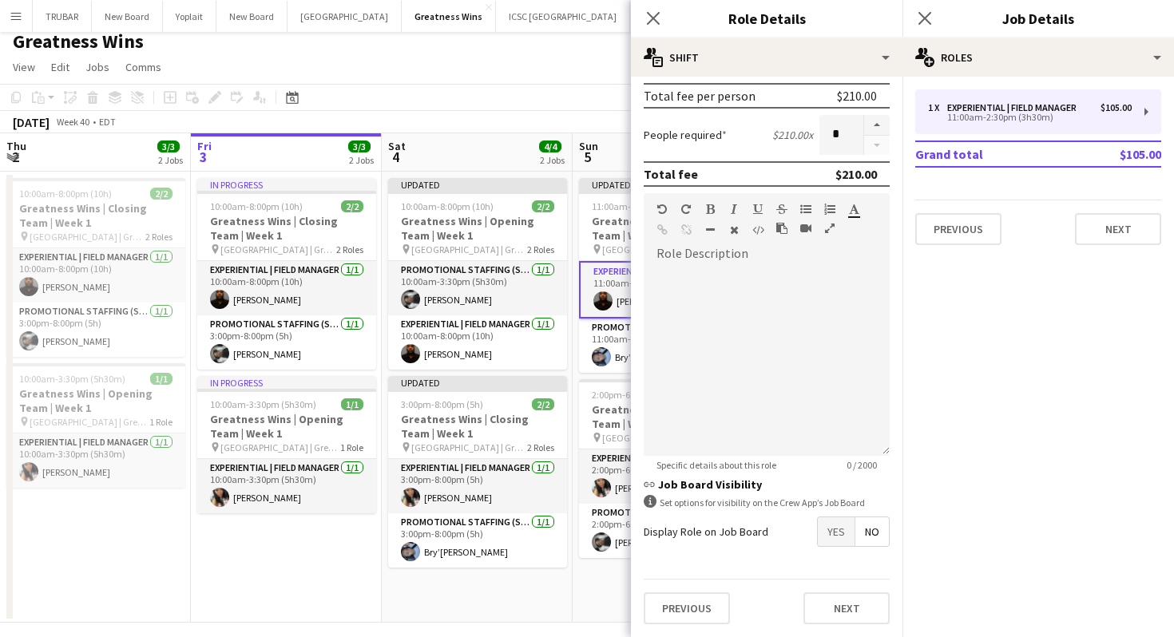
type input "*****"
click at [829, 592] on div "Previous Next" at bounding box center [767, 608] width 246 height 58
click at [844, 600] on button "Next" at bounding box center [846, 609] width 86 height 32
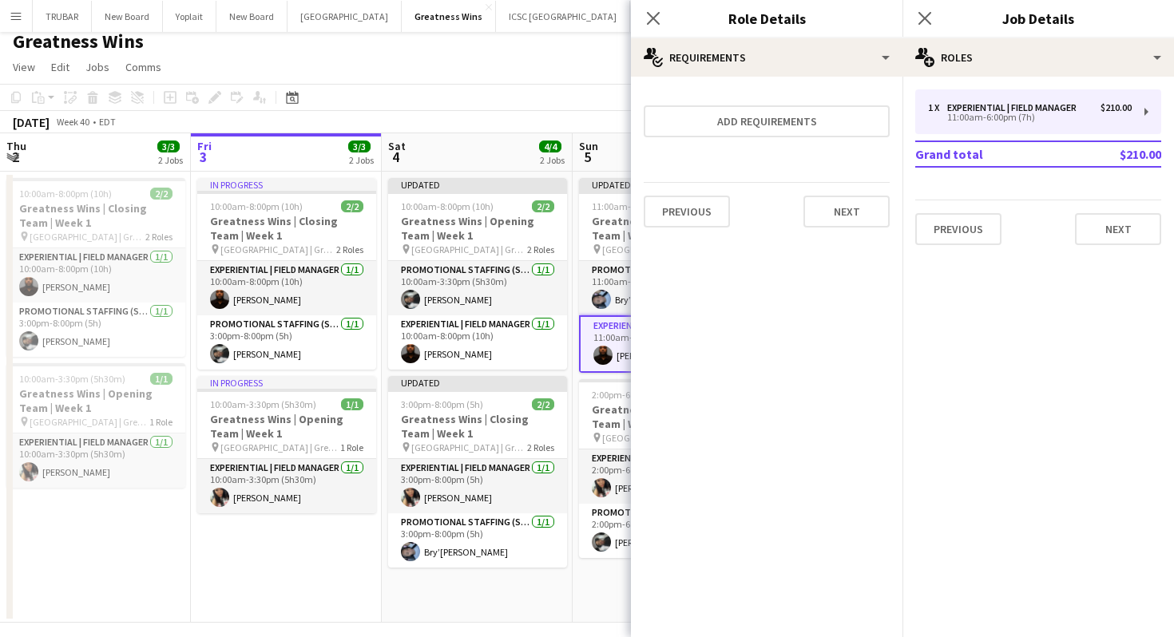
scroll to position [0, 0]
click at [848, 216] on button "Next" at bounding box center [846, 212] width 86 height 32
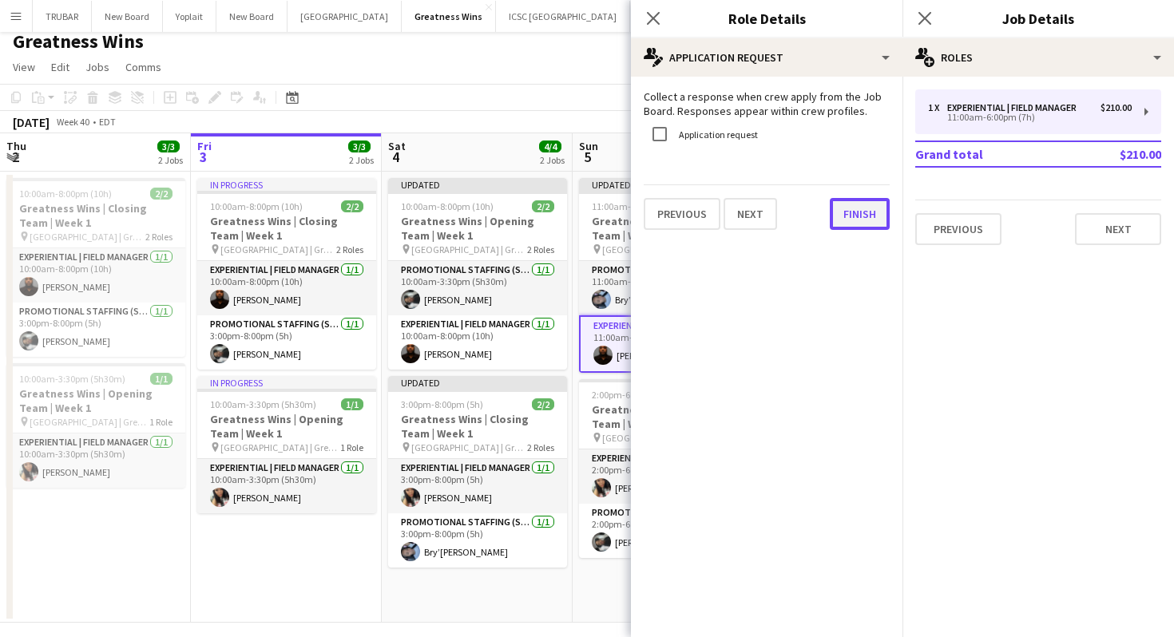
click at [857, 207] on button "Finish" at bounding box center [860, 214] width 60 height 32
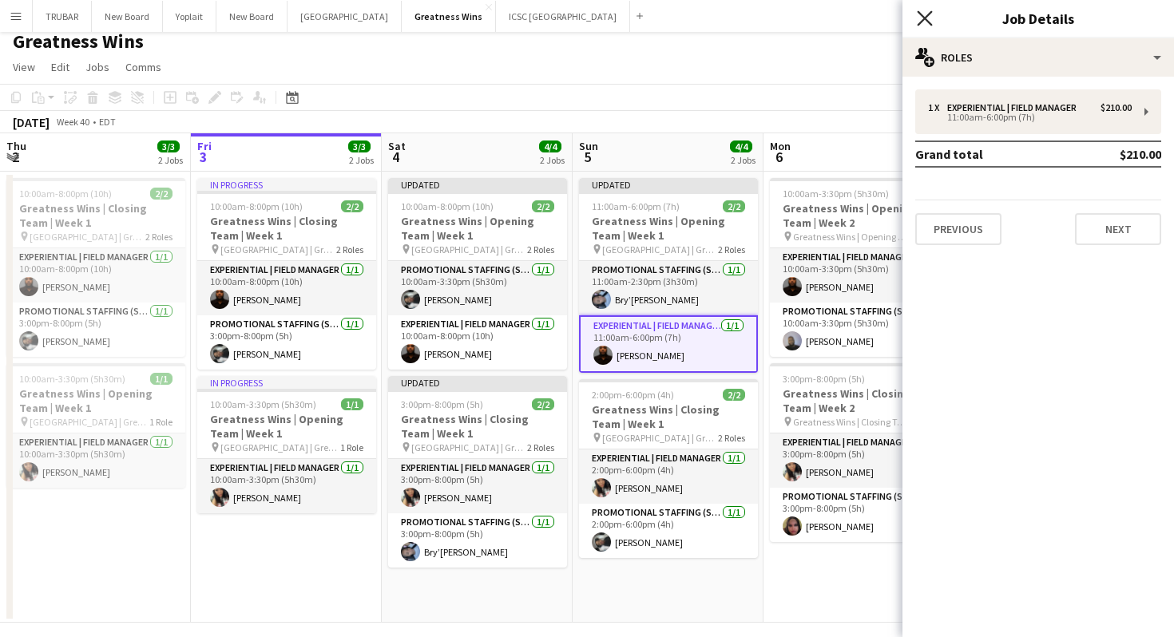
click at [923, 18] on icon at bounding box center [924, 17] width 15 height 15
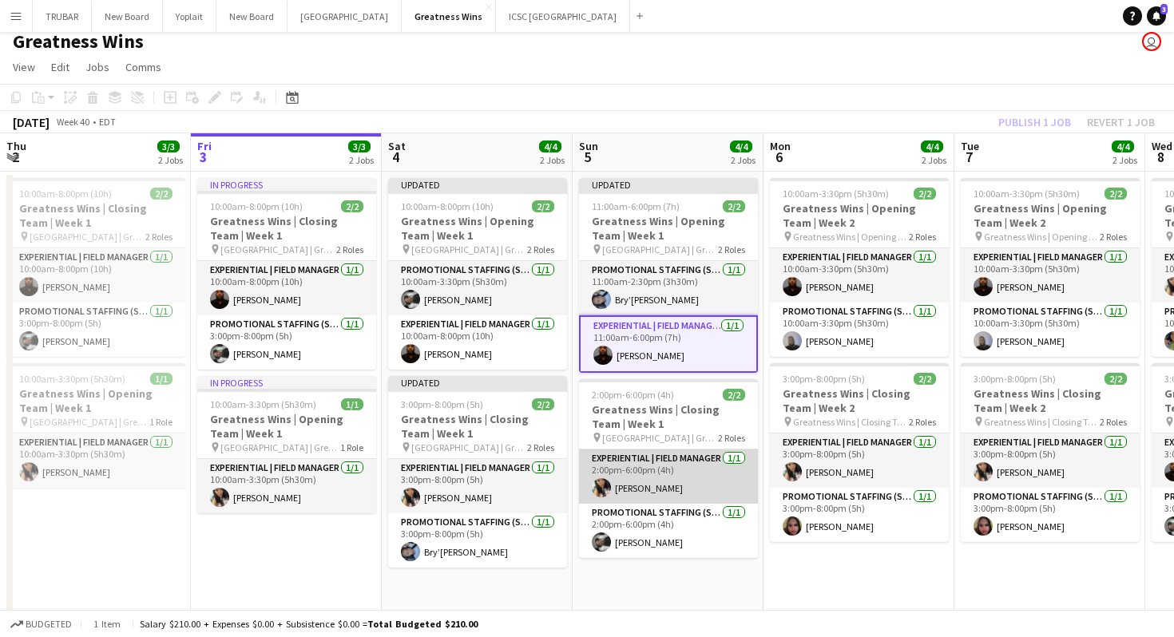
click at [672, 480] on app-card-role "Experiential | Field Manager [DATE] 2:00pm-6:00pm (4h) [PERSON_NAME]" at bounding box center [668, 477] width 179 height 54
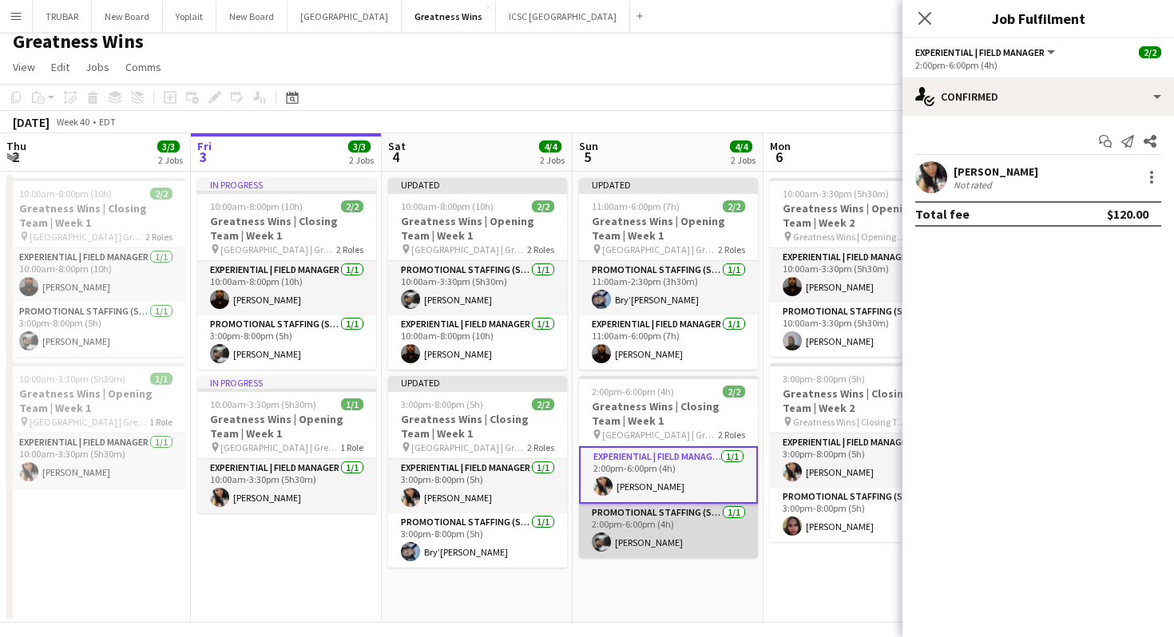
click at [658, 525] on app-card-role "Promotional Staffing (Sales Staff) [DATE] 2:00pm-6:00pm (4h) [PERSON_NAME]" at bounding box center [668, 531] width 179 height 54
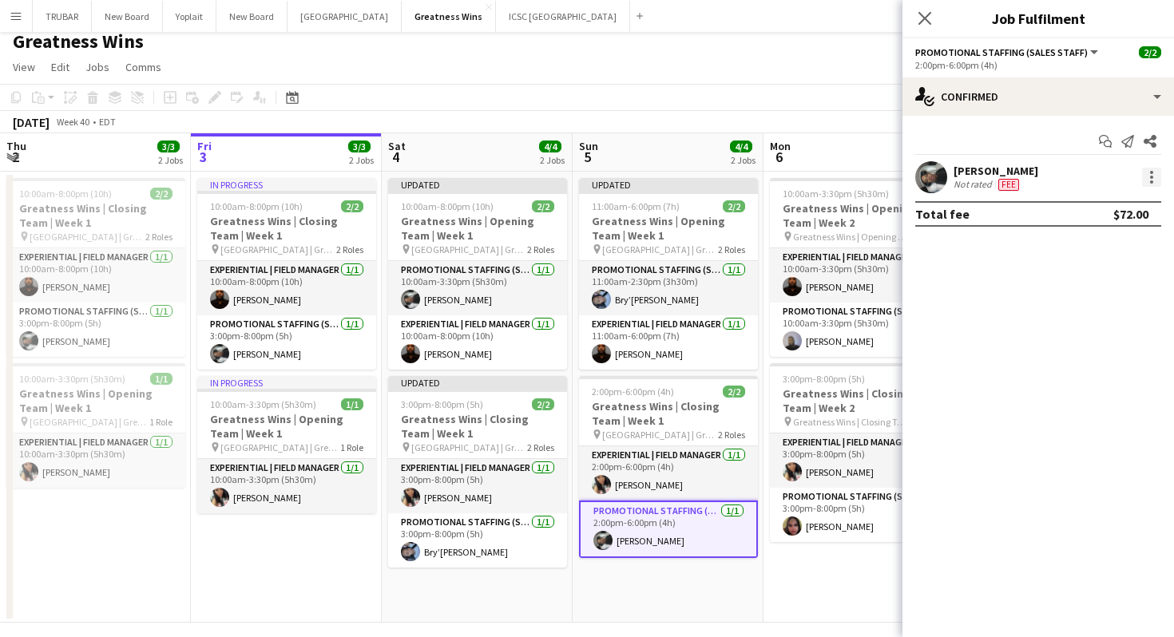
click at [1157, 173] on div at bounding box center [1151, 177] width 19 height 19
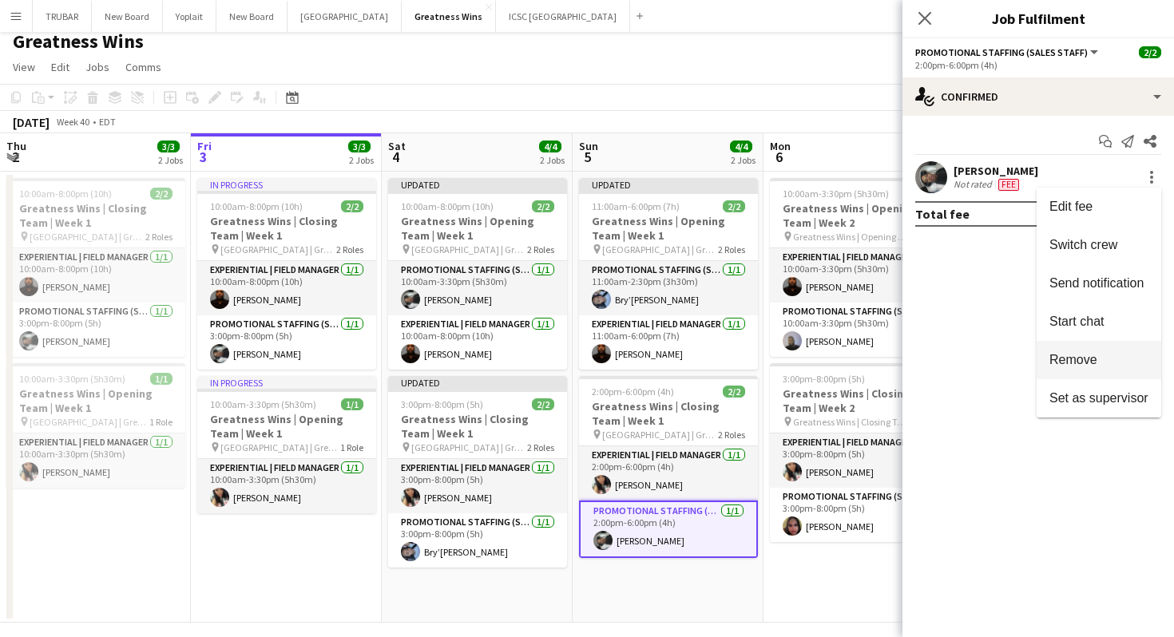
click at [1079, 362] on span "Remove" at bounding box center [1073, 360] width 48 height 14
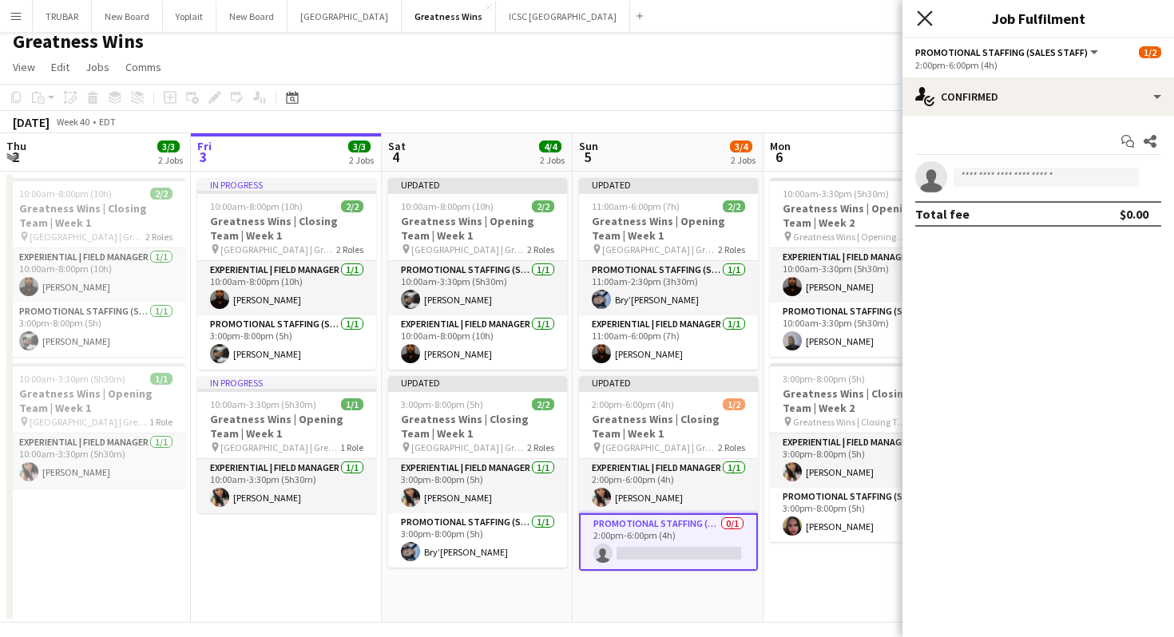
click at [926, 25] on icon "Close pop-in" at bounding box center [924, 17] width 15 height 15
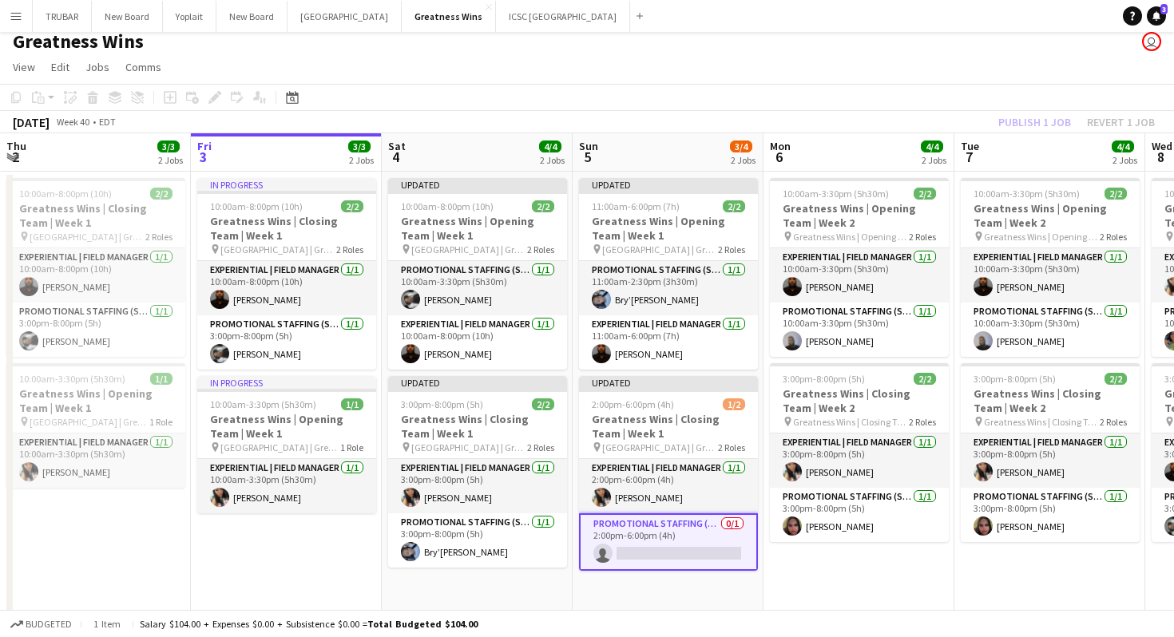
click at [654, 529] on app-card-role "Promotional Staffing (Sales Staff) 0/1 2:00pm-6:00pm (4h) single-neutral-actions" at bounding box center [668, 542] width 179 height 57
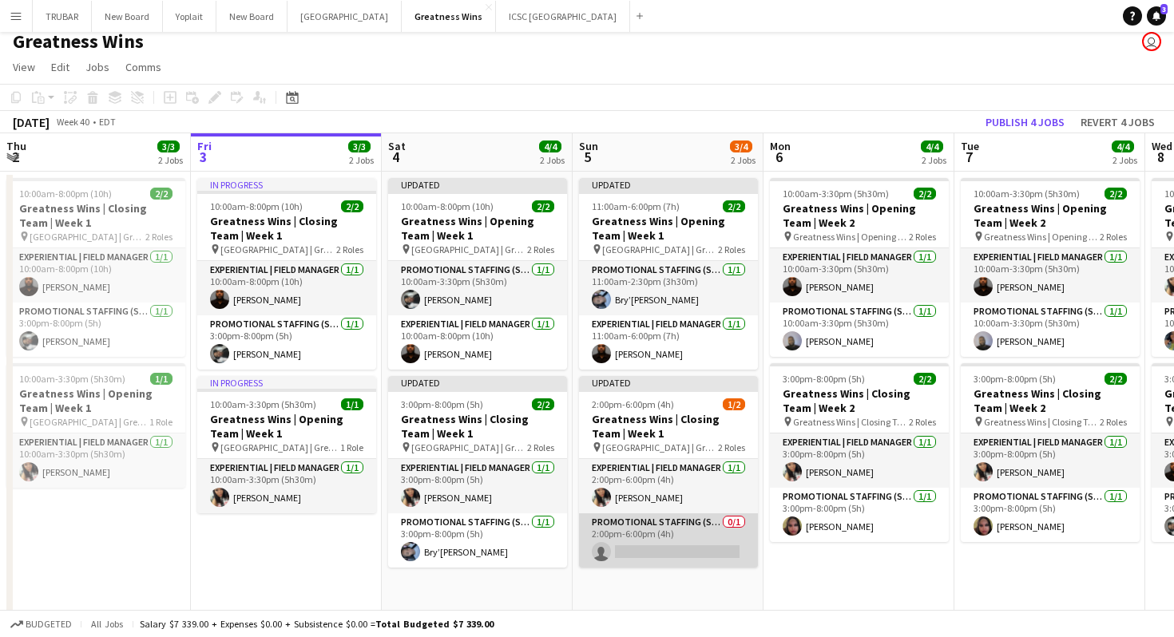
click at [654, 529] on app-card-role "Promotional Staffing (Sales Staff) 0/1 2:00pm-6:00pm (4h) single-neutral-actions" at bounding box center [668, 541] width 179 height 54
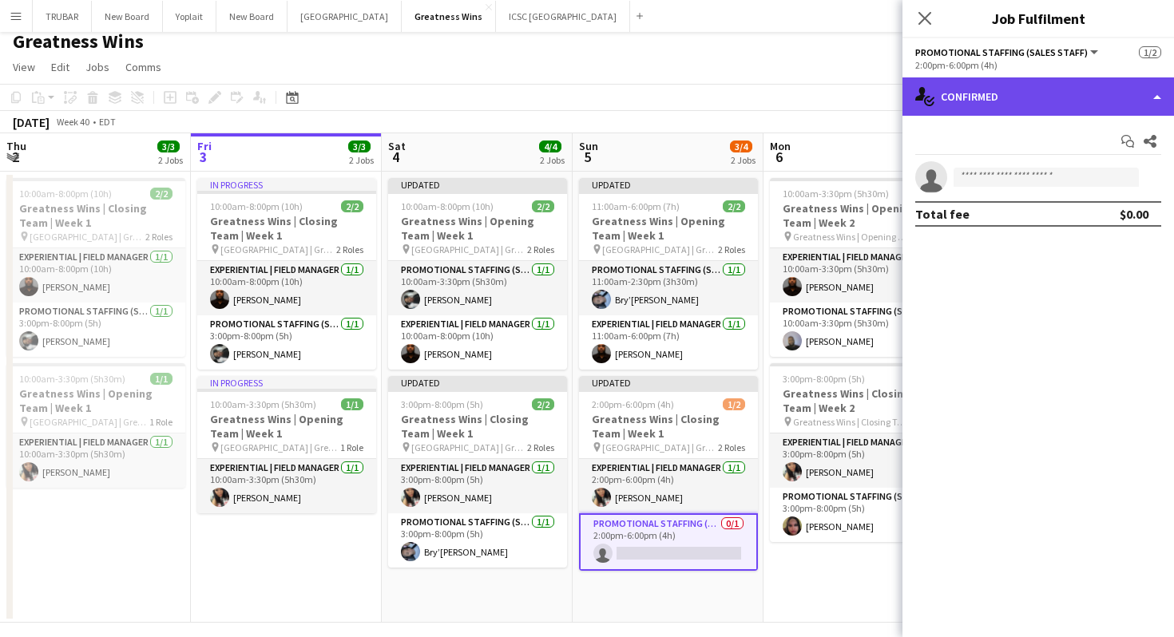
click at [1093, 98] on div "single-neutral-actions-check-2 Confirmed" at bounding box center [1038, 96] width 272 height 38
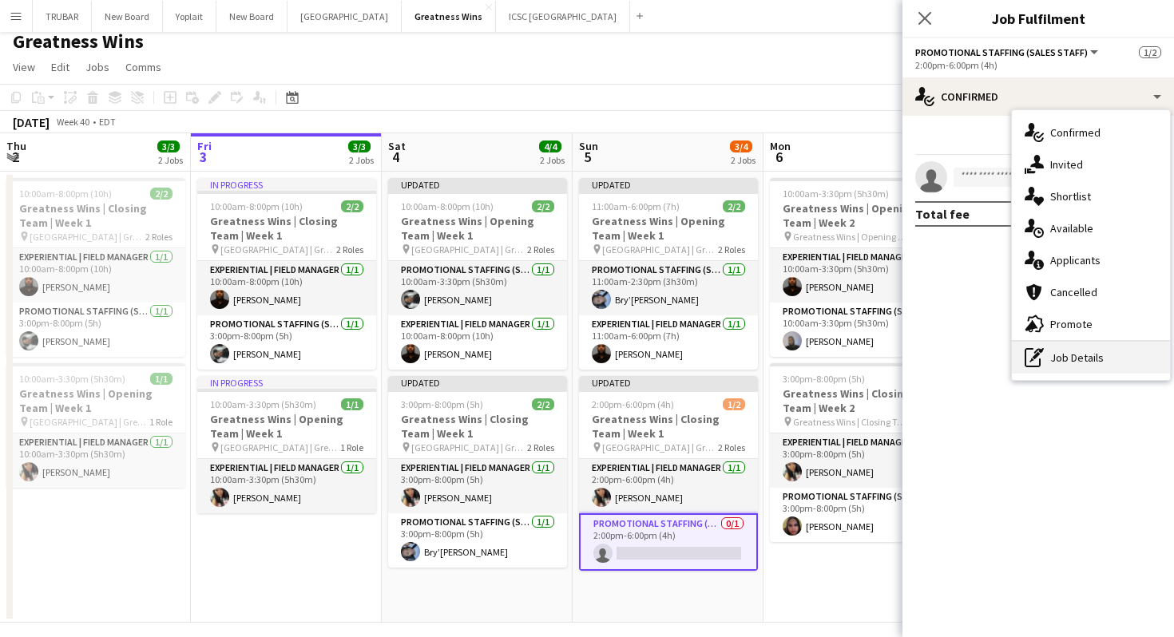
click at [1087, 359] on div "pen-write Job Details" at bounding box center [1091, 358] width 158 height 32
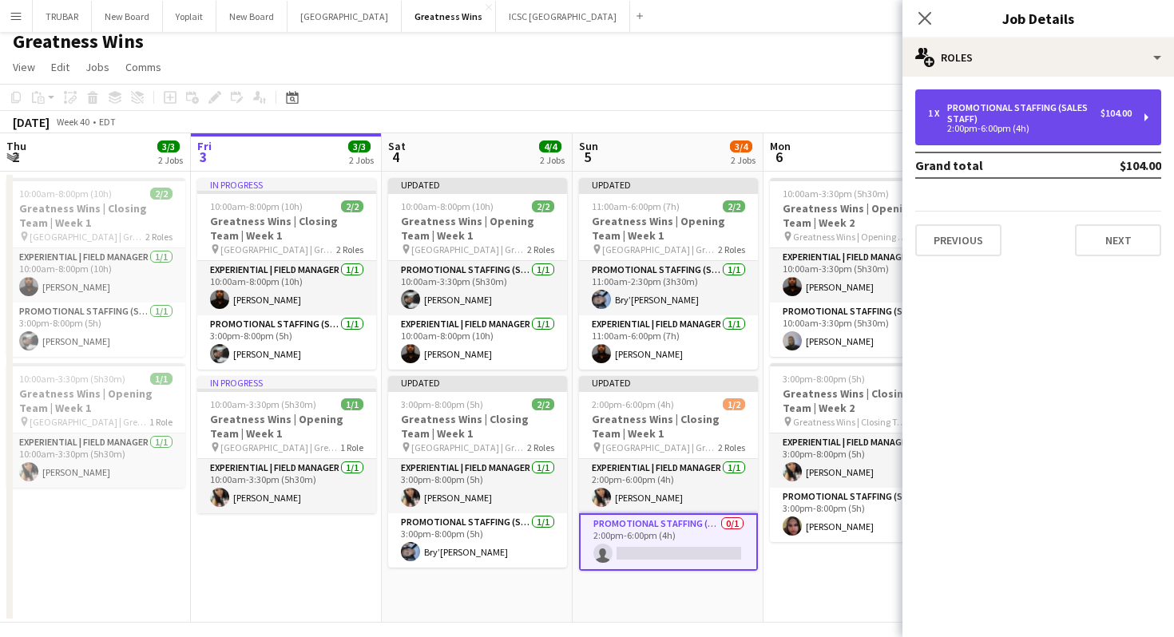
click at [1009, 133] on div "2:00pm-6:00pm (4h)" at bounding box center [1030, 129] width 204 height 8
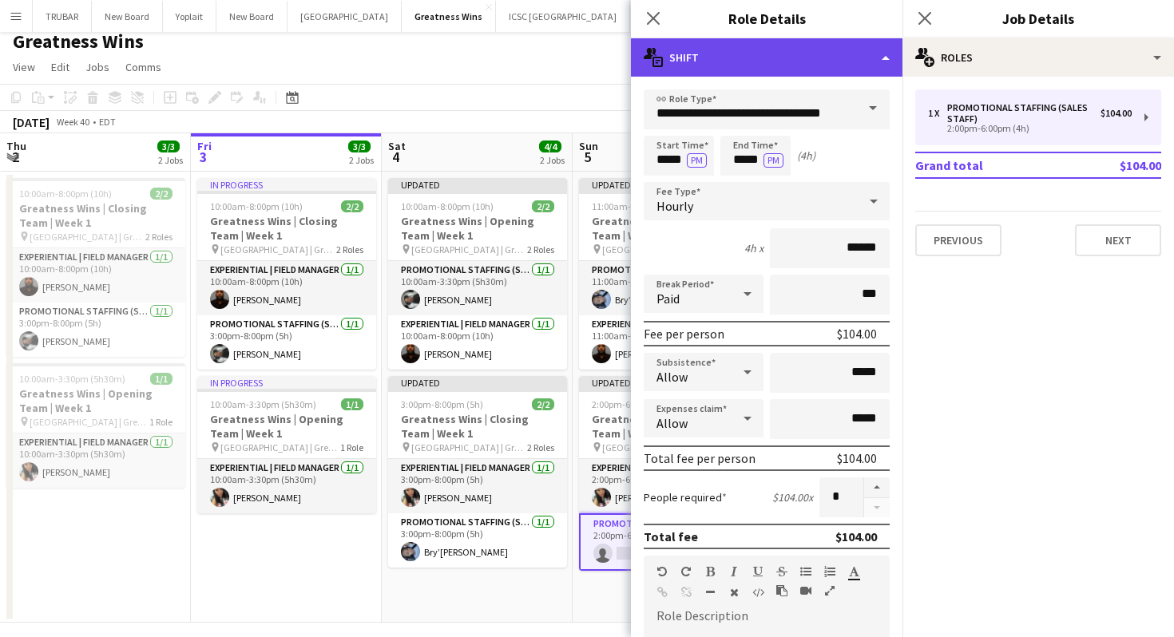
click at [876, 50] on div "multiple-actions-text Shift" at bounding box center [767, 57] width 272 height 38
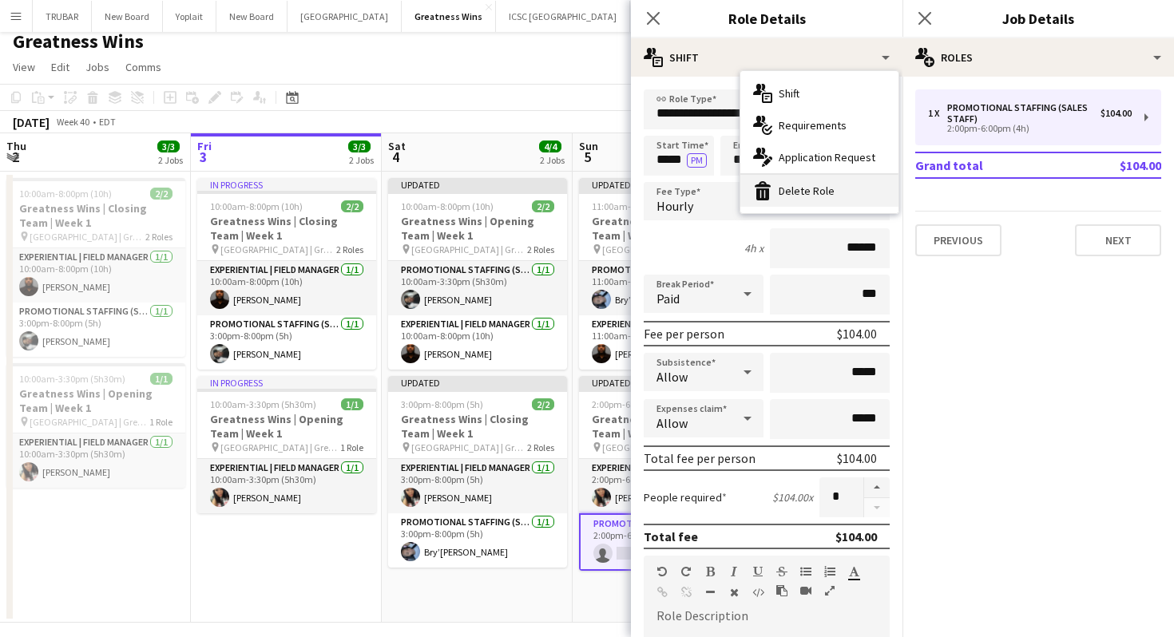
click at [815, 184] on div "bin-2 Delete Role" at bounding box center [819, 191] width 158 height 32
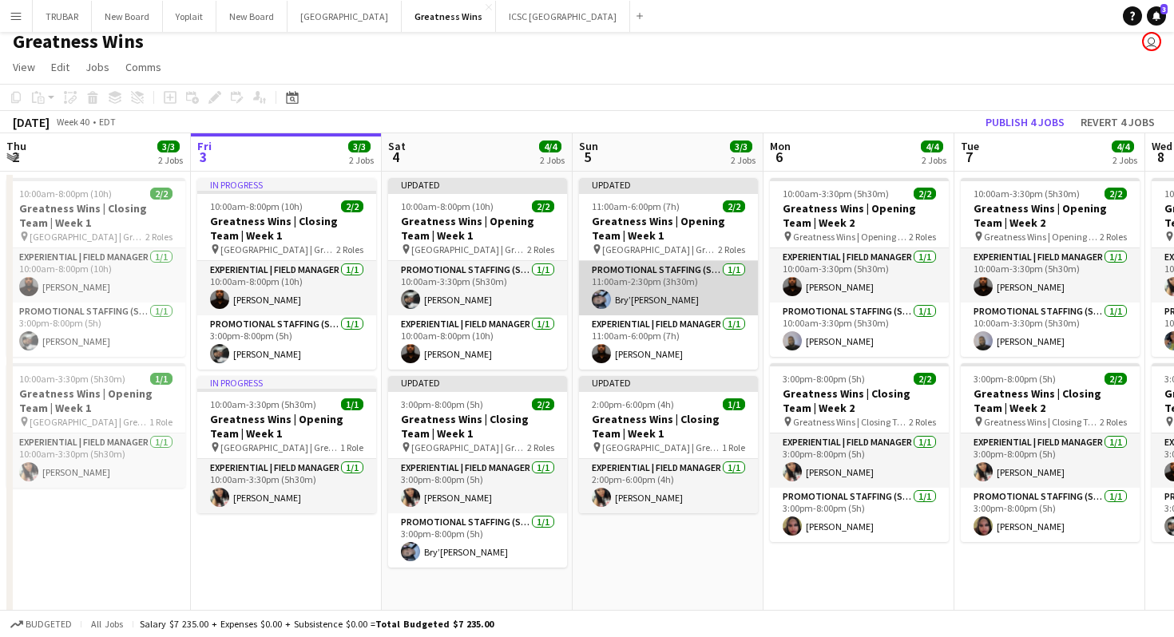
click at [678, 282] on app-card-role "Promotional Staffing (Sales Staff) [DATE] 11:00am-2:30pm (3h30m) Bry’[PERSON_NA…" at bounding box center [668, 288] width 179 height 54
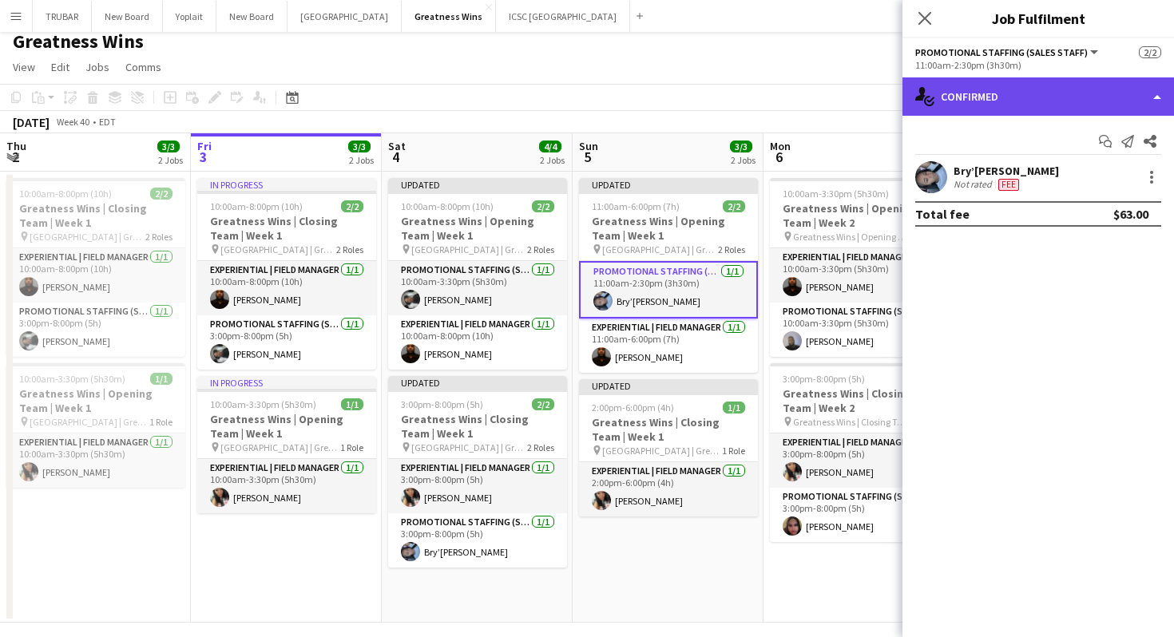
click at [1098, 103] on div "single-neutral-actions-check-2 Confirmed" at bounding box center [1038, 96] width 272 height 38
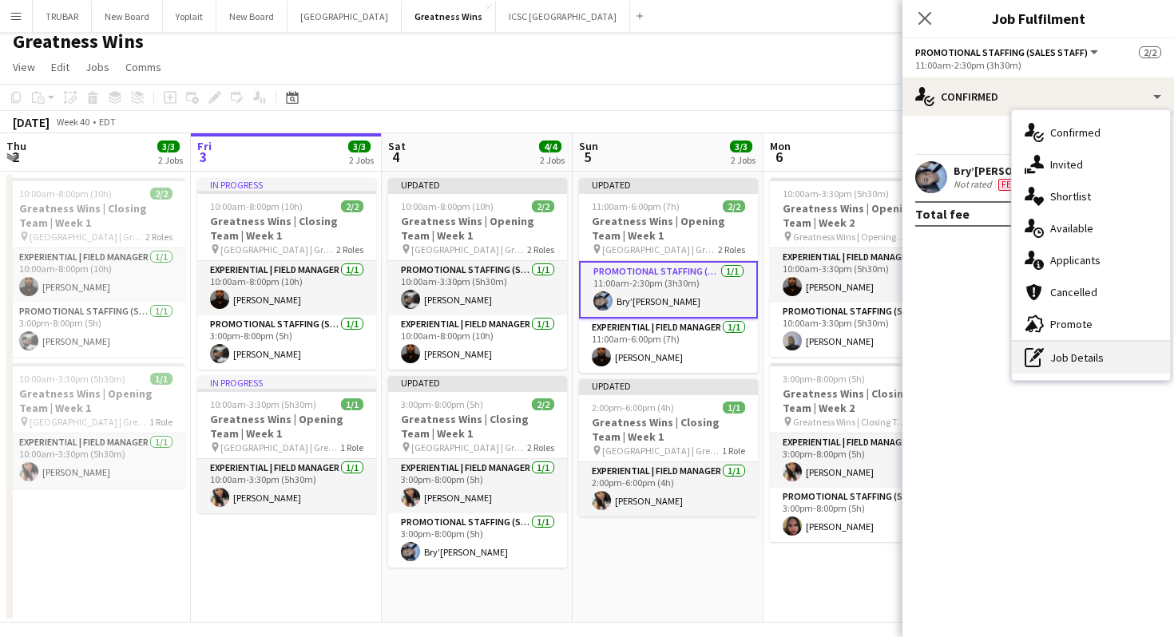
click at [1066, 344] on div "pen-write Job Details" at bounding box center [1091, 358] width 158 height 32
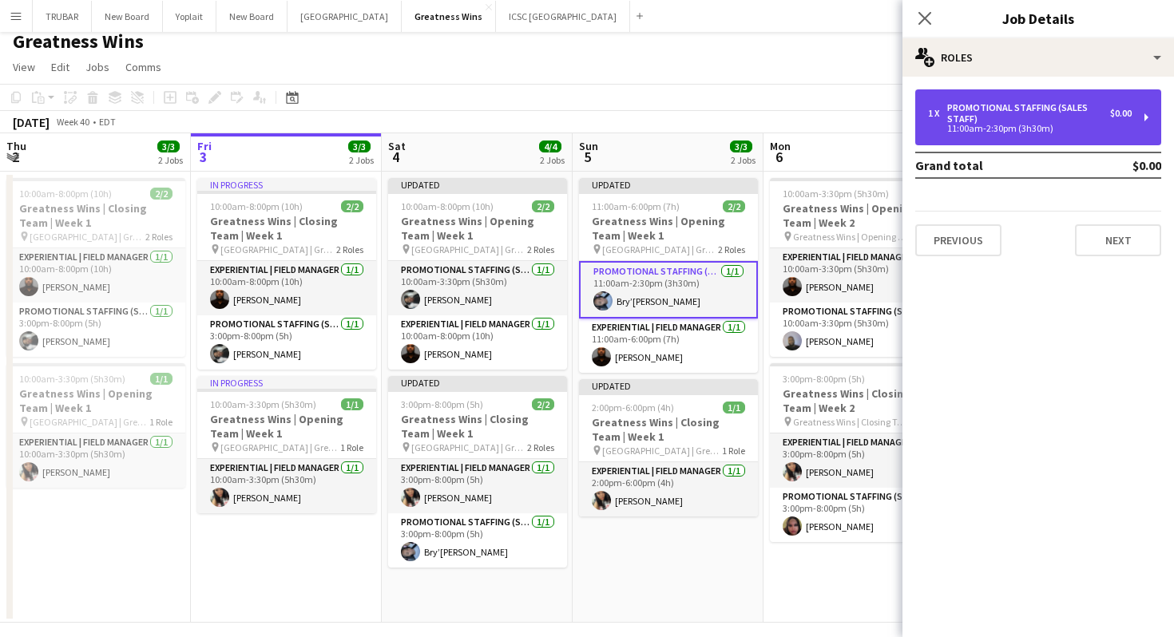
click at [969, 129] on div "11:00am-2:30pm (3h30m)" at bounding box center [1030, 129] width 204 height 8
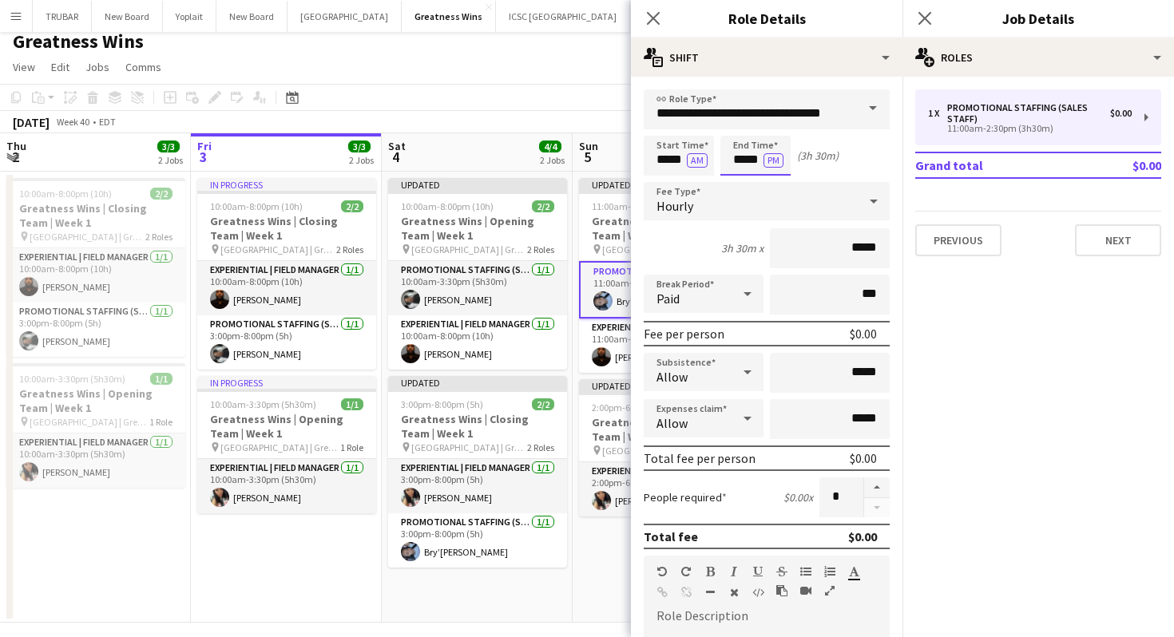
click at [755, 160] on input "*****" at bounding box center [755, 156] width 70 height 40
click at [743, 159] on input "*****" at bounding box center [755, 156] width 70 height 40
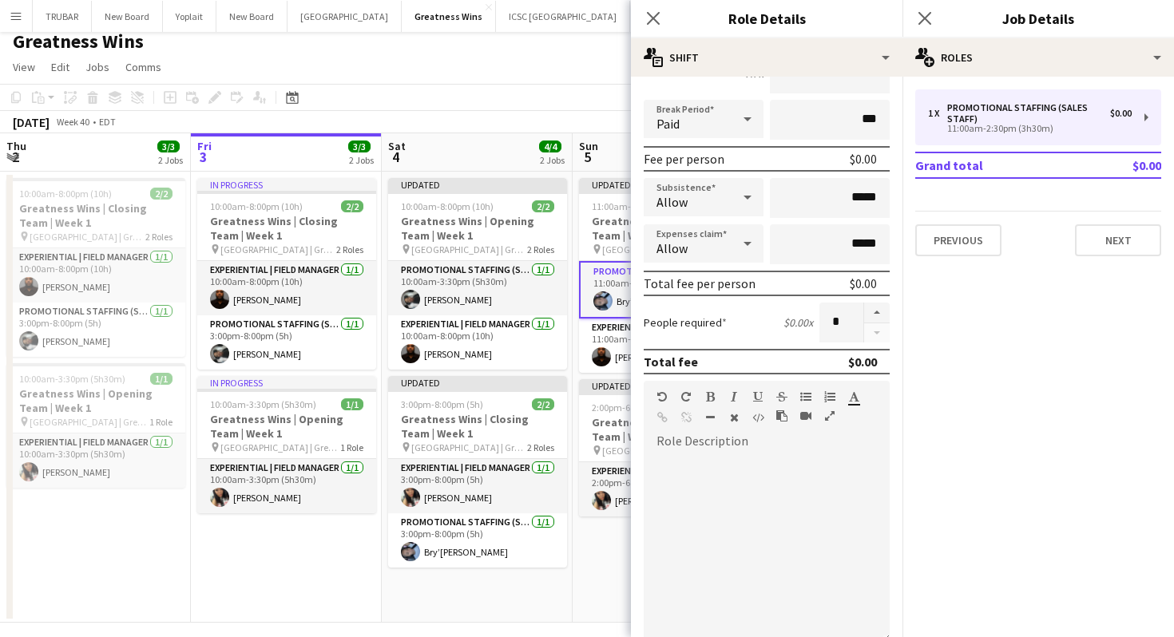
scroll to position [363, 0]
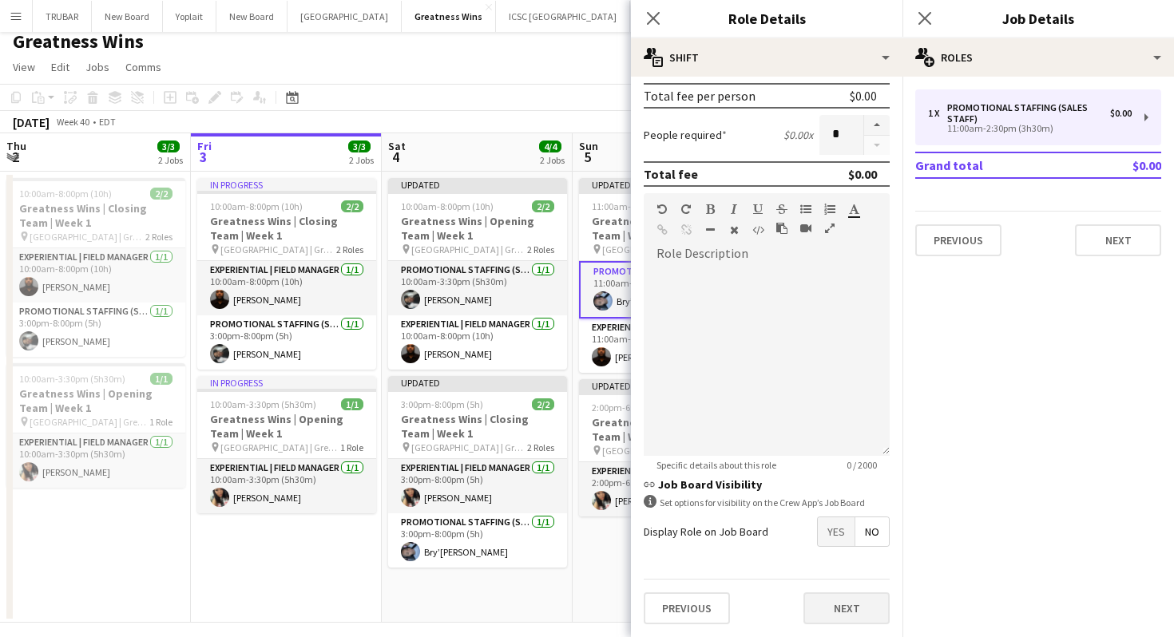
type input "*****"
click at [825, 594] on button "Next" at bounding box center [846, 609] width 86 height 32
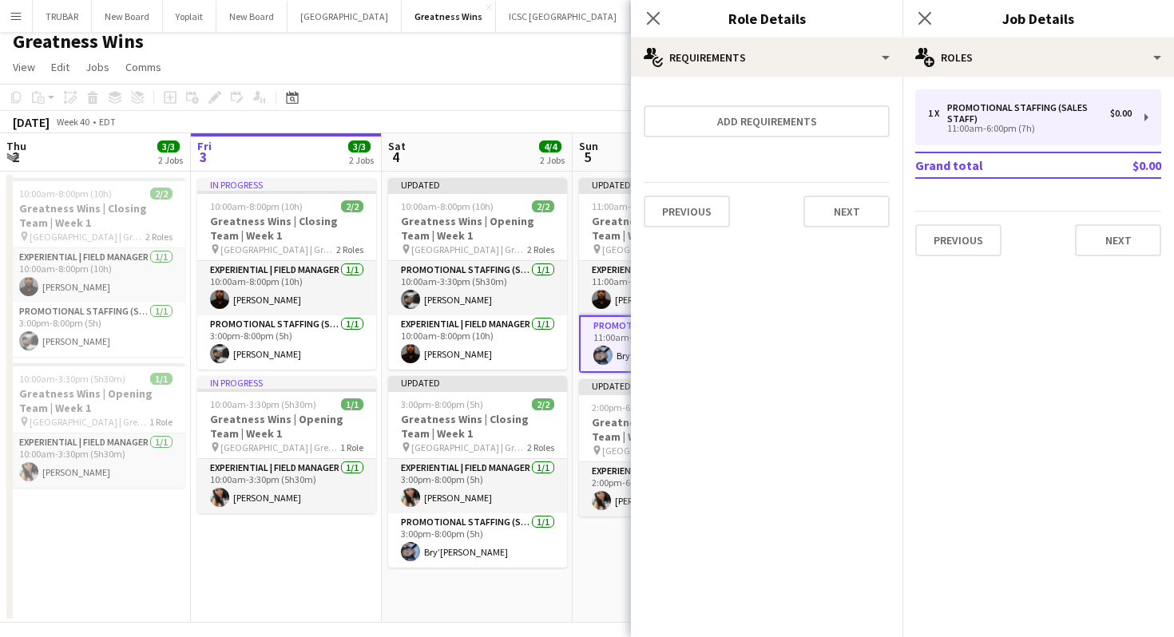
scroll to position [0, 0]
click at [856, 204] on button "Next" at bounding box center [846, 212] width 86 height 32
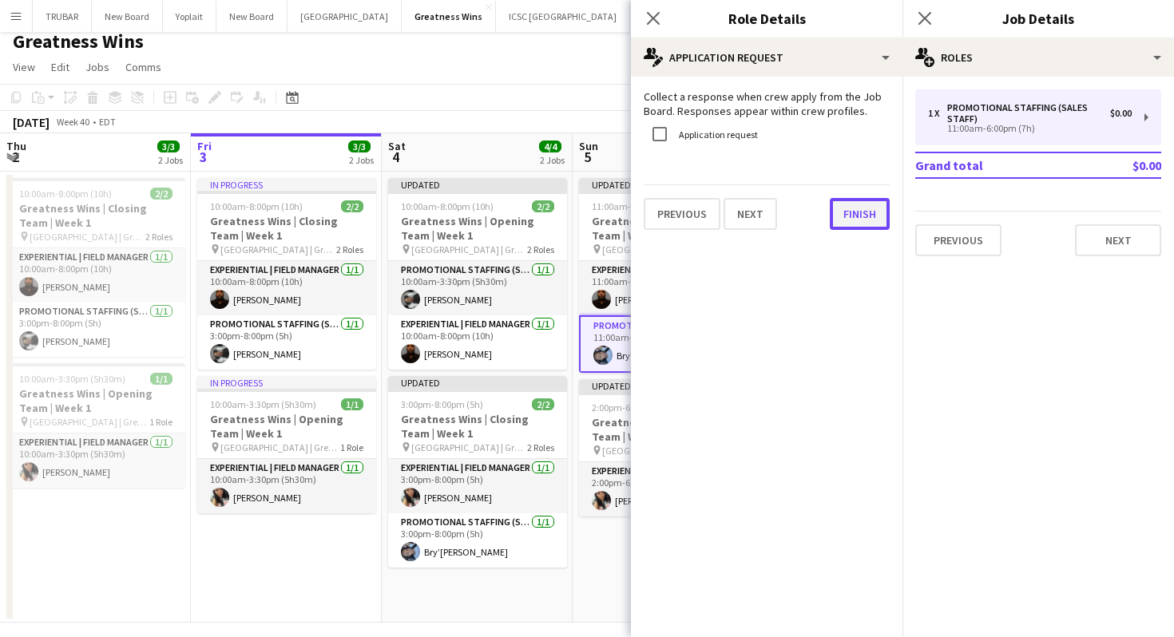
click at [851, 210] on button "Finish" at bounding box center [860, 214] width 60 height 32
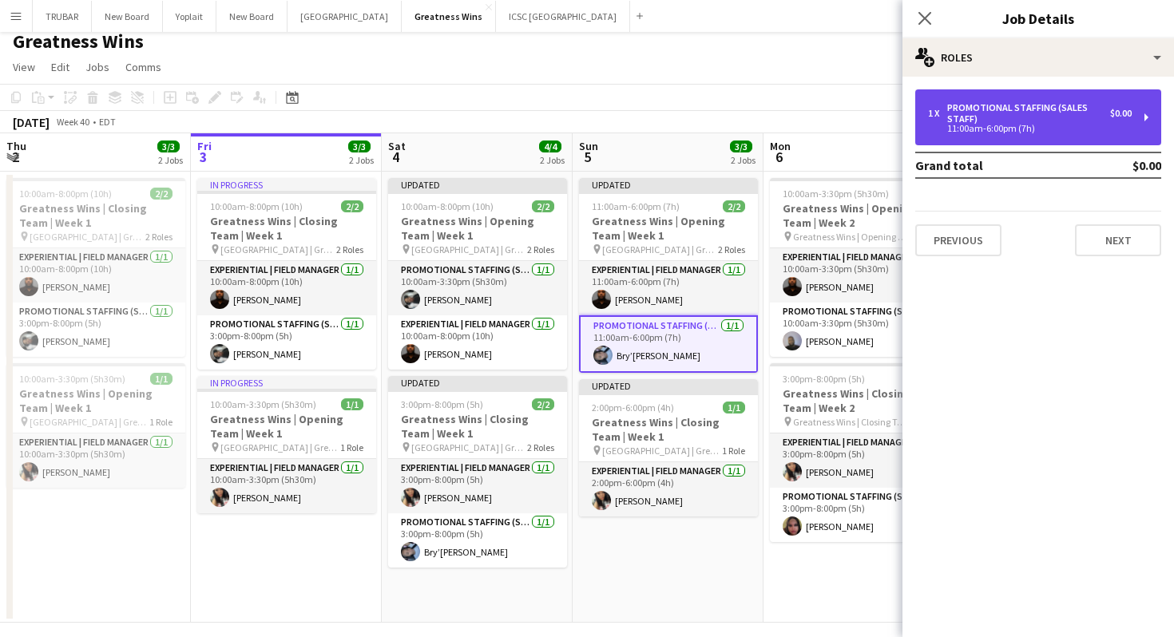
click at [1053, 141] on div "1 x Promotional Staffing (Sales Staff) $0.00 11:00am-6:00pm (7h)" at bounding box center [1038, 117] width 246 height 56
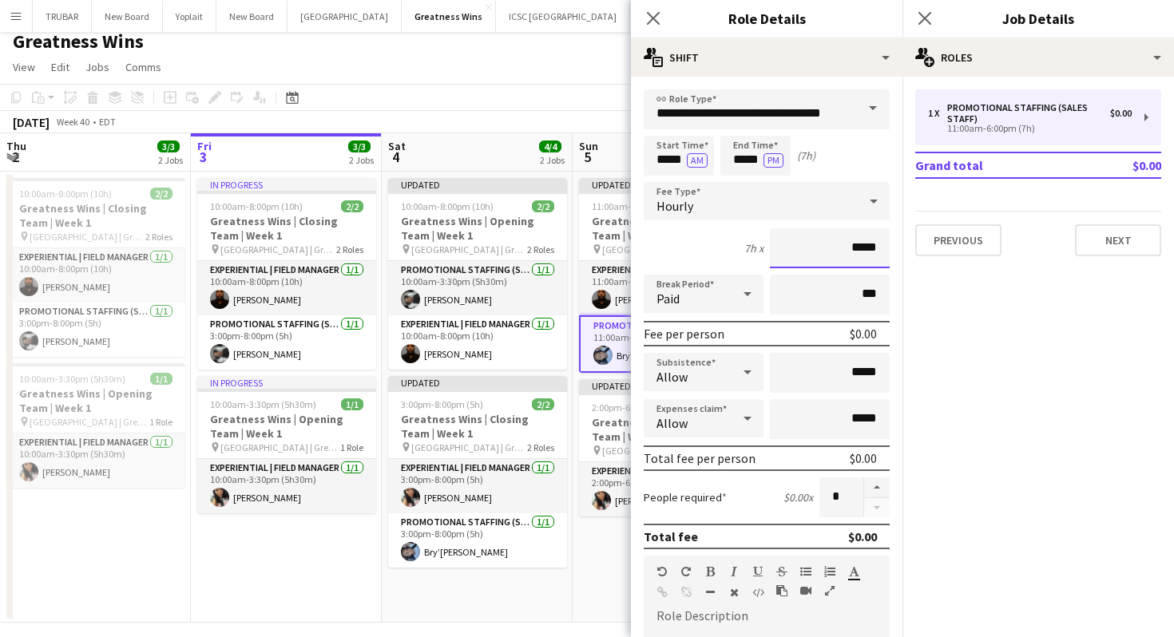
drag, startPoint x: 839, startPoint y: 240, endPoint x: 885, endPoint y: 254, distance: 47.5
click at [882, 252] on input "*****" at bounding box center [830, 248] width 120 height 40
type input "***"
click at [996, 336] on mat-expansion-panel "pencil3 General details 1 x Promotional Staffing (Sales Staff) $0.00 11:00am-6:…" at bounding box center [1038, 357] width 272 height 561
click at [1111, 232] on button "Next" at bounding box center [1118, 240] width 86 height 32
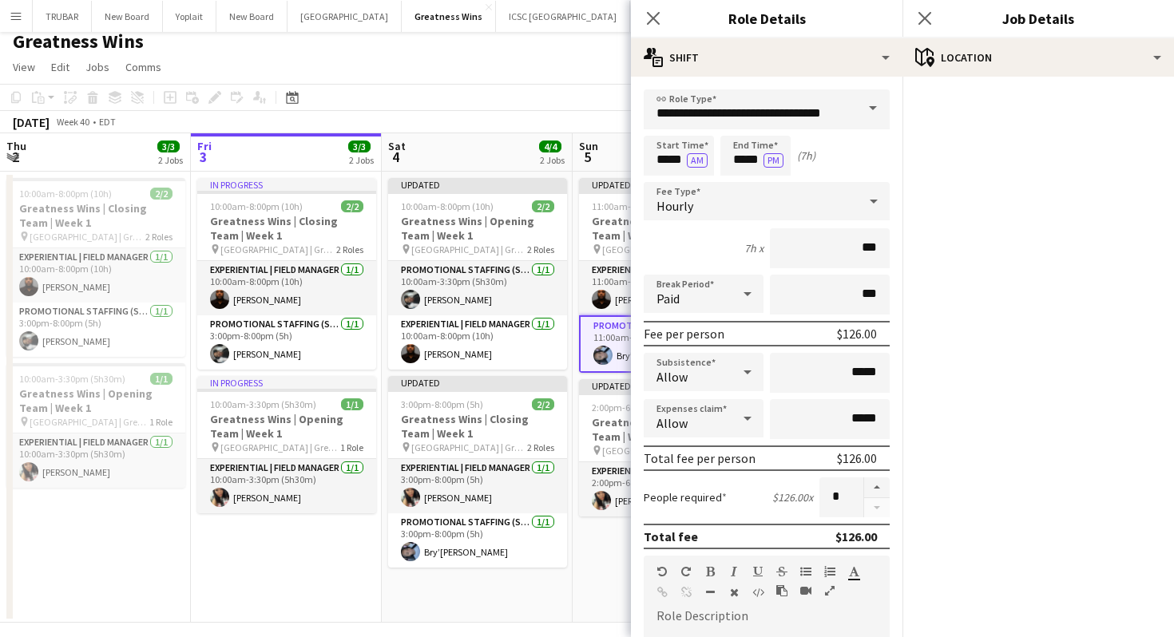
scroll to position [363, 0]
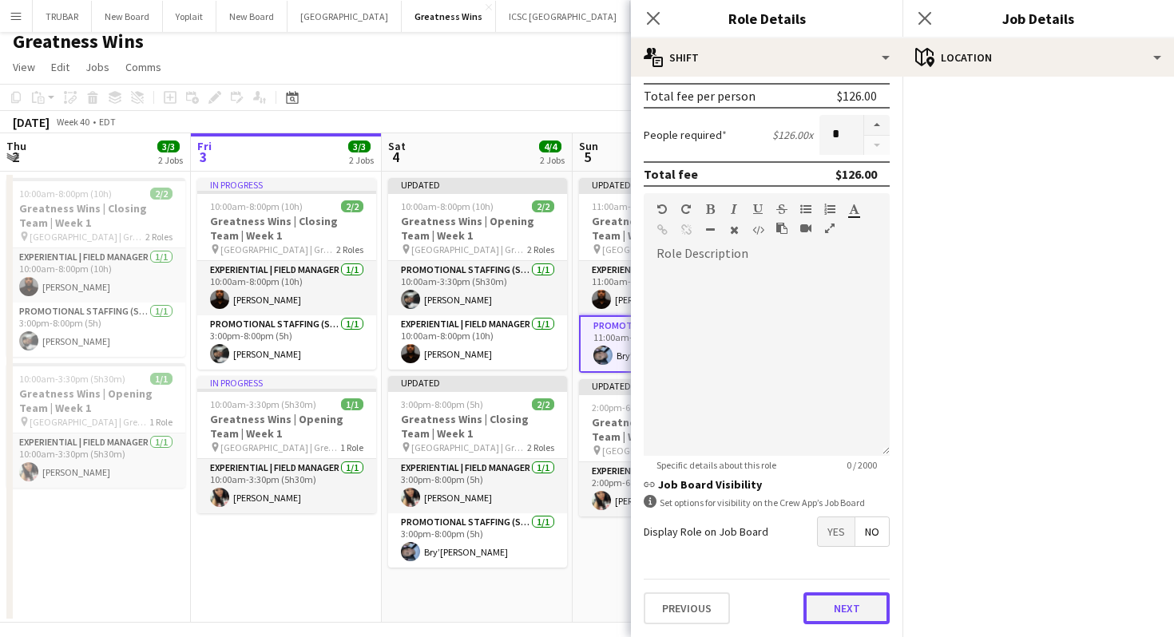
click at [858, 612] on button "Next" at bounding box center [846, 609] width 86 height 32
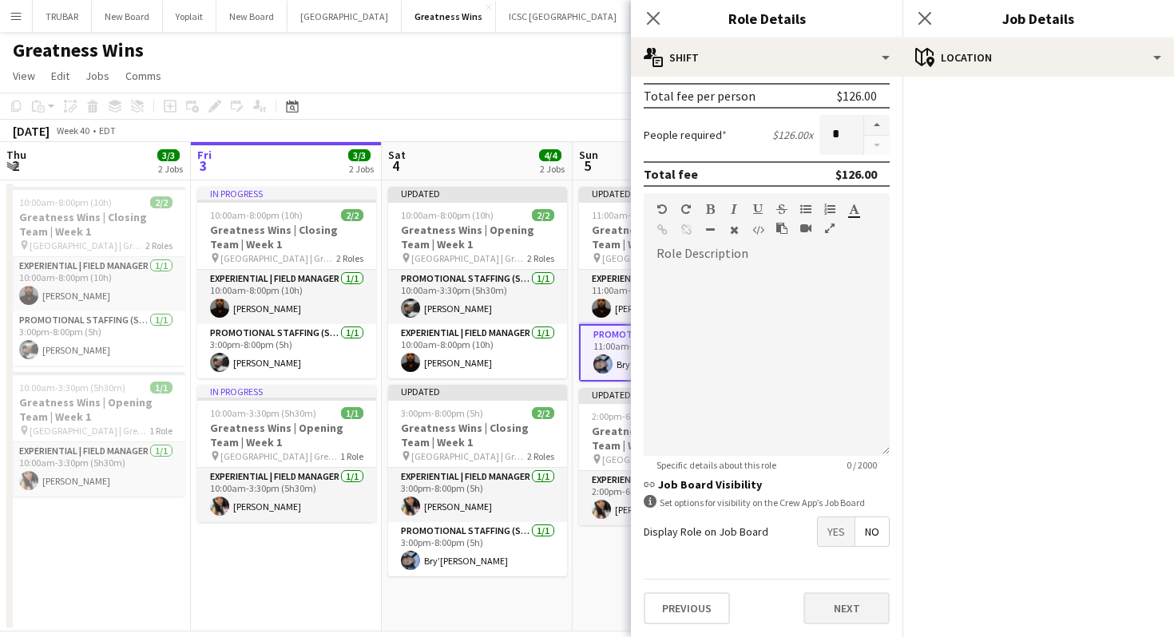
scroll to position [0, 0]
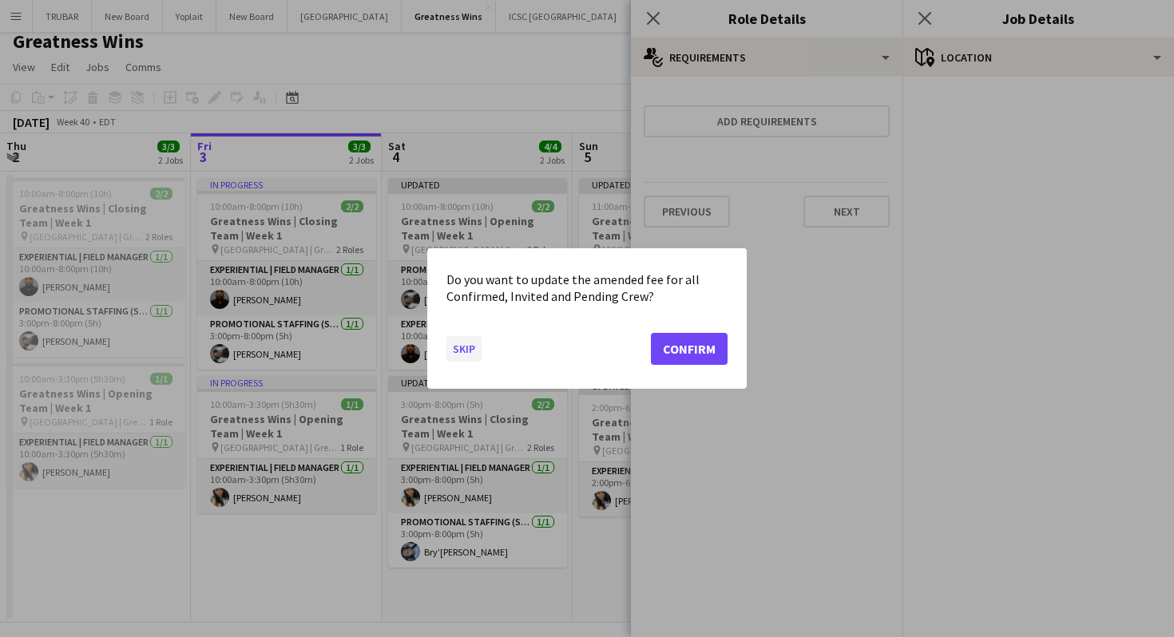
click at [470, 343] on button "Skip" at bounding box center [463, 349] width 35 height 26
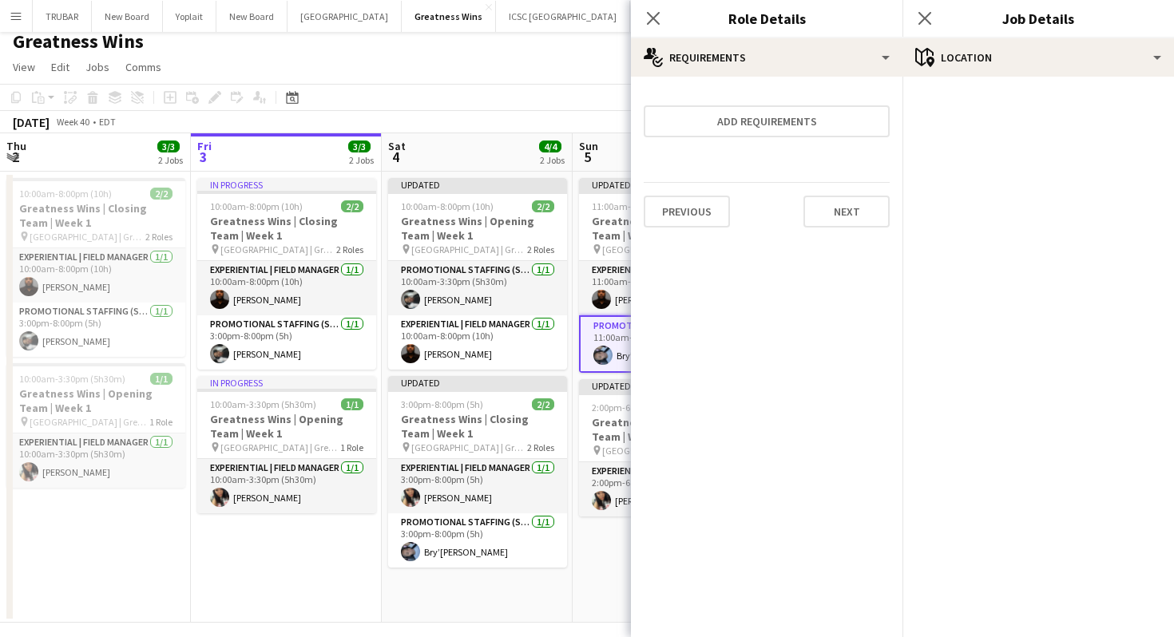
scroll to position [9, 0]
click at [715, 204] on button "Previous" at bounding box center [687, 212] width 86 height 32
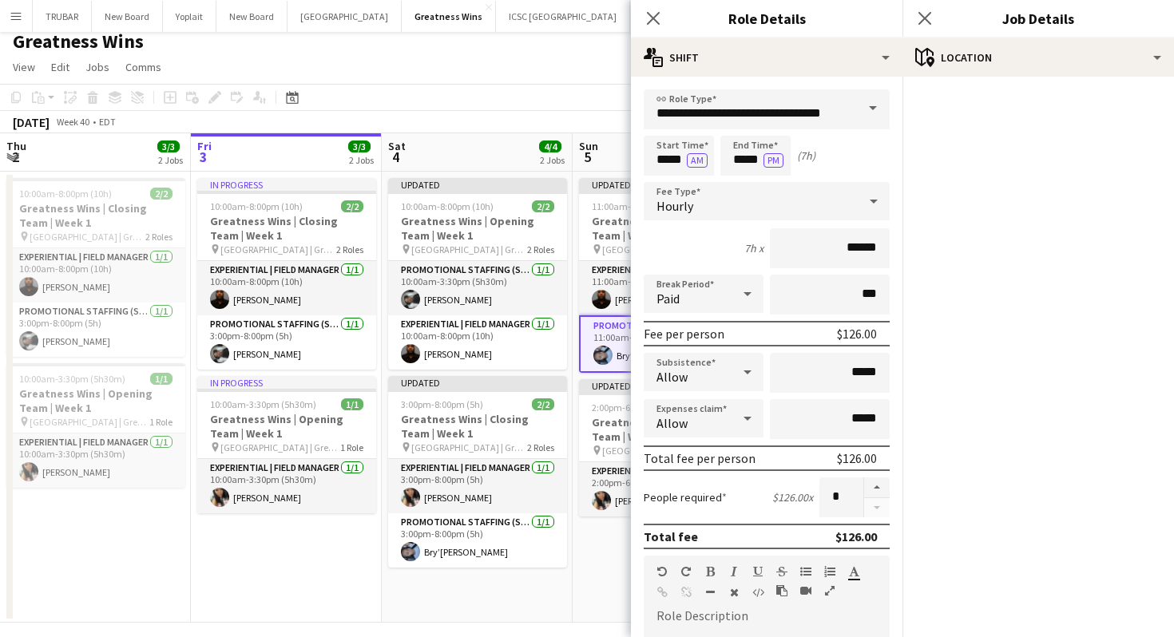
scroll to position [363, 0]
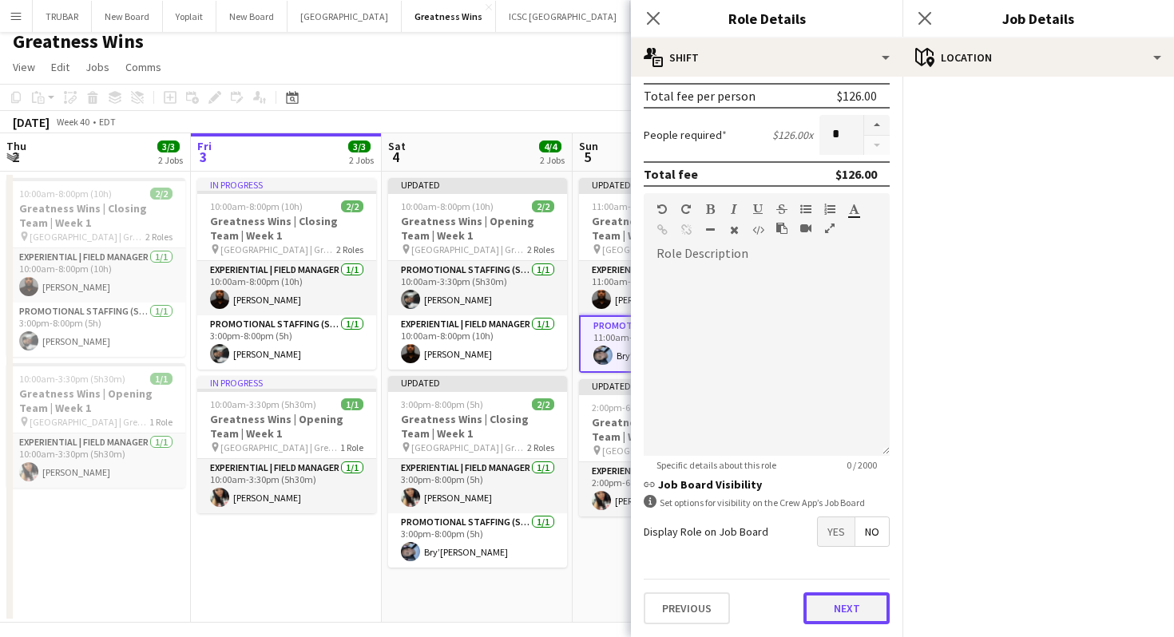
click at [826, 595] on button "Next" at bounding box center [846, 609] width 86 height 32
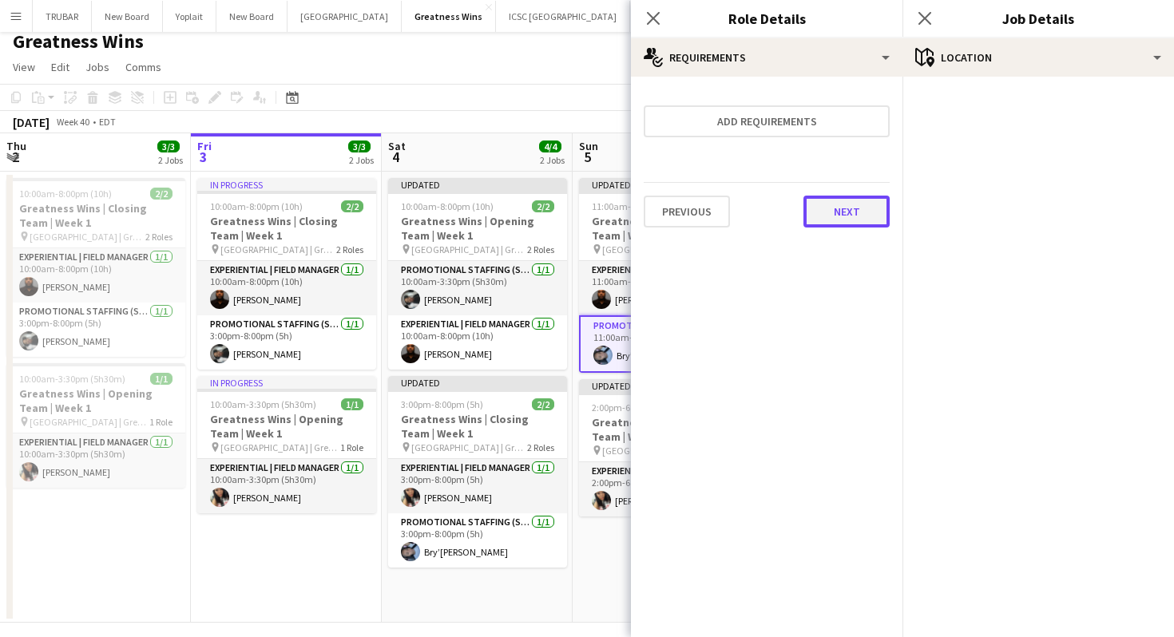
click at [835, 210] on button "Next" at bounding box center [846, 212] width 86 height 32
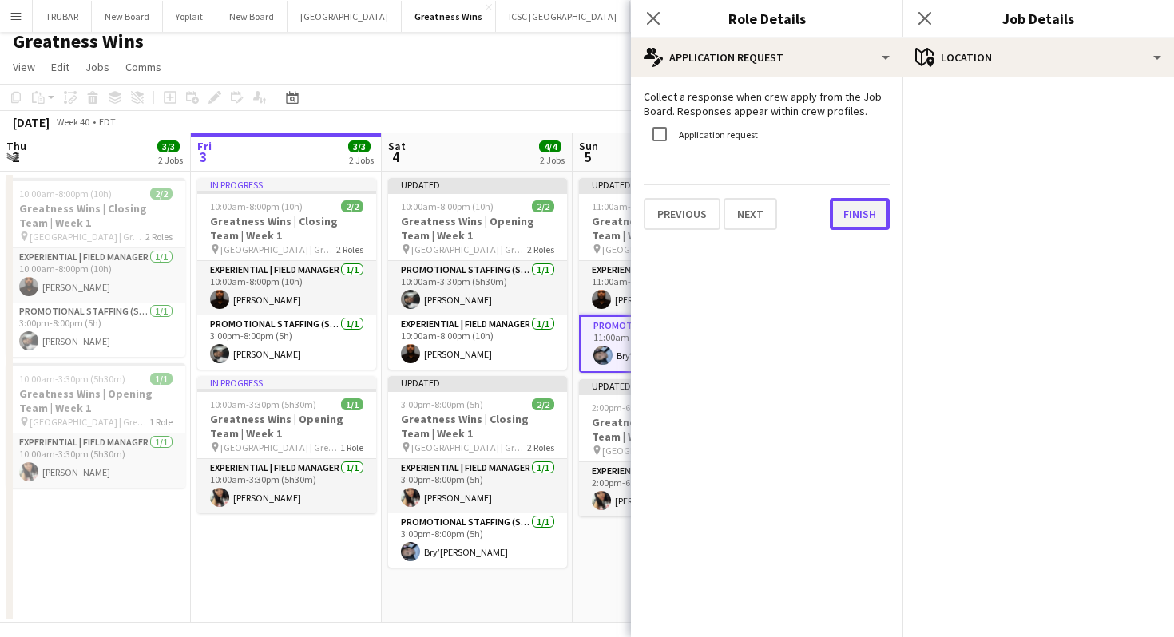
click at [850, 203] on button "Finish" at bounding box center [860, 214] width 60 height 32
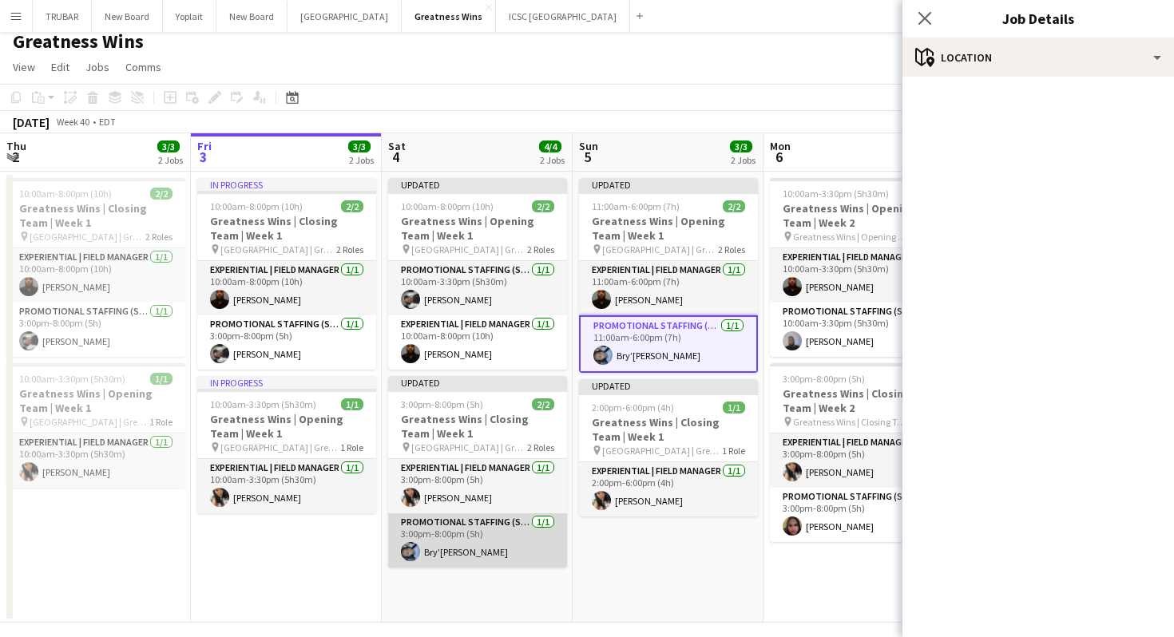
click at [457, 552] on app-card-role "Promotional Staffing (Sales Staff) [DATE] 3:00pm-8:00pm (5h) Bry’[PERSON_NAME]" at bounding box center [477, 541] width 179 height 54
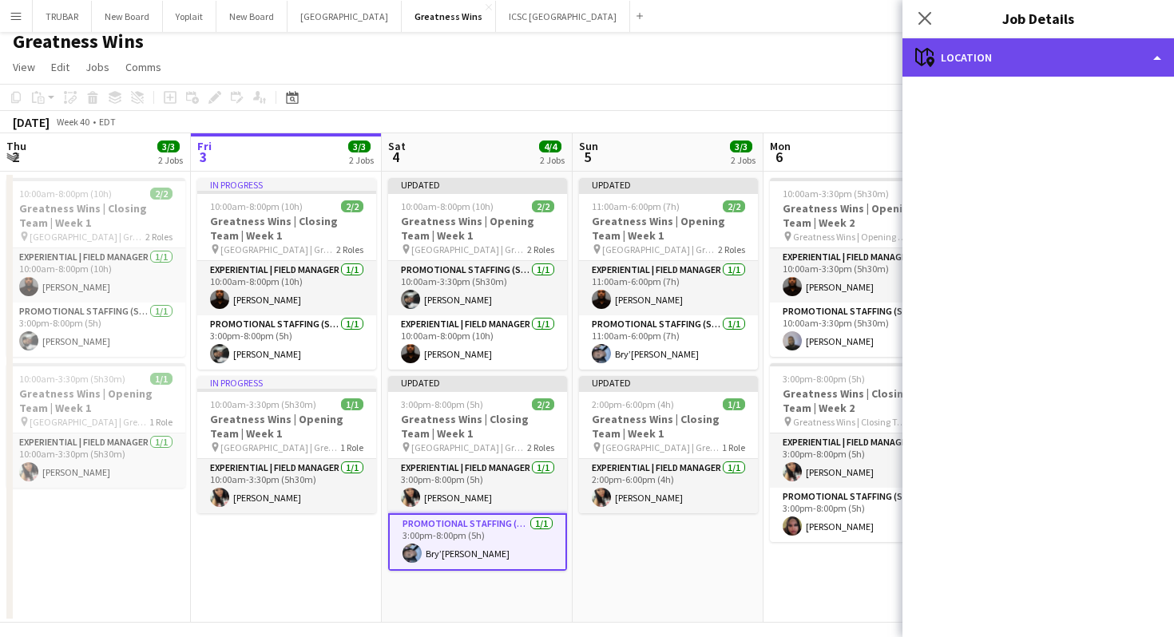
click at [976, 46] on div "maps-pin-1 Location" at bounding box center [1038, 57] width 272 height 38
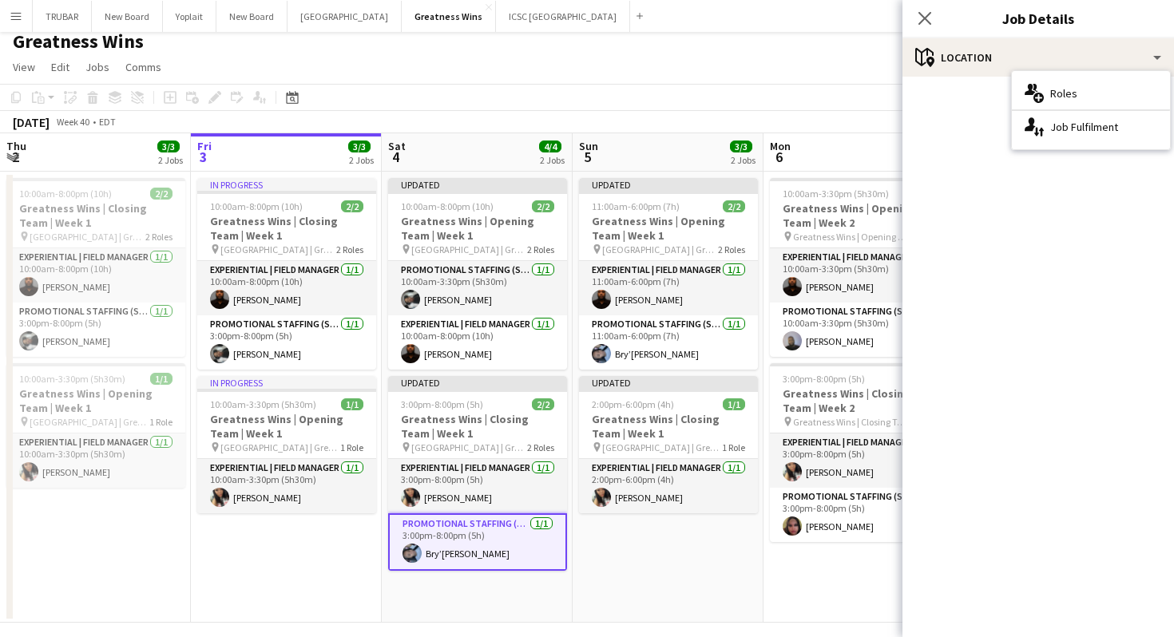
click at [800, 61] on app-page-menu "View Day view expanded Day view collapsed Month view Date picker Jump to [DATE]…" at bounding box center [587, 69] width 1174 height 30
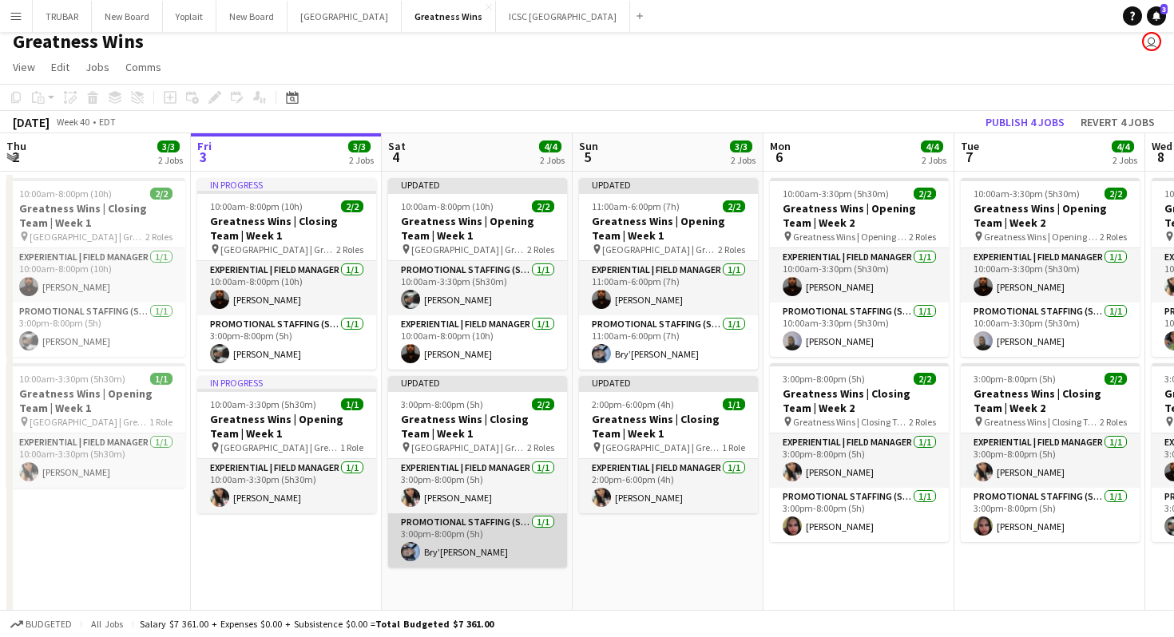
click at [450, 552] on app-card-role "Promotional Staffing (Sales Staff) [DATE] 3:00pm-8:00pm (5h) Bry’[PERSON_NAME]" at bounding box center [477, 541] width 179 height 54
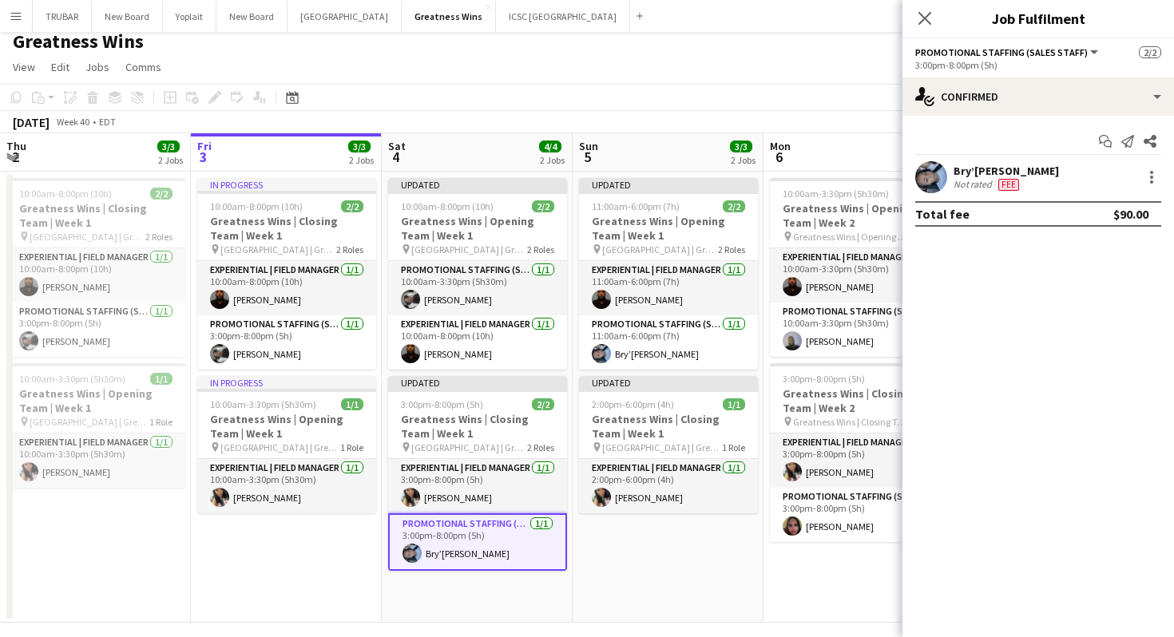
click at [954, 181] on div "Not rated" at bounding box center [975, 184] width 42 height 13
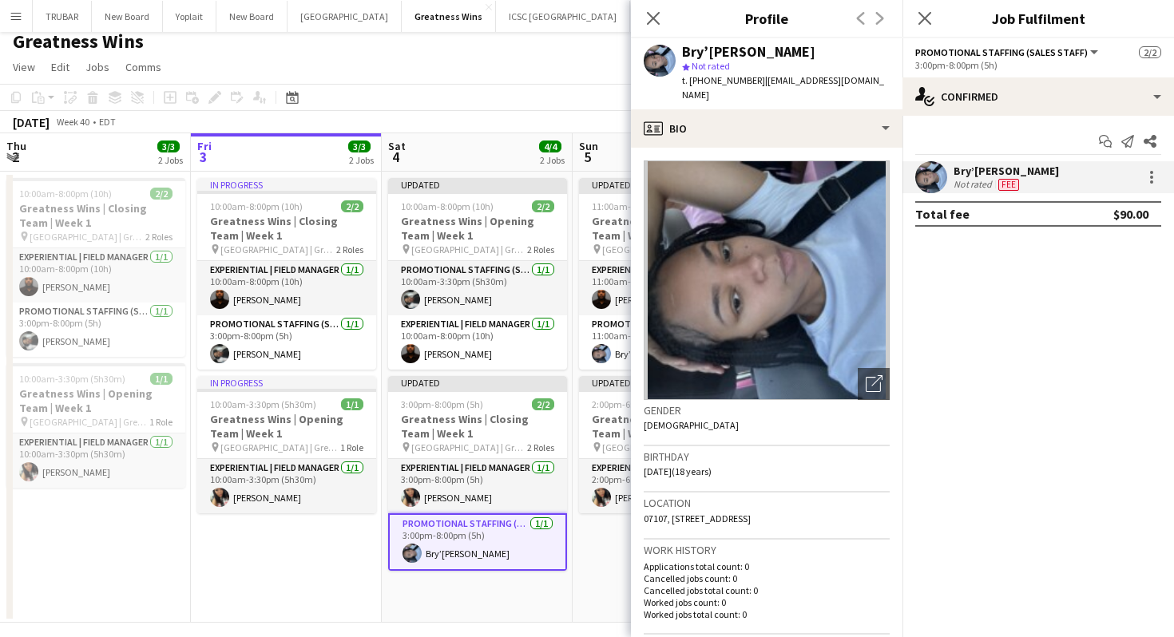
click at [1139, 172] on div at bounding box center [1150, 177] width 22 height 19
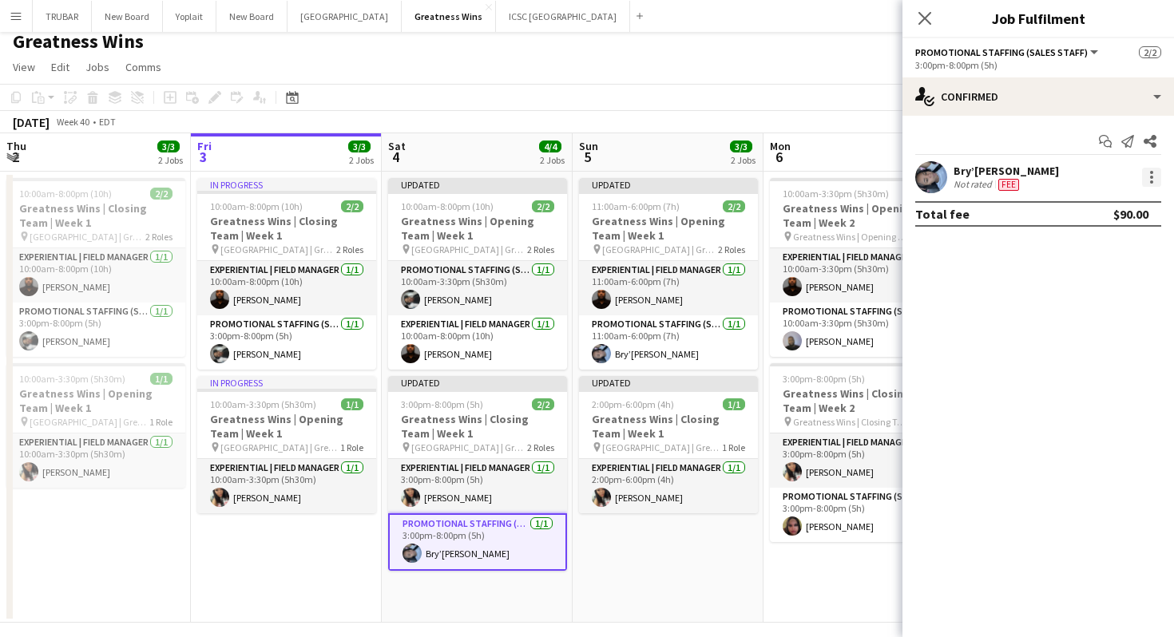
click at [1152, 176] on div at bounding box center [1151, 177] width 3 height 3
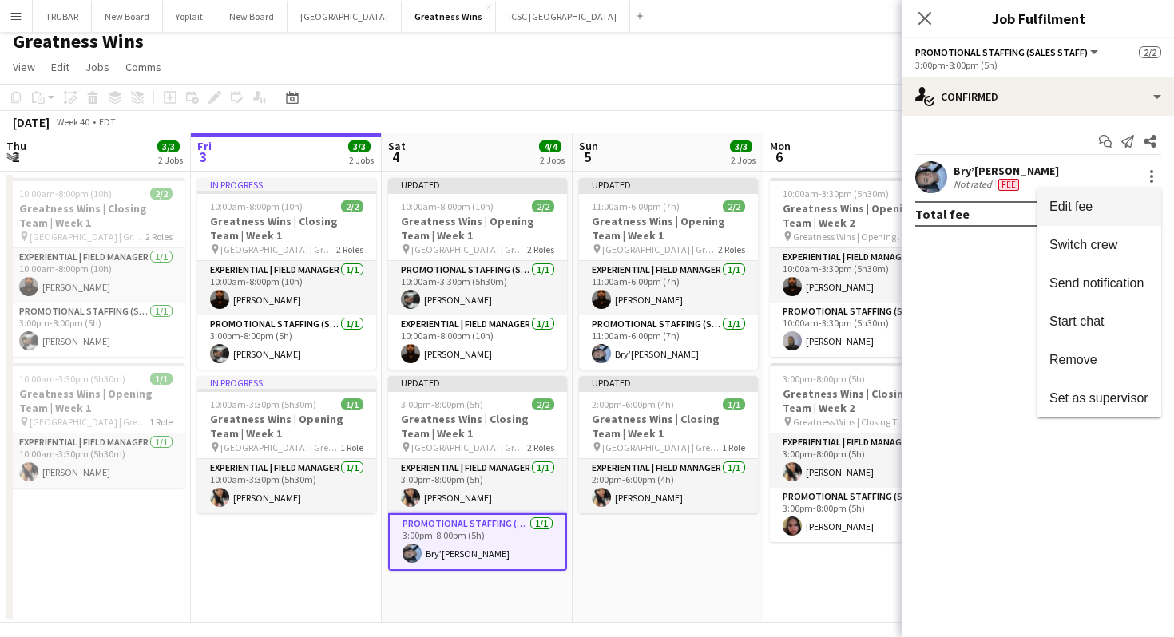
click at [1103, 213] on span "Edit fee" at bounding box center [1098, 207] width 99 height 14
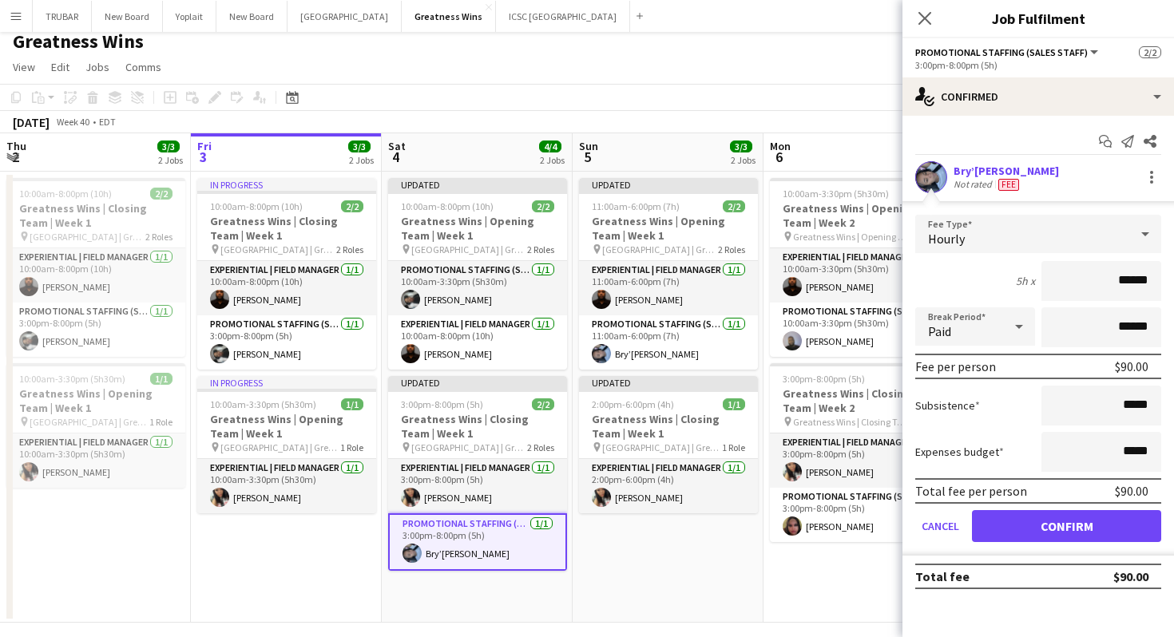
click at [913, 8] on div "Close pop-in" at bounding box center [924, 18] width 45 height 37
click at [1048, 524] on button "Confirm" at bounding box center [1066, 526] width 189 height 32
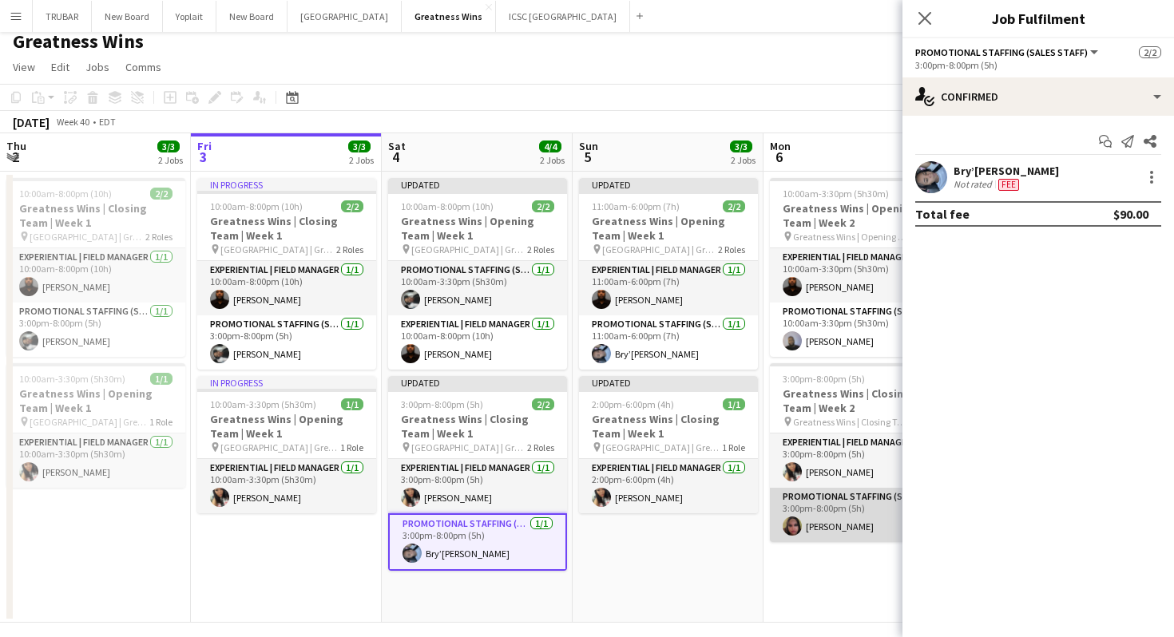
click at [783, 521] on app-user-avatar at bounding box center [792, 526] width 19 height 19
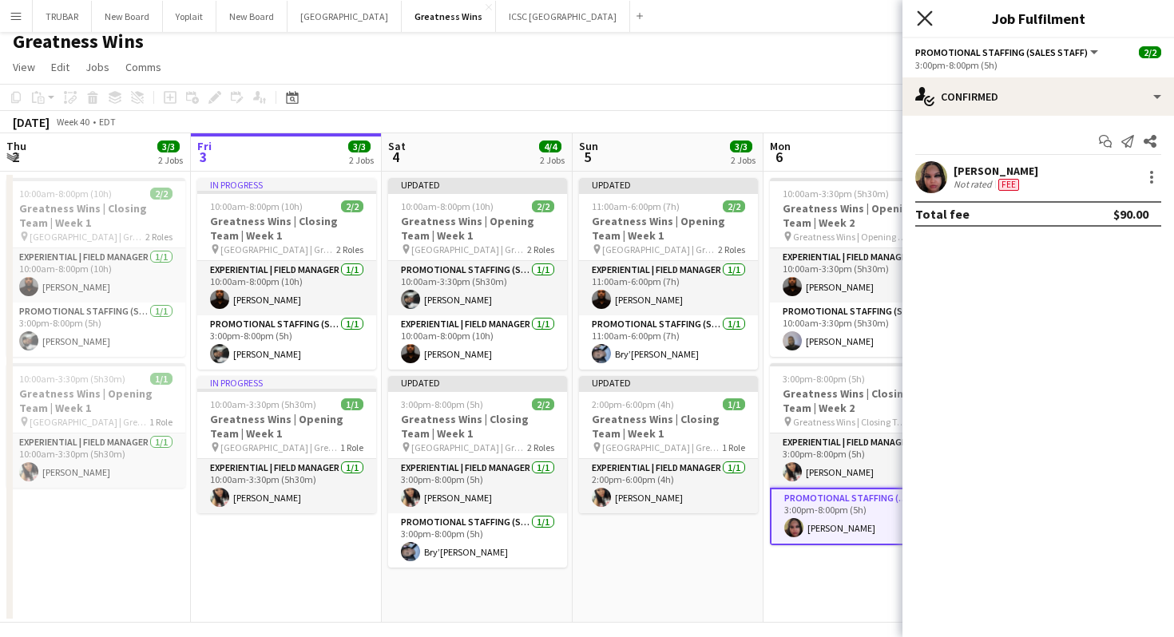
click at [927, 15] on icon at bounding box center [924, 17] width 15 height 15
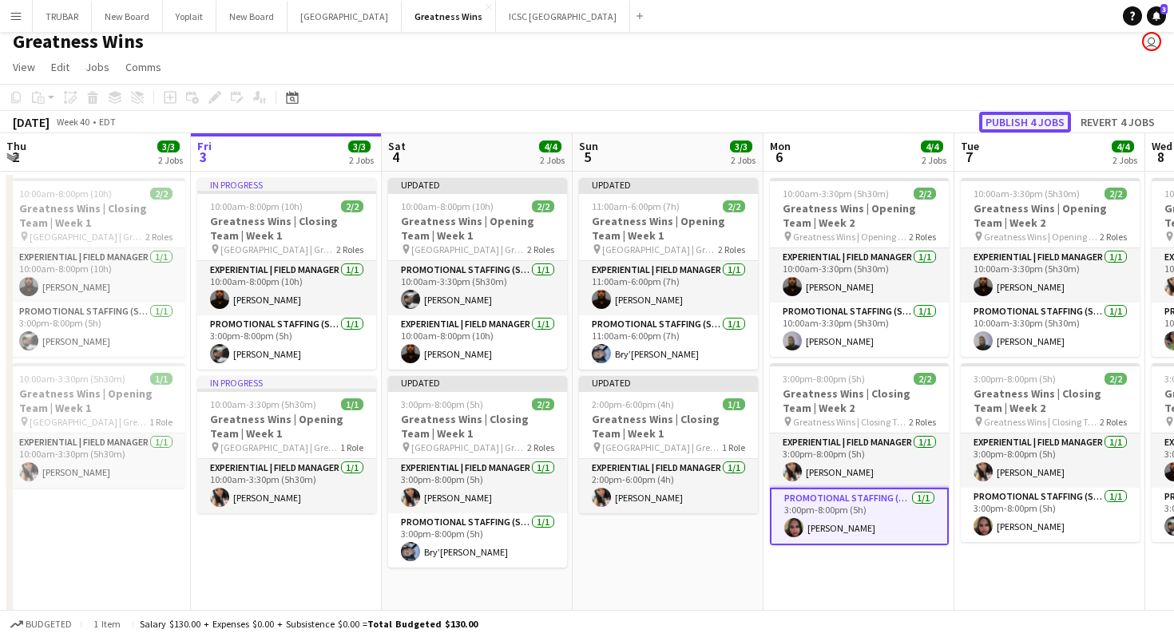
click at [1044, 118] on button "Publish 4 jobs" at bounding box center [1025, 122] width 92 height 21
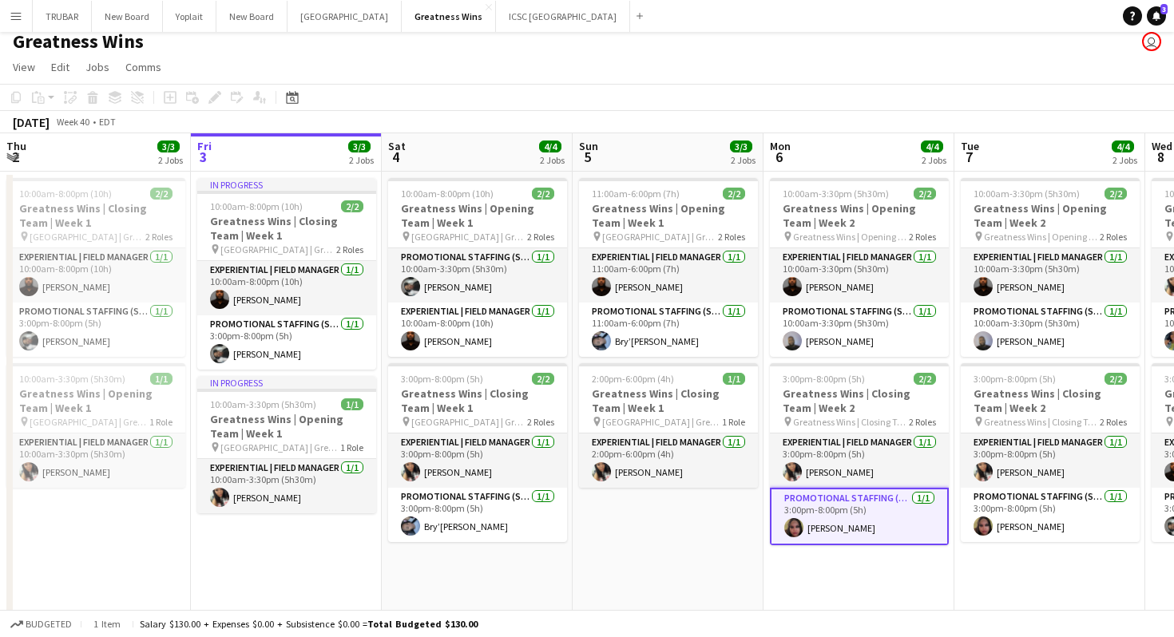
click at [537, 109] on app-toolbar "Copy Paste Paste Command V Paste with crew Command Shift V Paste linked Job [GE…" at bounding box center [587, 97] width 1174 height 27
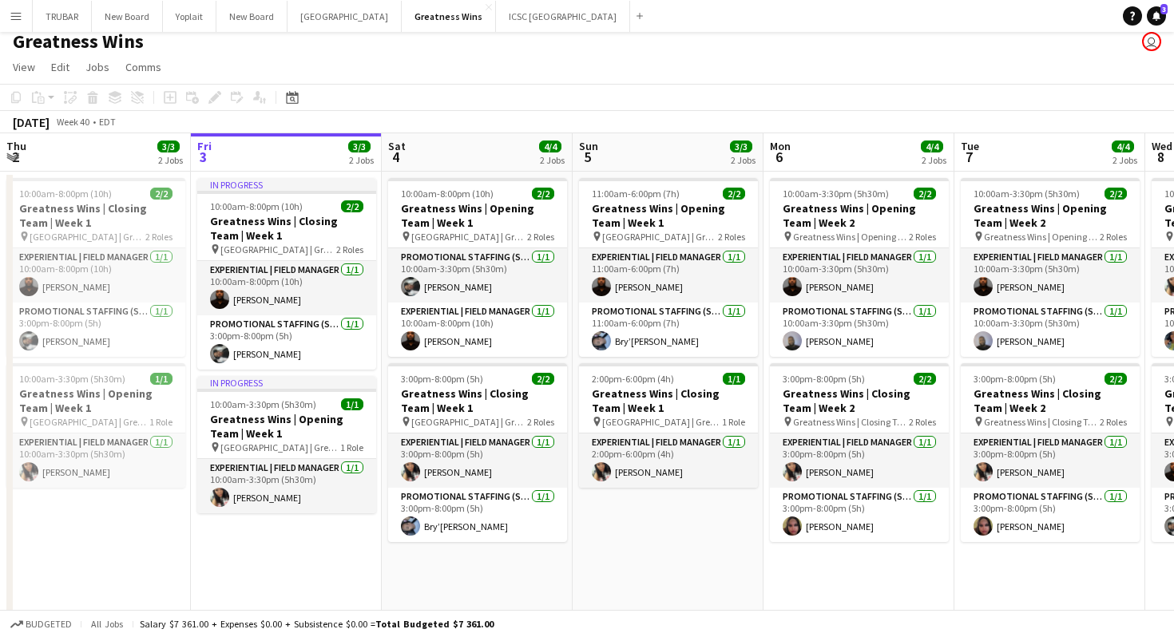
click at [722, 77] on app-page-menu "View Day view expanded Day view collapsed Month view Date picker Jump to [DATE]…" at bounding box center [587, 69] width 1174 height 30
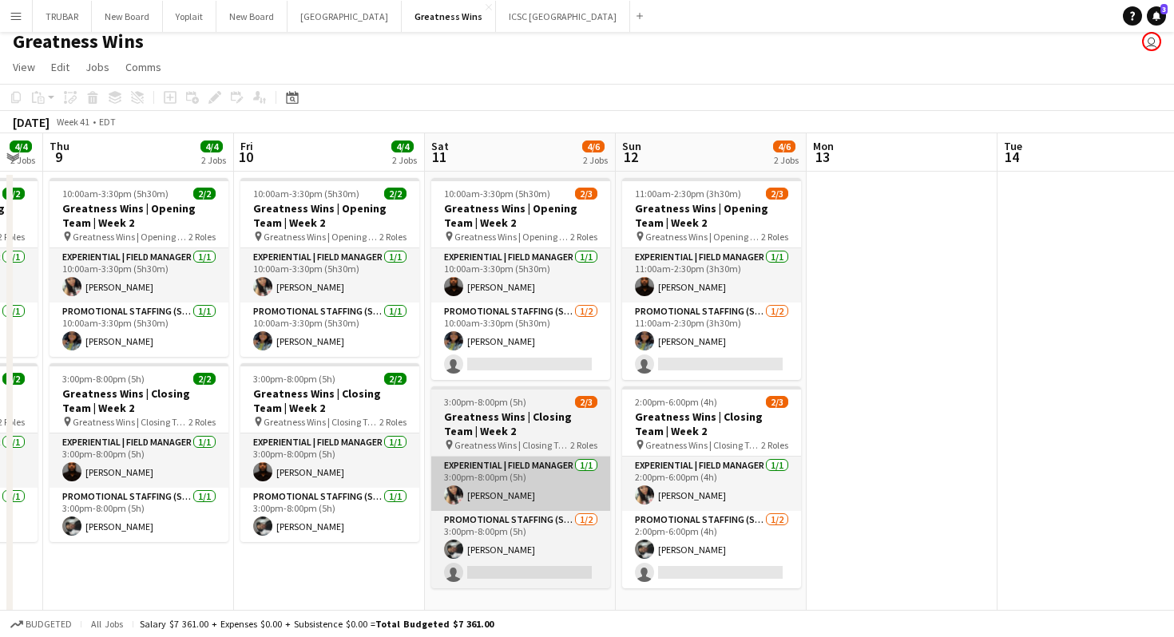
scroll to position [0, 334]
